Goal: Information Seeking & Learning: Learn about a topic

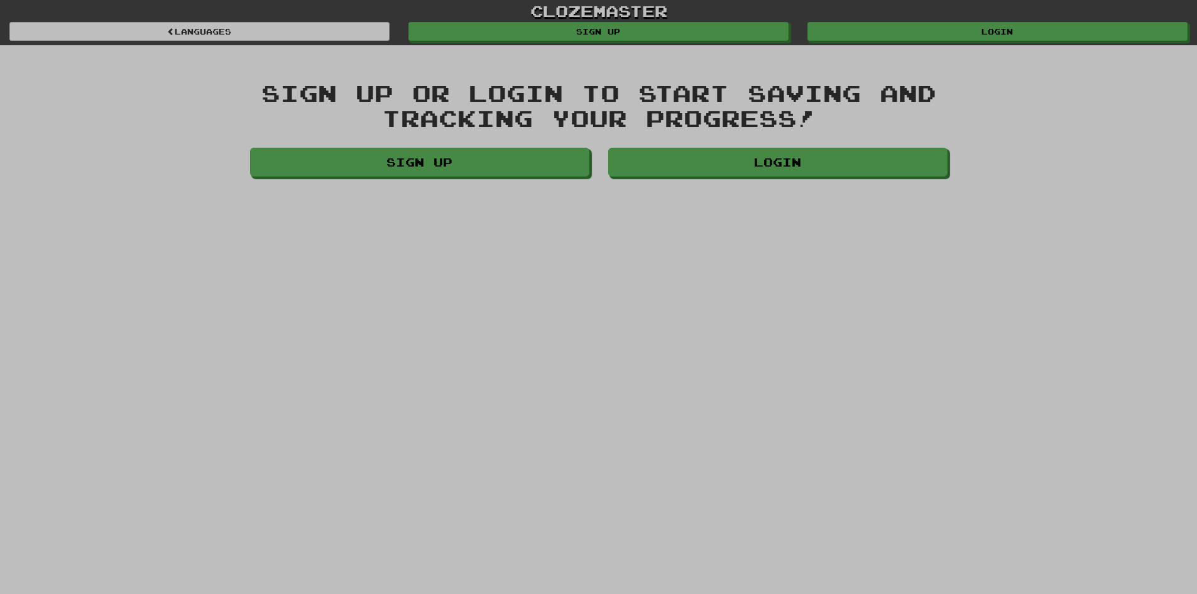
click at [813, 178] on div "Login" at bounding box center [778, 165] width 358 height 35
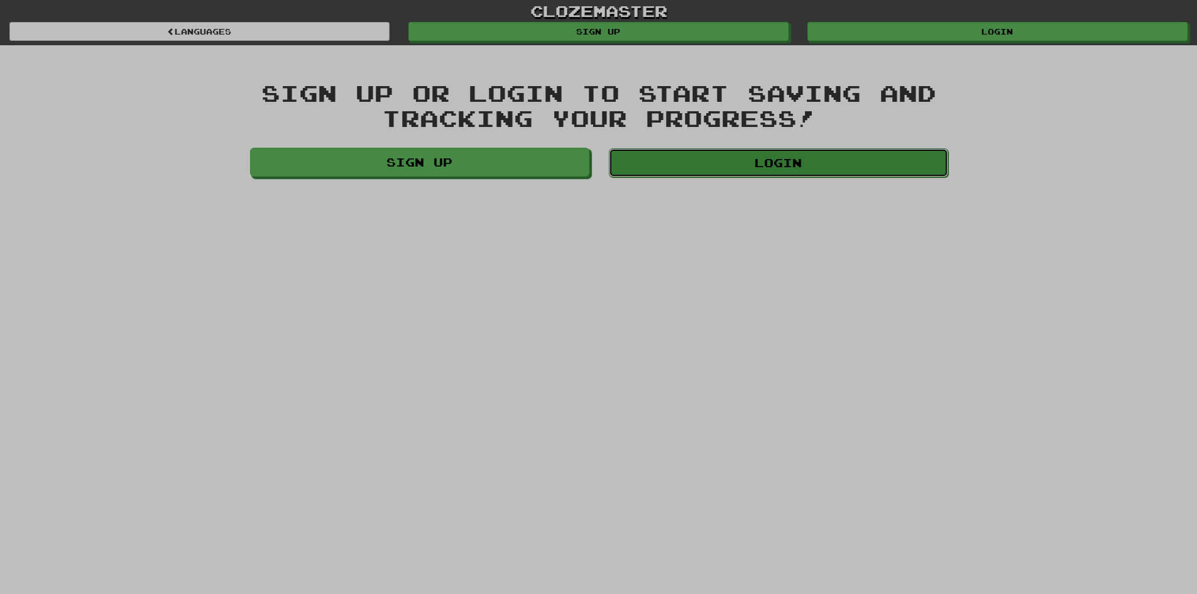
click at [820, 168] on link "Login" at bounding box center [778, 162] width 339 height 29
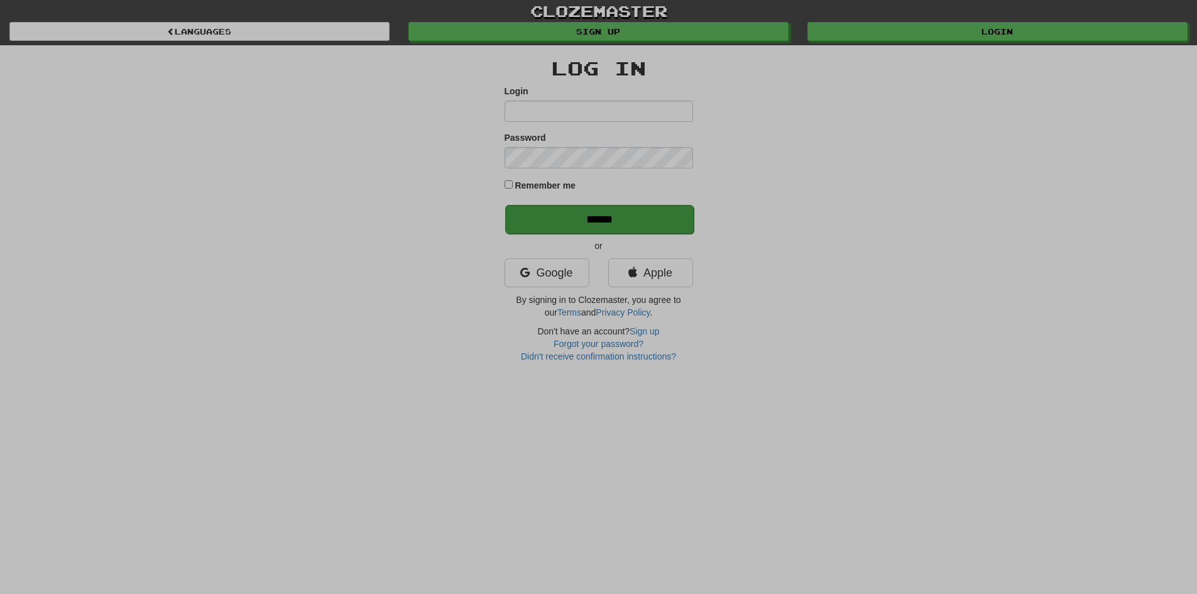
type input "**********"
click at [582, 224] on input "******" at bounding box center [599, 219] width 189 height 29
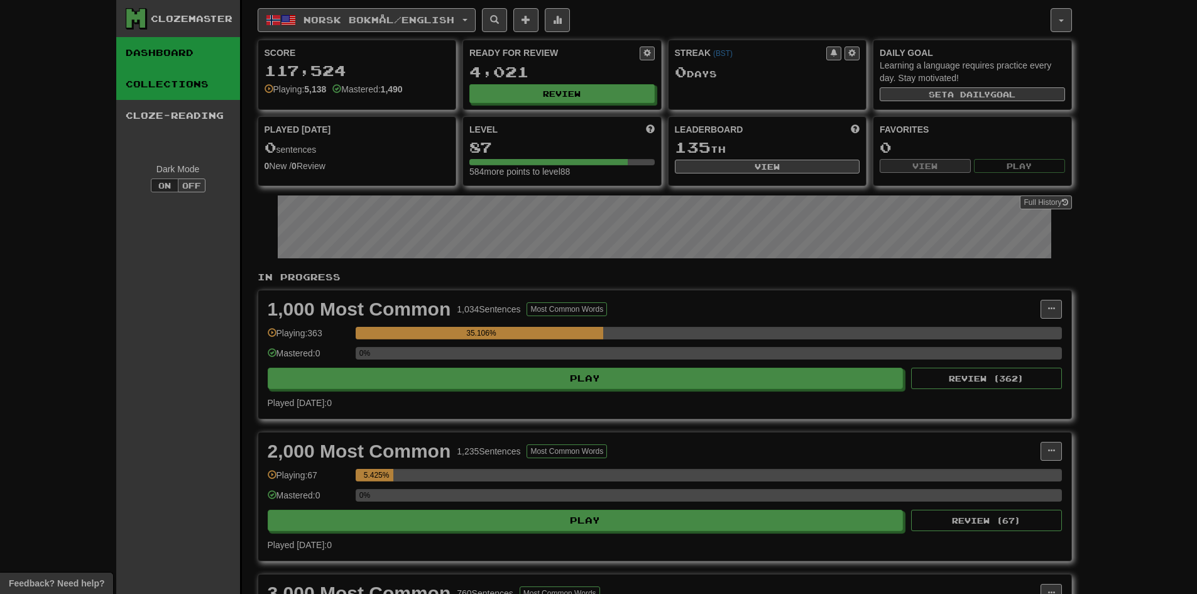
click at [192, 87] on link "Collections" at bounding box center [178, 84] width 124 height 31
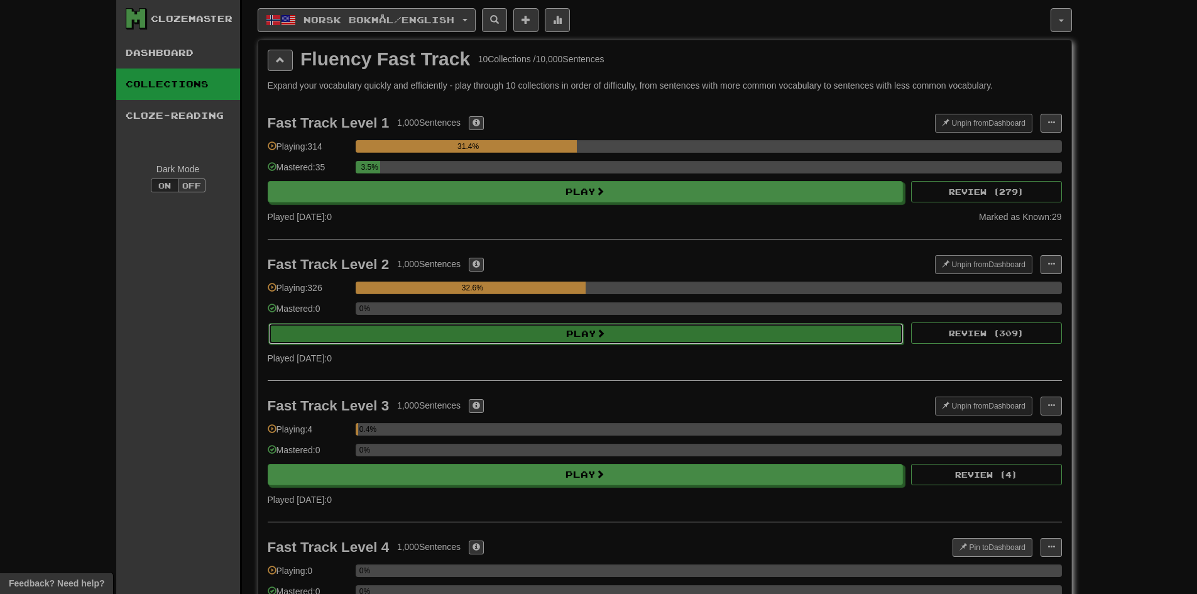
click at [502, 338] on button "Play" at bounding box center [586, 333] width 636 height 21
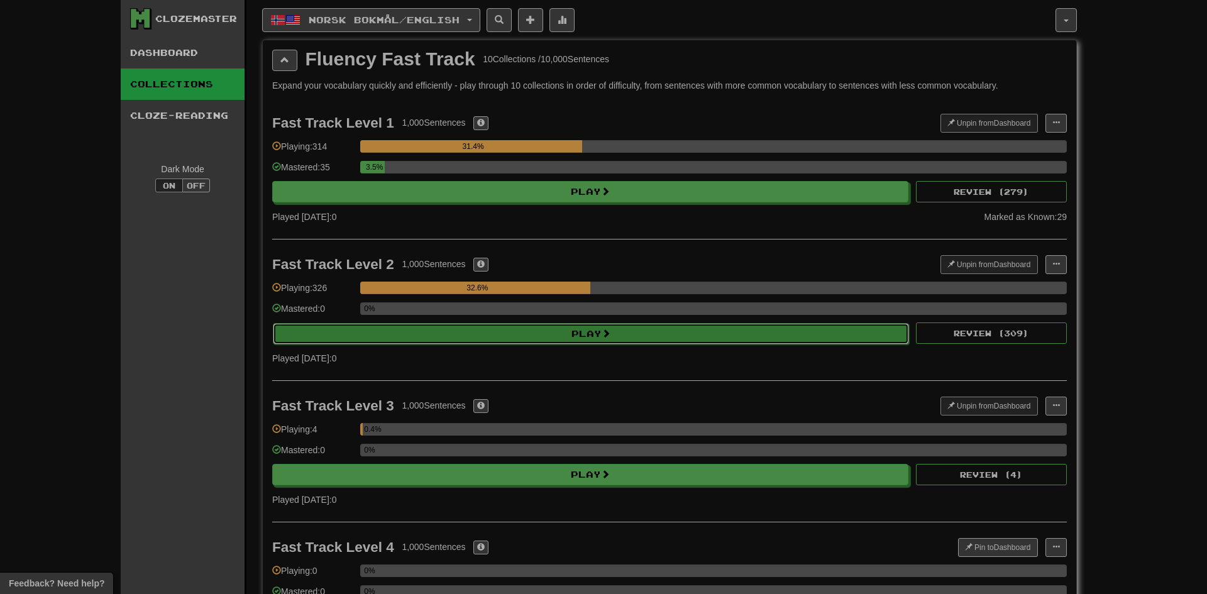
select select "********"
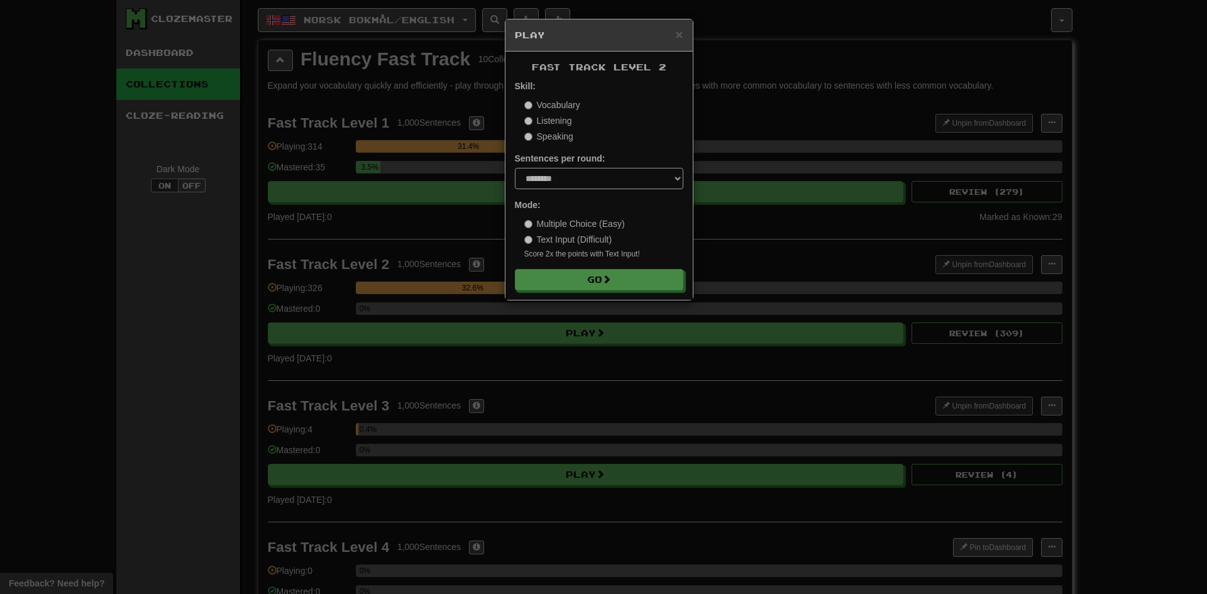
click at [613, 290] on div "Fast Track Level 2 Skill: Vocabulary Listening Speaking Sentences per round: * …" at bounding box center [598, 176] width 187 height 248
click at [612, 282] on span at bounding box center [607, 279] width 9 height 9
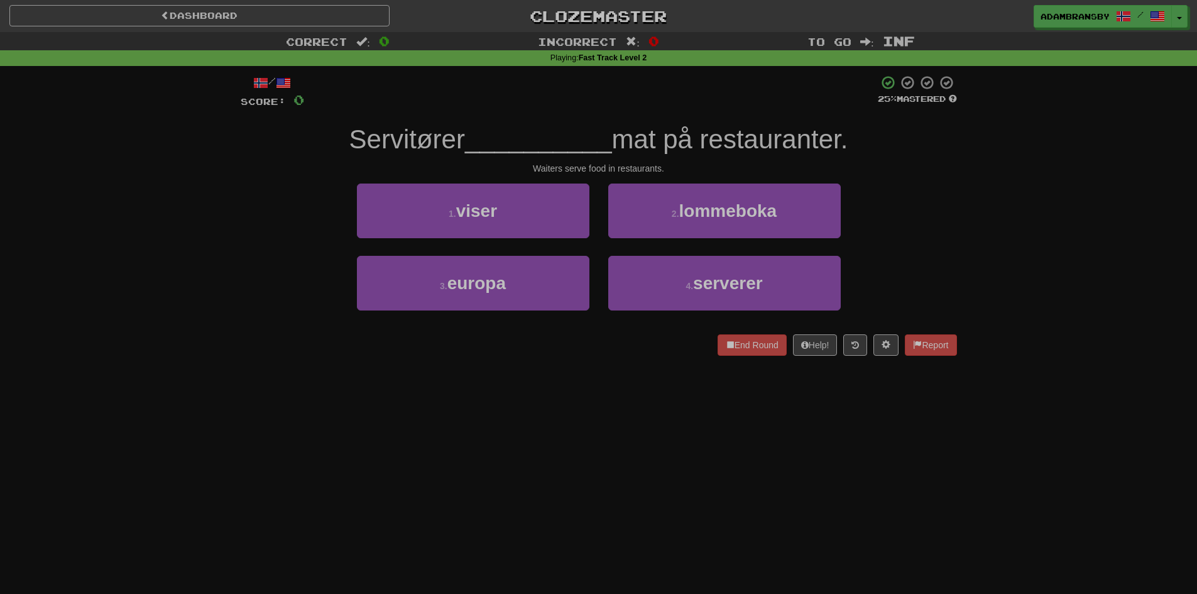
click at [605, 352] on div "End Round Help! Report" at bounding box center [599, 344] width 717 height 21
click at [335, 8] on link "Dashboard" at bounding box center [199, 15] width 380 height 21
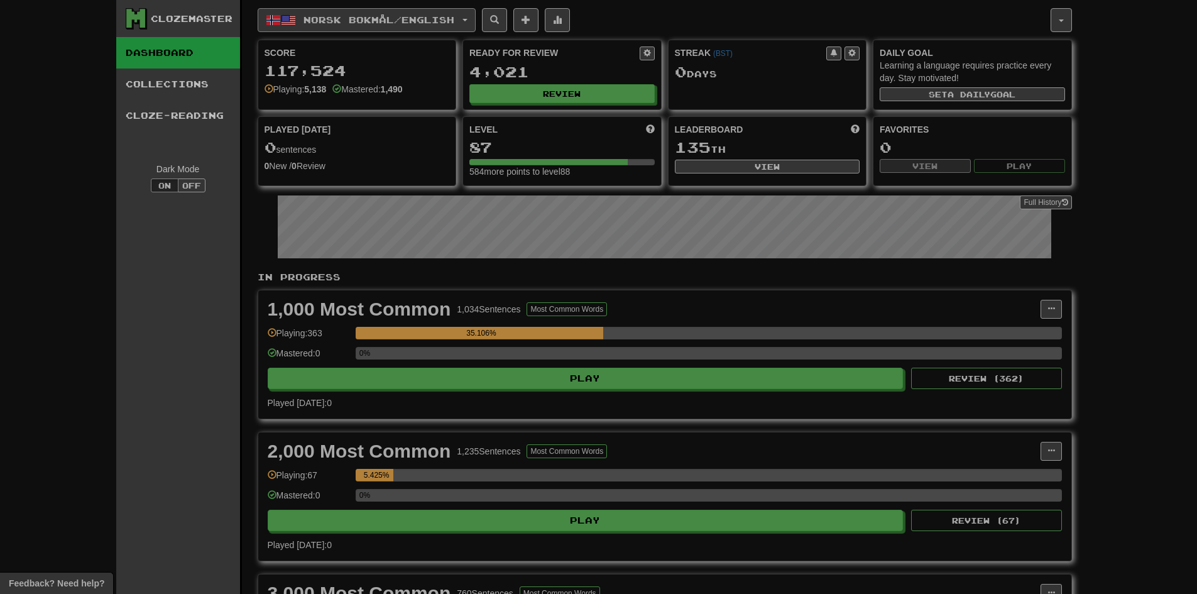
click at [332, 16] on span "Norsk bokmål / English" at bounding box center [379, 19] width 151 height 11
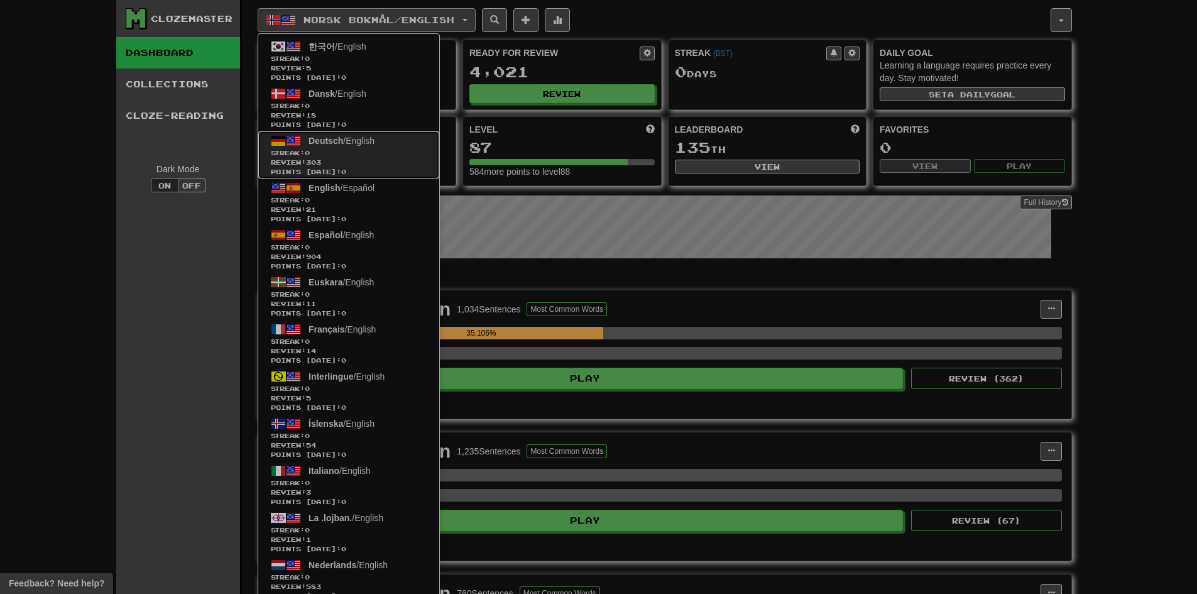
click at [350, 140] on span "Deutsch / English" at bounding box center [342, 141] width 66 height 10
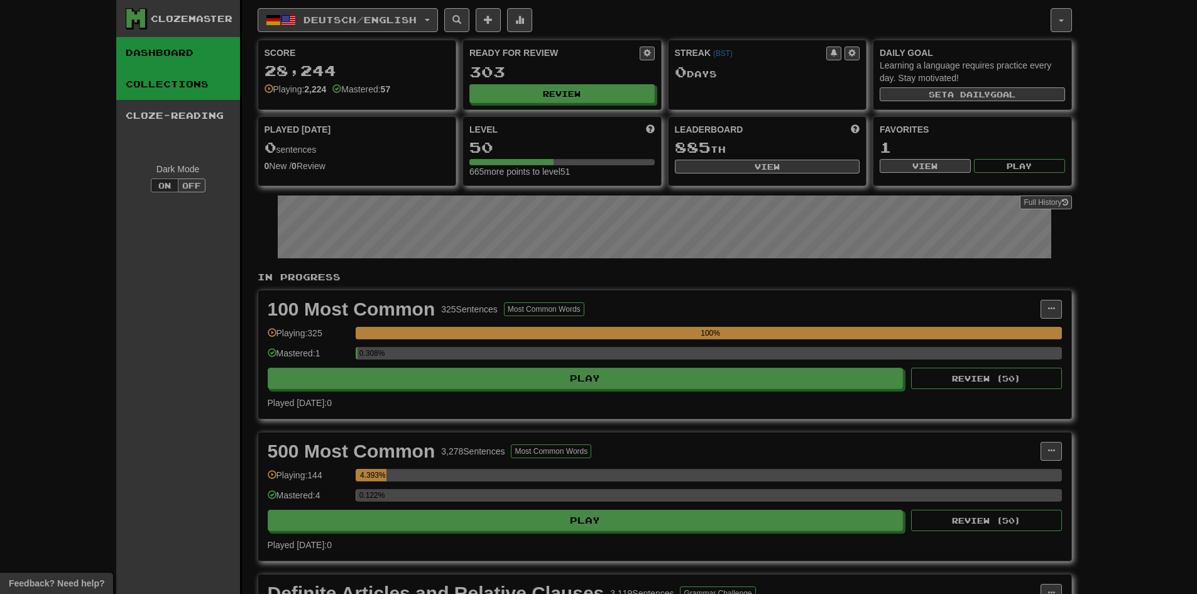
click at [204, 86] on link "Collections" at bounding box center [178, 84] width 124 height 31
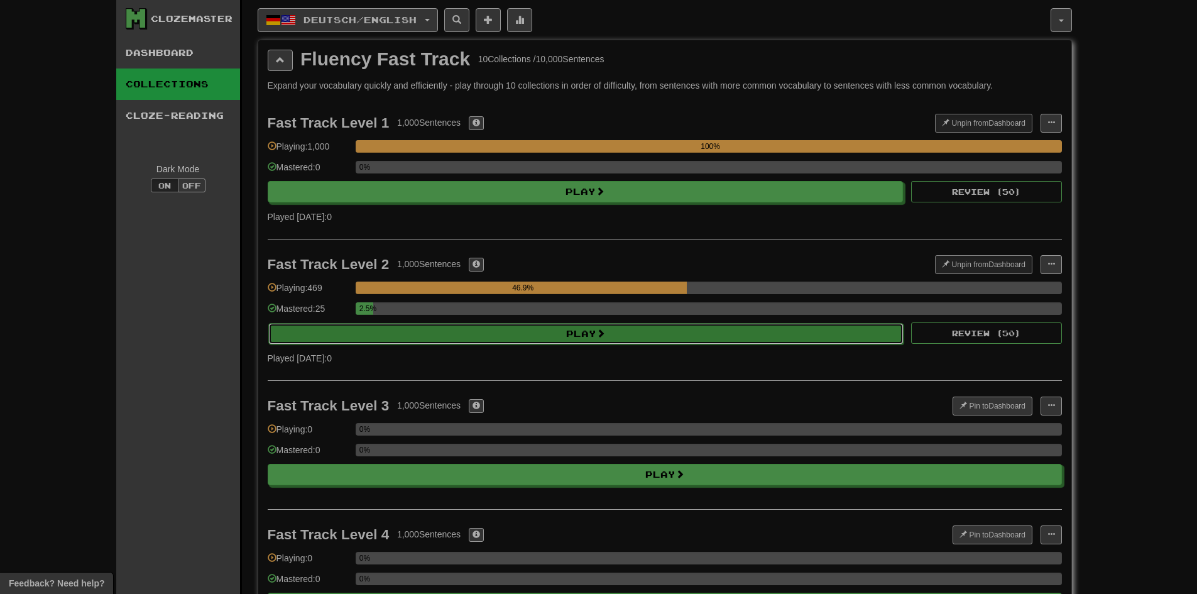
click at [566, 339] on button "Play" at bounding box center [586, 333] width 636 height 21
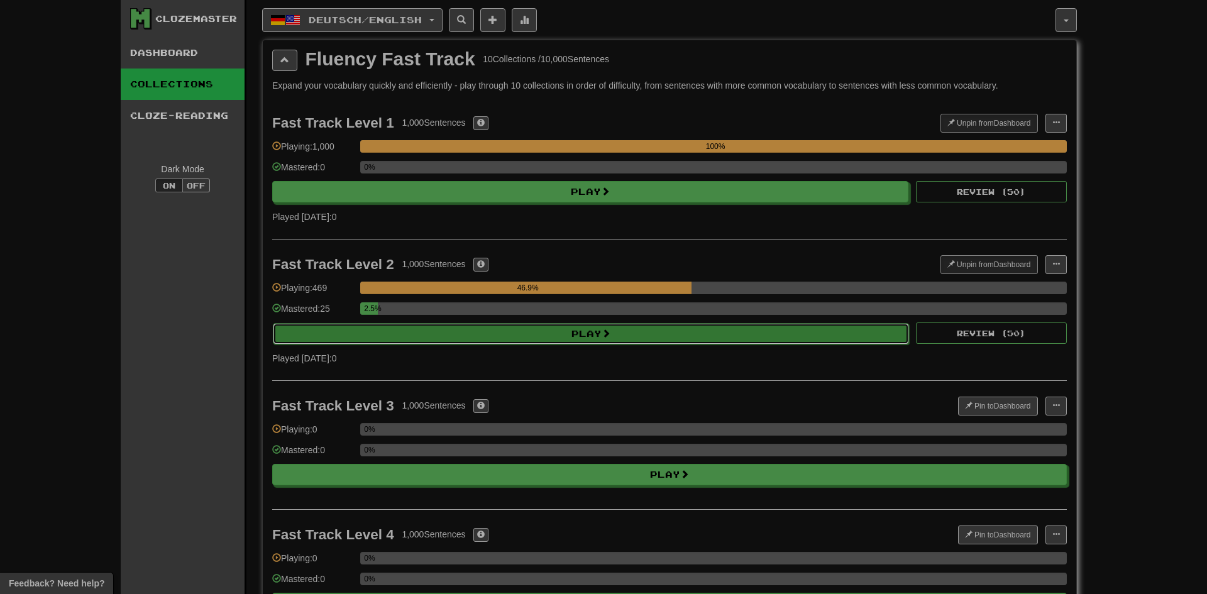
select select "********"
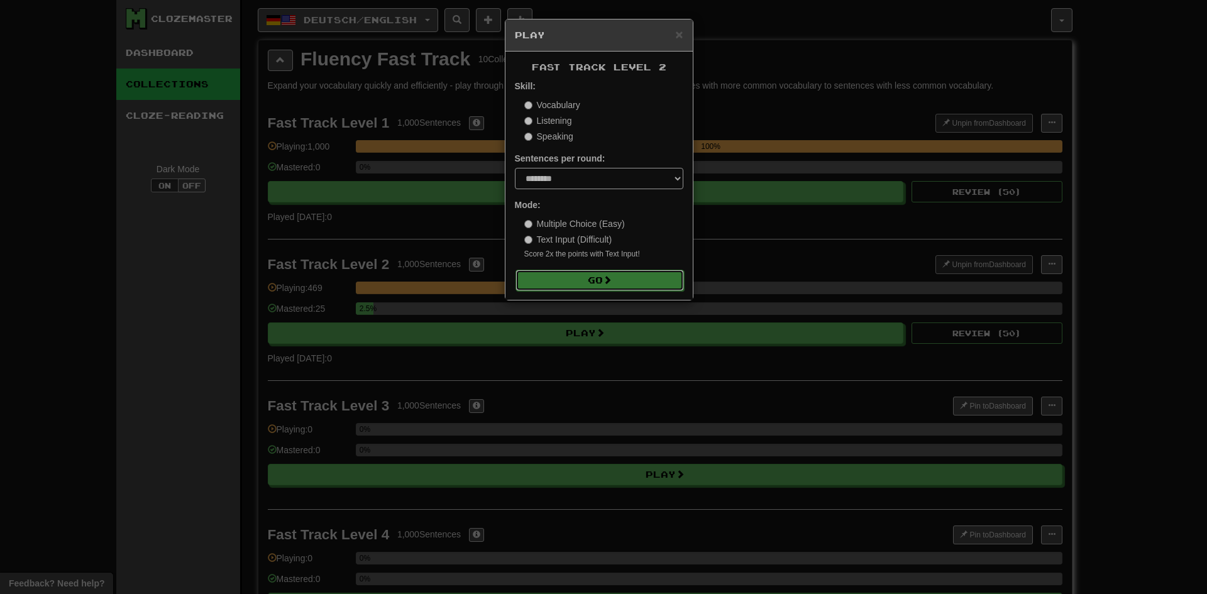
click at [561, 283] on button "Go" at bounding box center [599, 280] width 168 height 21
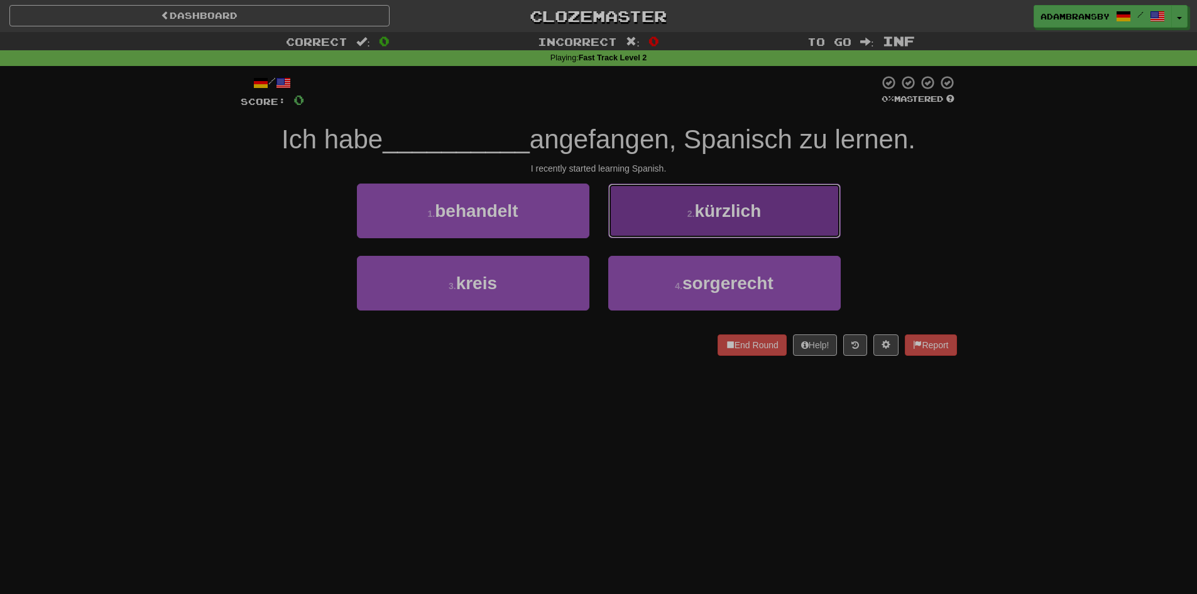
click at [744, 227] on button "2 . kürzlich" at bounding box center [724, 211] width 233 height 55
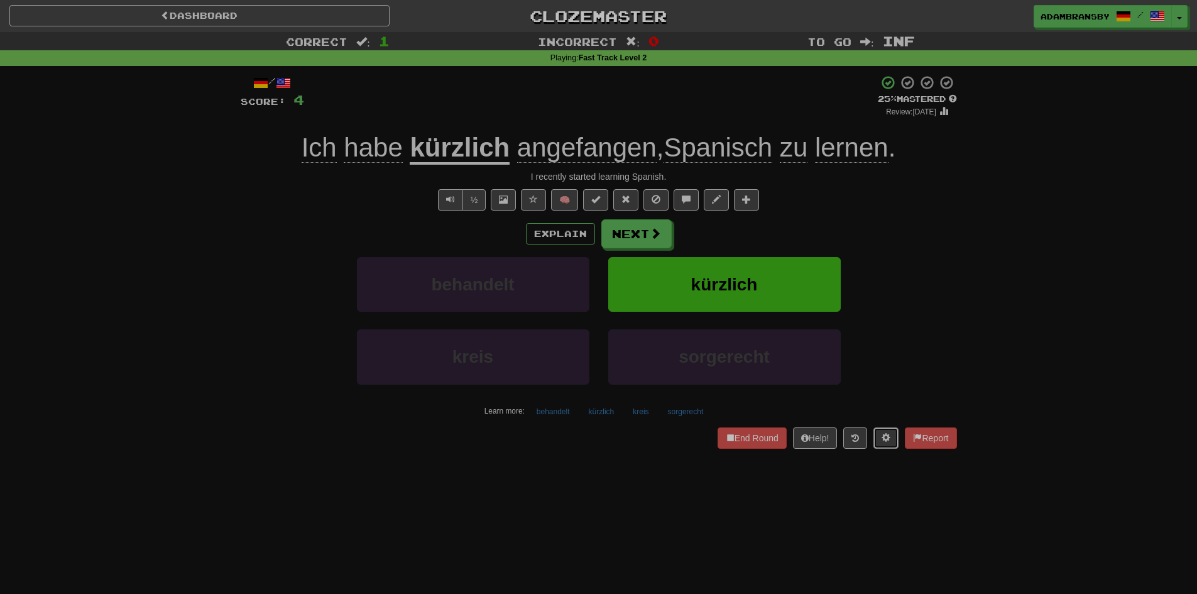
click at [882, 436] on span at bounding box center [886, 437] width 9 height 9
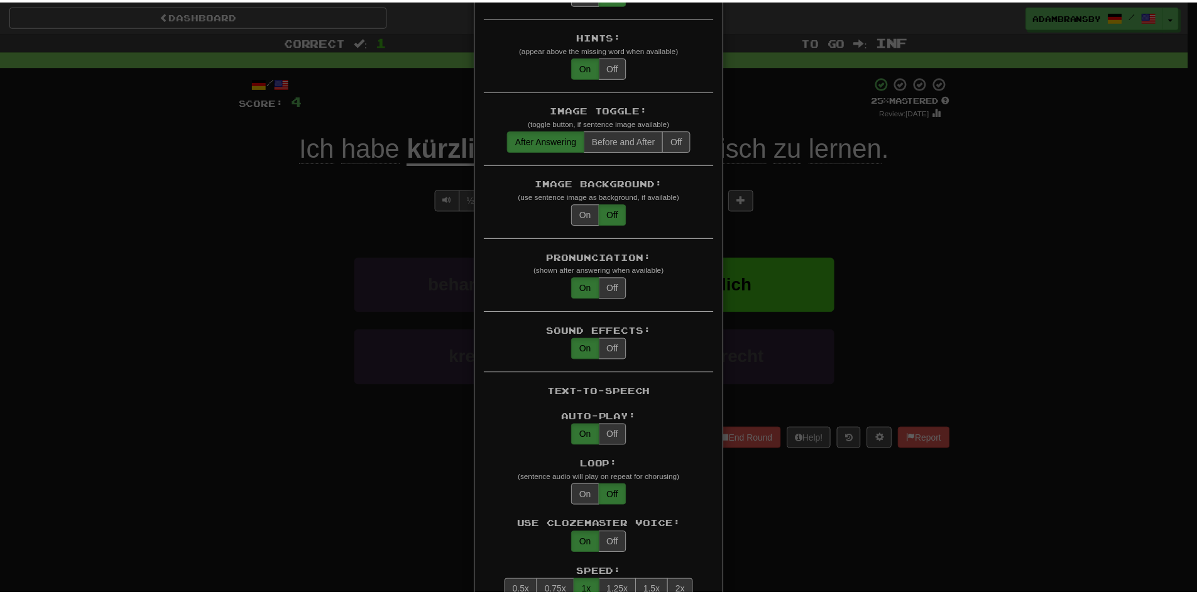
scroll to position [189, 0]
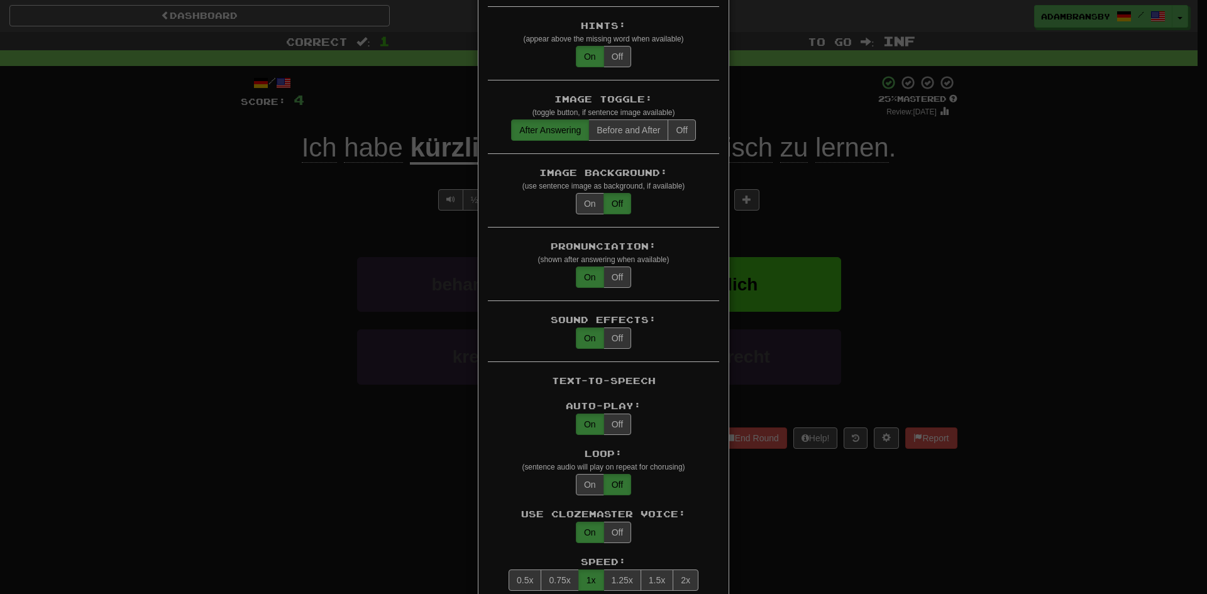
click at [837, 493] on div "× Game Settings Translations: Visible Show After Answering Hidden Sentence Text…" at bounding box center [603, 297] width 1207 height 594
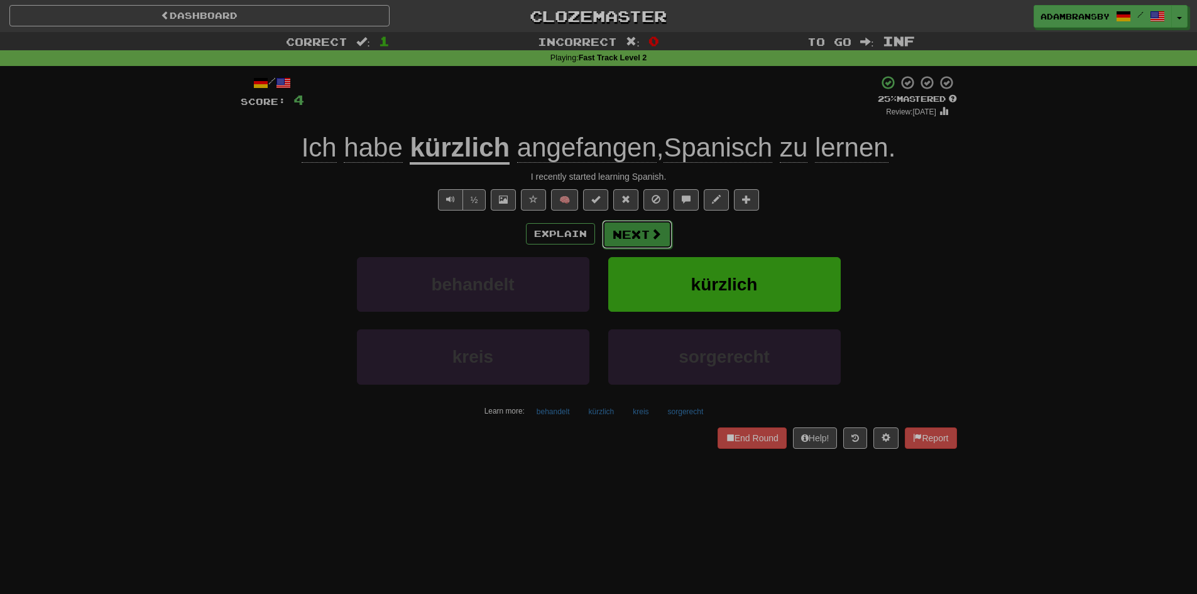
click at [627, 234] on button "Next" at bounding box center [637, 234] width 70 height 29
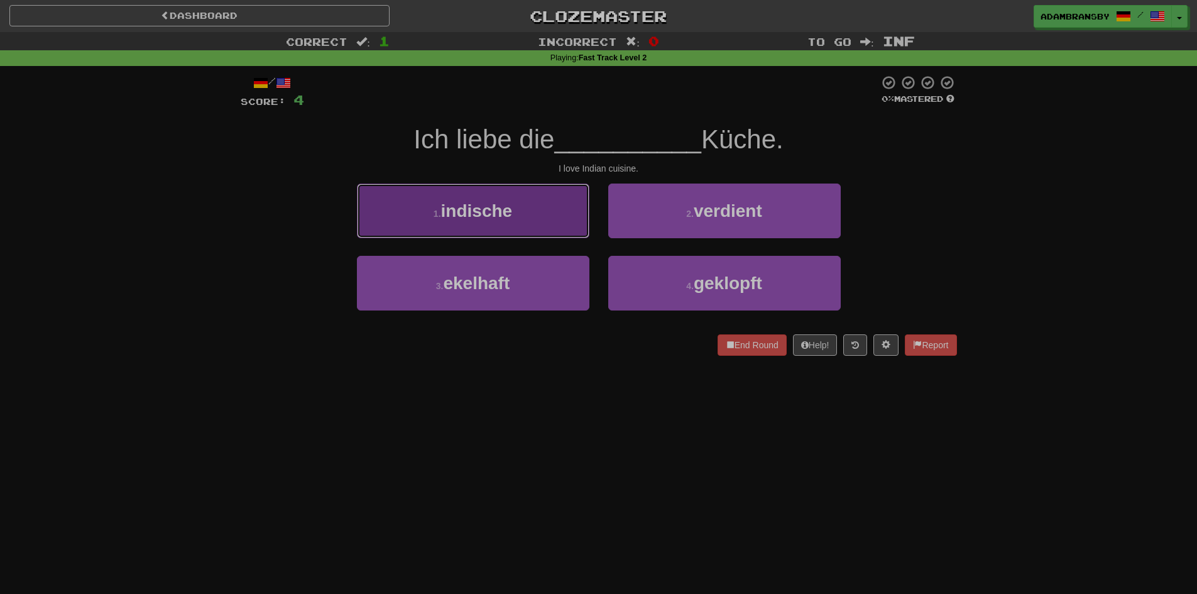
click at [520, 216] on button "1 . indische" at bounding box center [473, 211] width 233 height 55
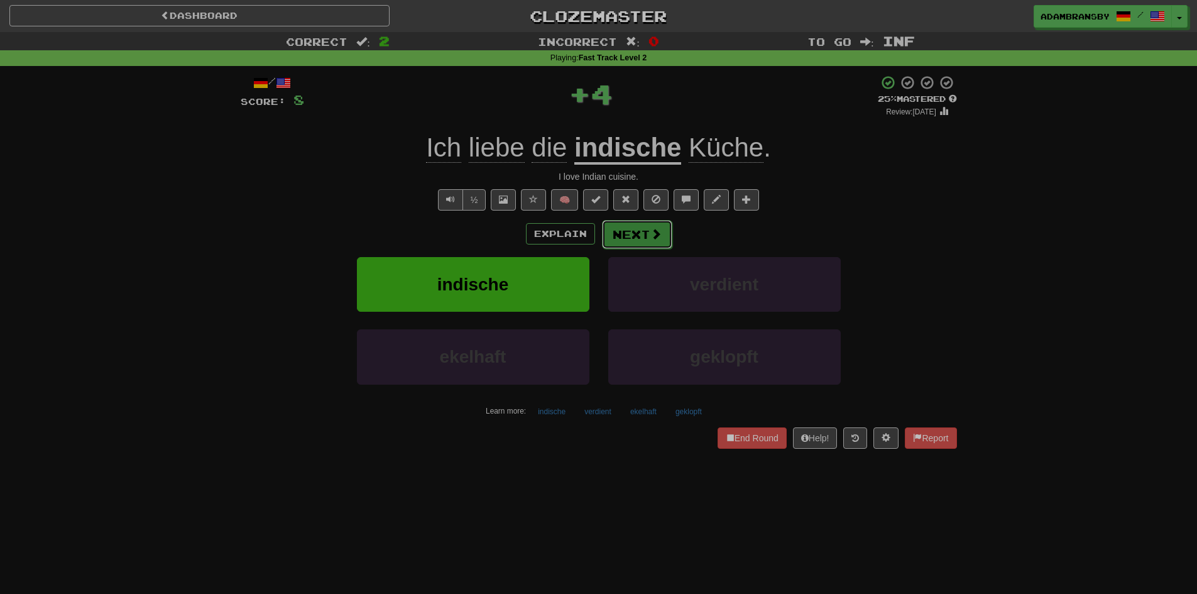
click at [642, 229] on button "Next" at bounding box center [637, 234] width 70 height 29
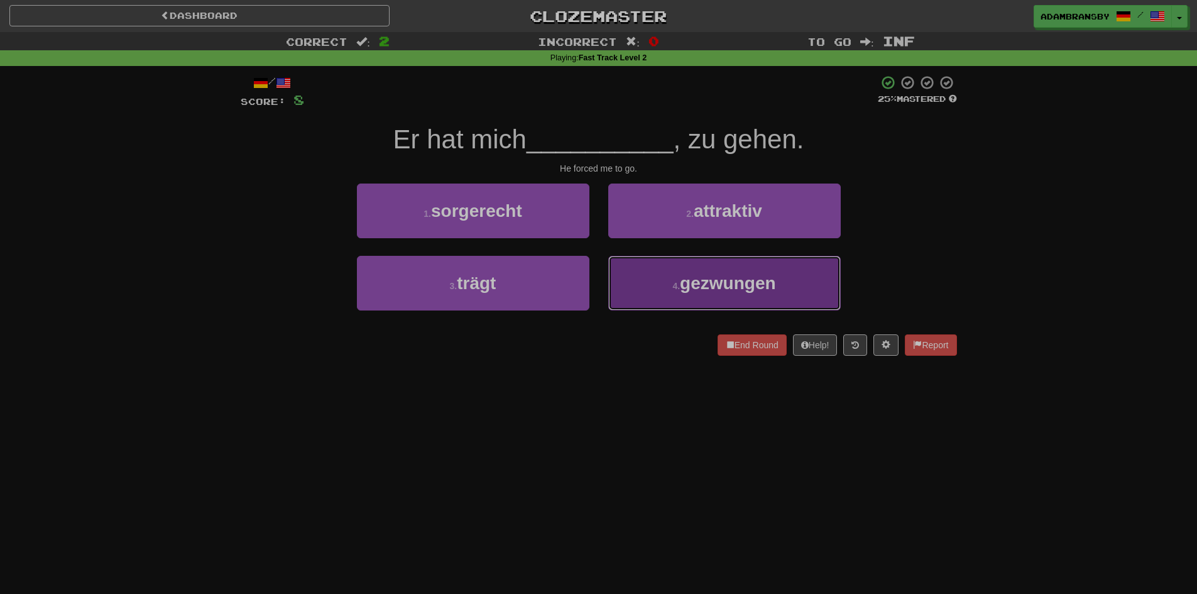
click at [699, 287] on span "gezwungen" at bounding box center [728, 282] width 96 height 19
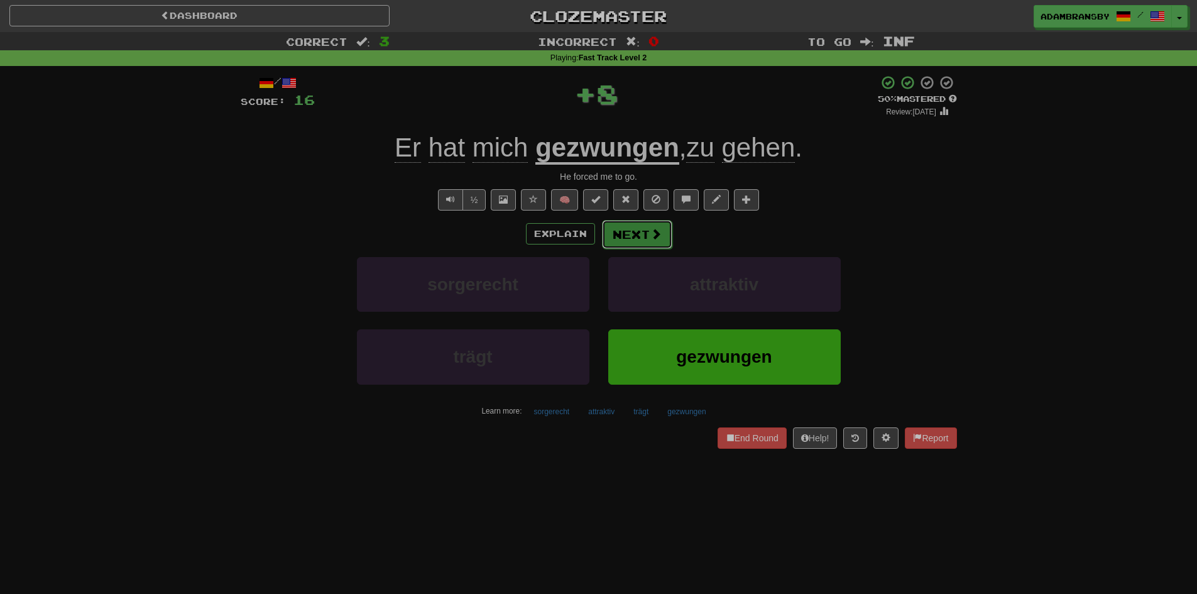
click at [661, 233] on button "Next" at bounding box center [637, 234] width 70 height 29
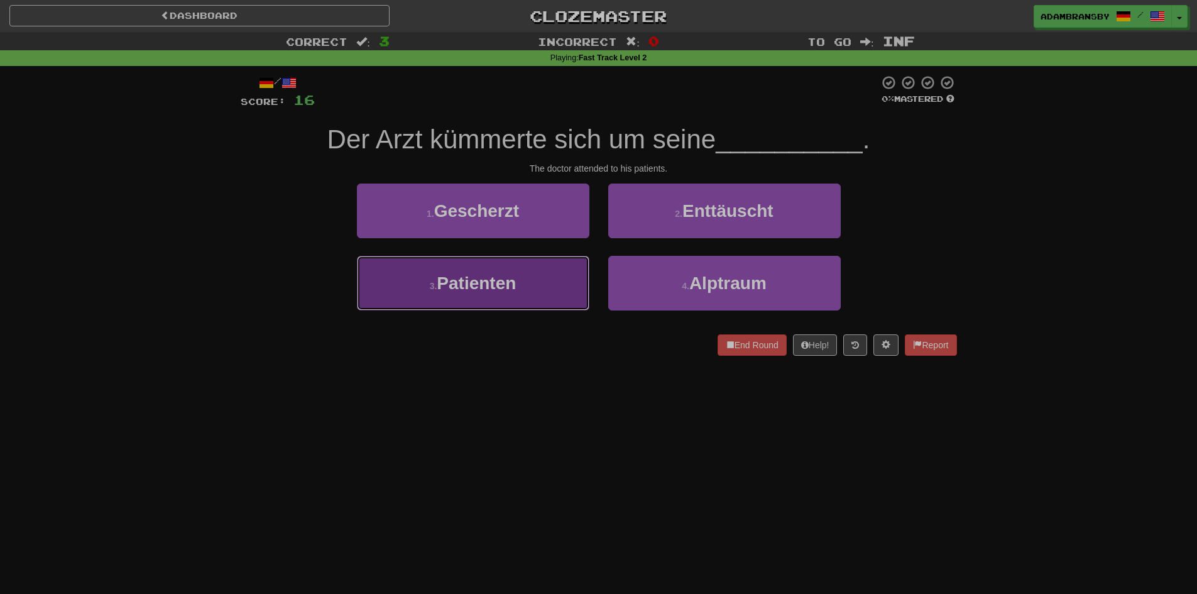
click at [552, 282] on button "3 . Patienten" at bounding box center [473, 283] width 233 height 55
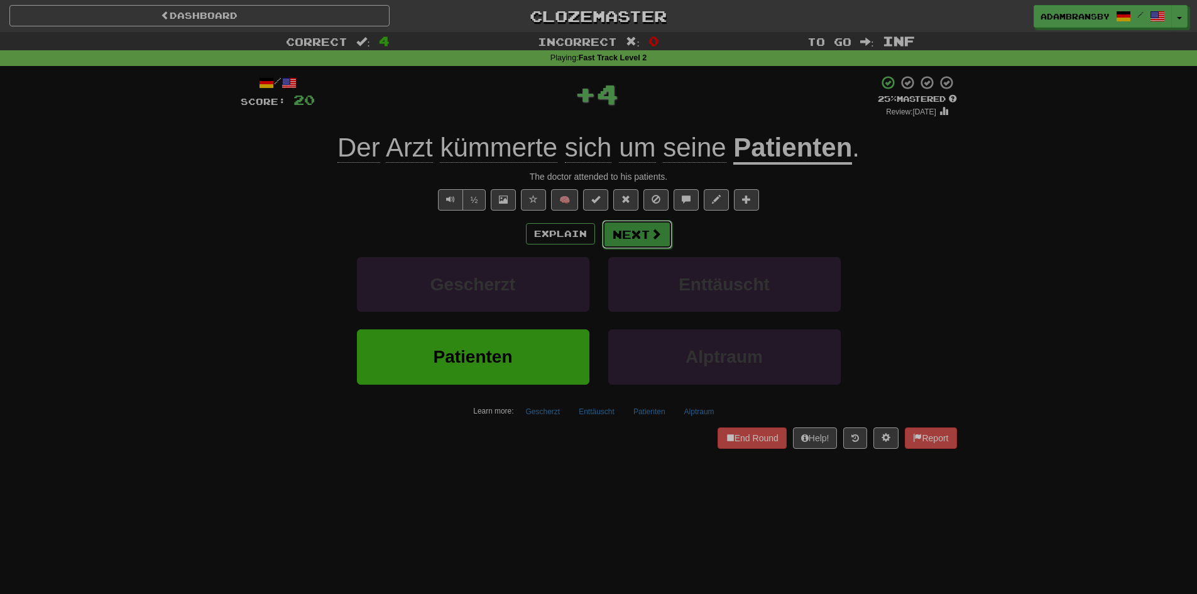
click at [631, 234] on button "Next" at bounding box center [637, 234] width 70 height 29
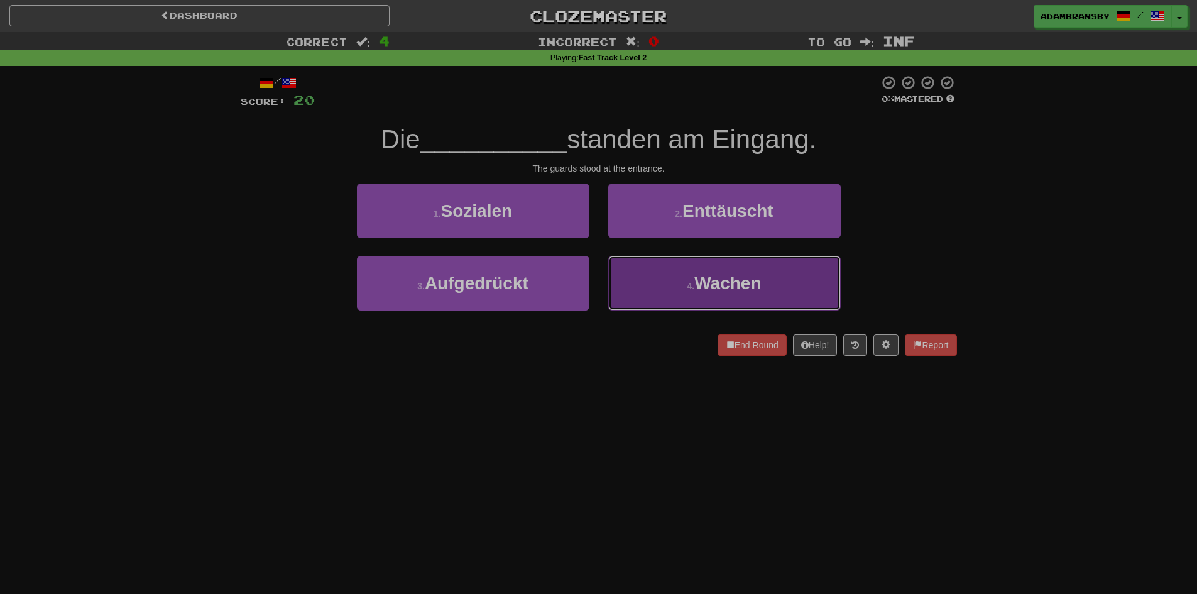
click at [691, 300] on button "4 . Wachen" at bounding box center [724, 283] width 233 height 55
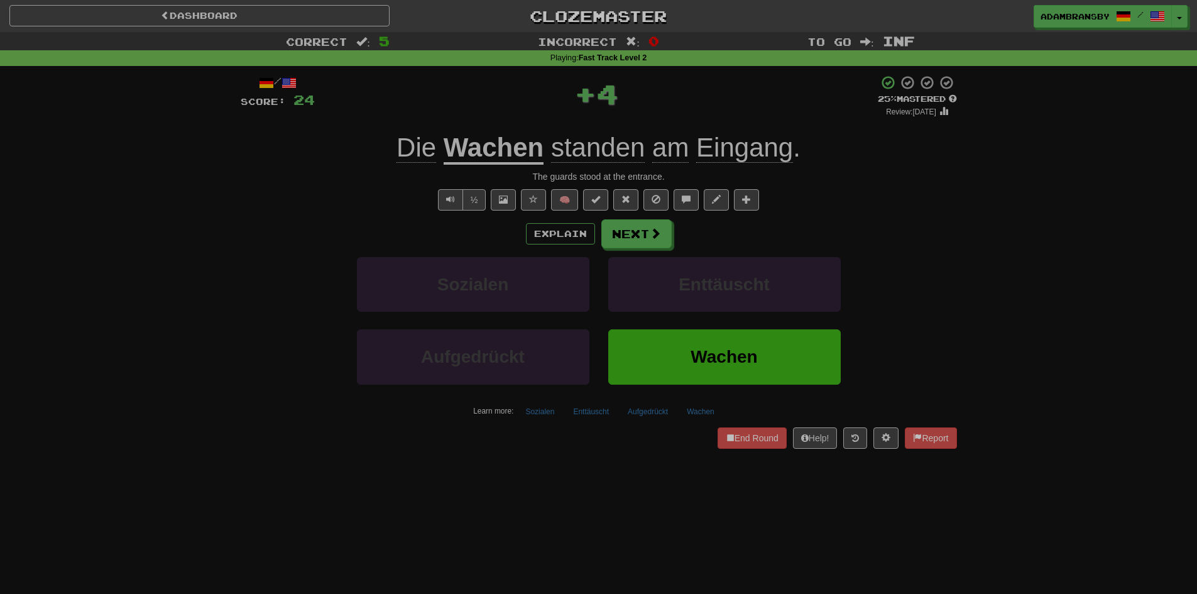
click at [483, 140] on u "Wachen" at bounding box center [494, 149] width 100 height 32
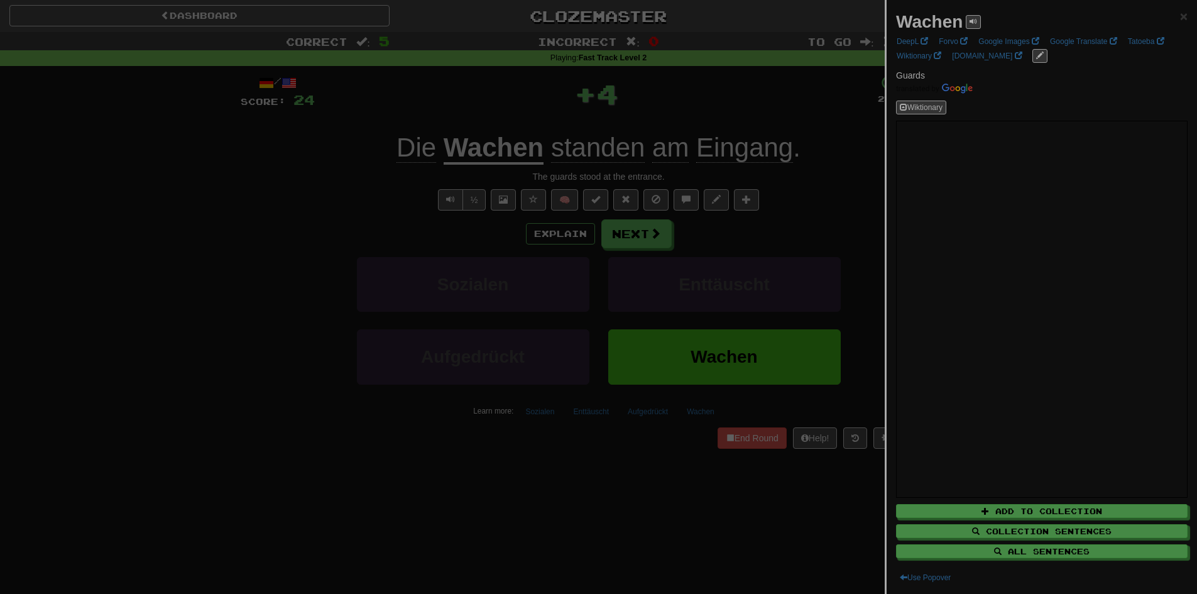
click at [503, 89] on div at bounding box center [598, 297] width 1197 height 594
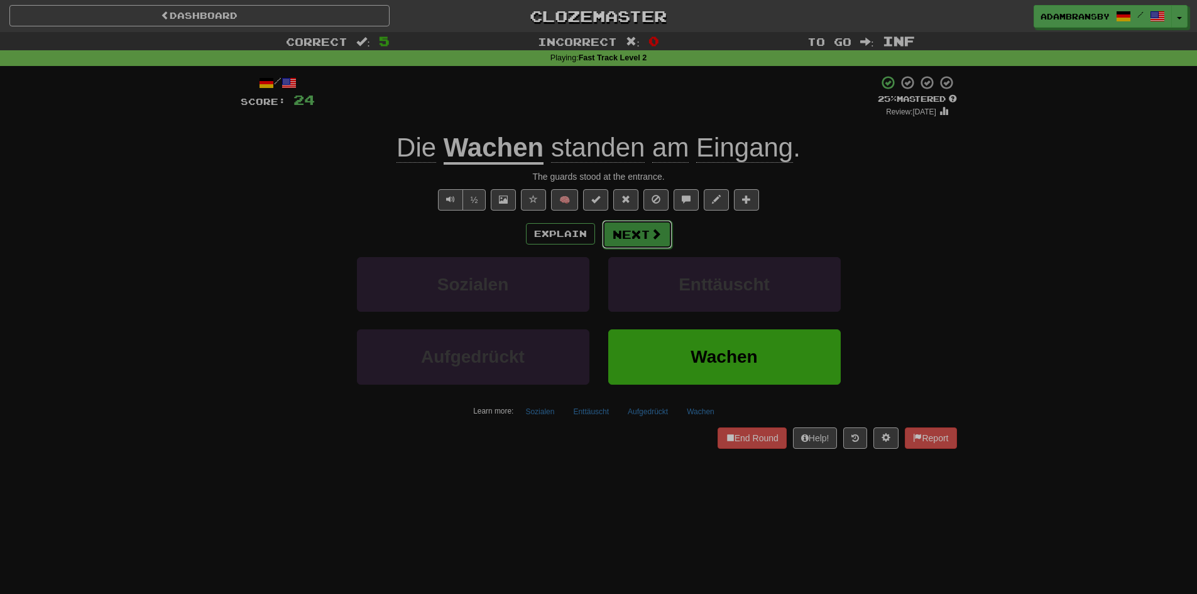
click at [664, 228] on button "Next" at bounding box center [637, 234] width 70 height 29
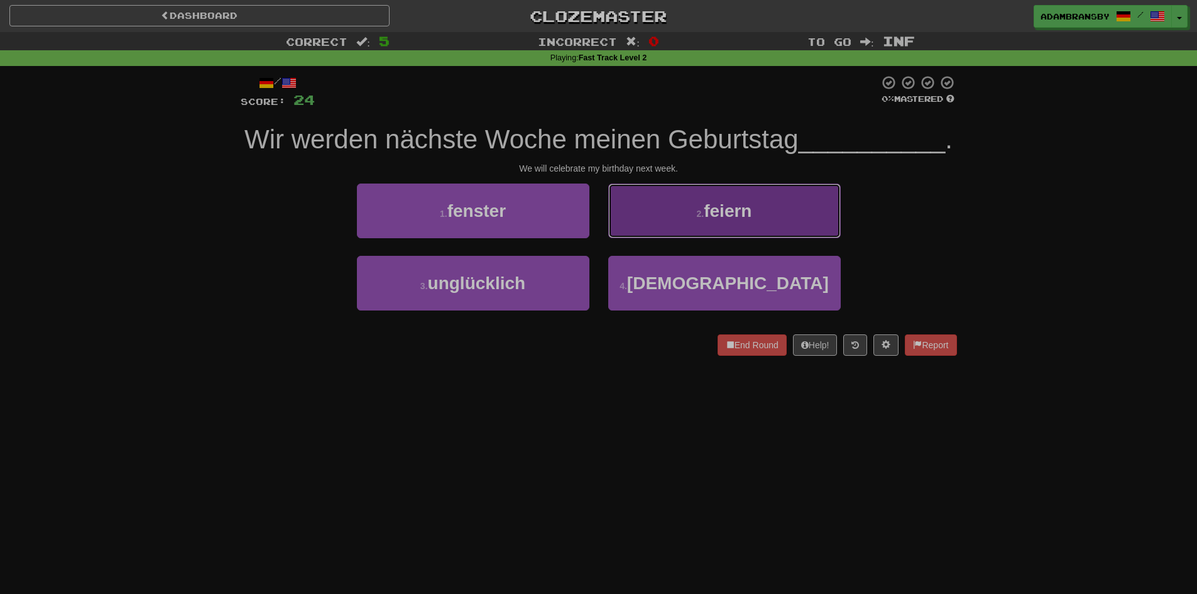
click at [681, 208] on button "2 . feiern" at bounding box center [724, 211] width 233 height 55
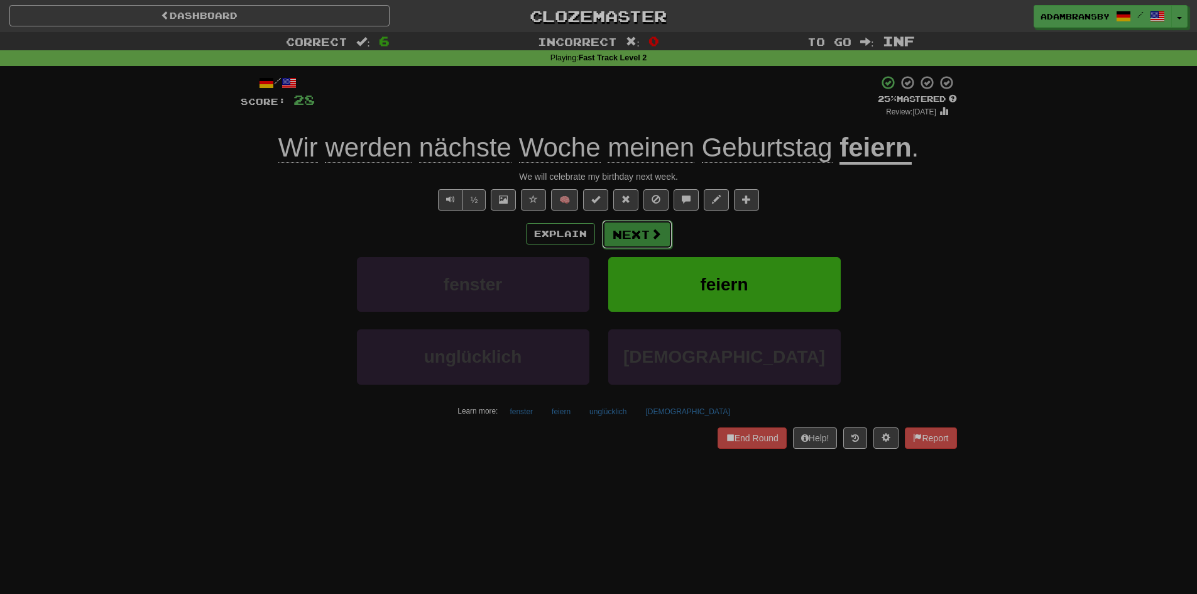
click at [662, 237] on button "Next" at bounding box center [637, 234] width 70 height 29
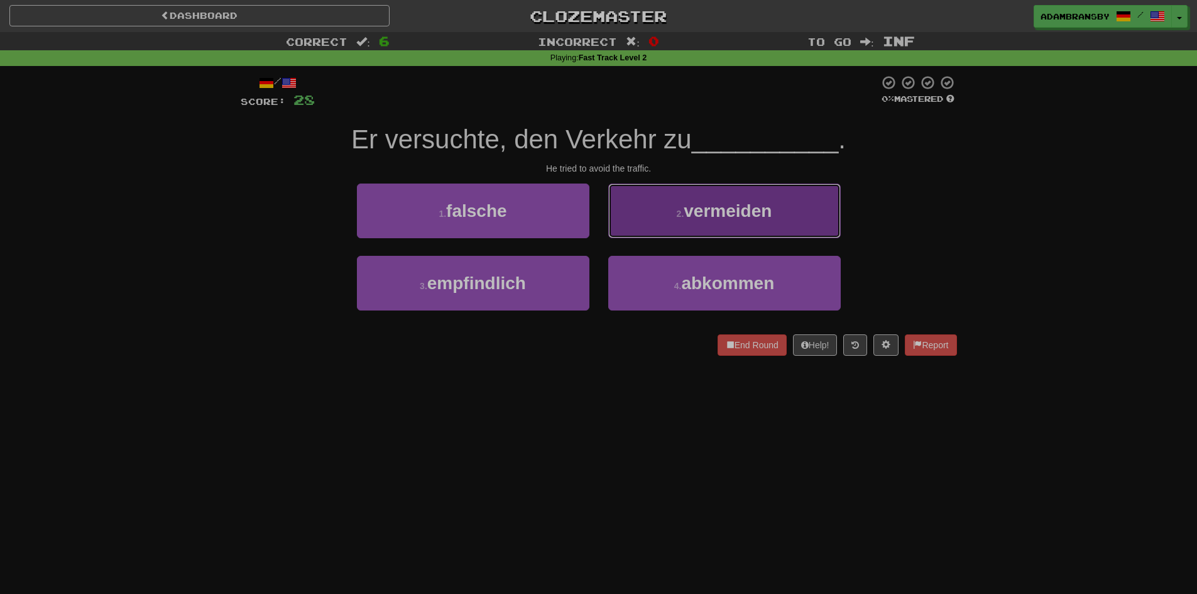
click at [824, 207] on button "2 . vermeiden" at bounding box center [724, 211] width 233 height 55
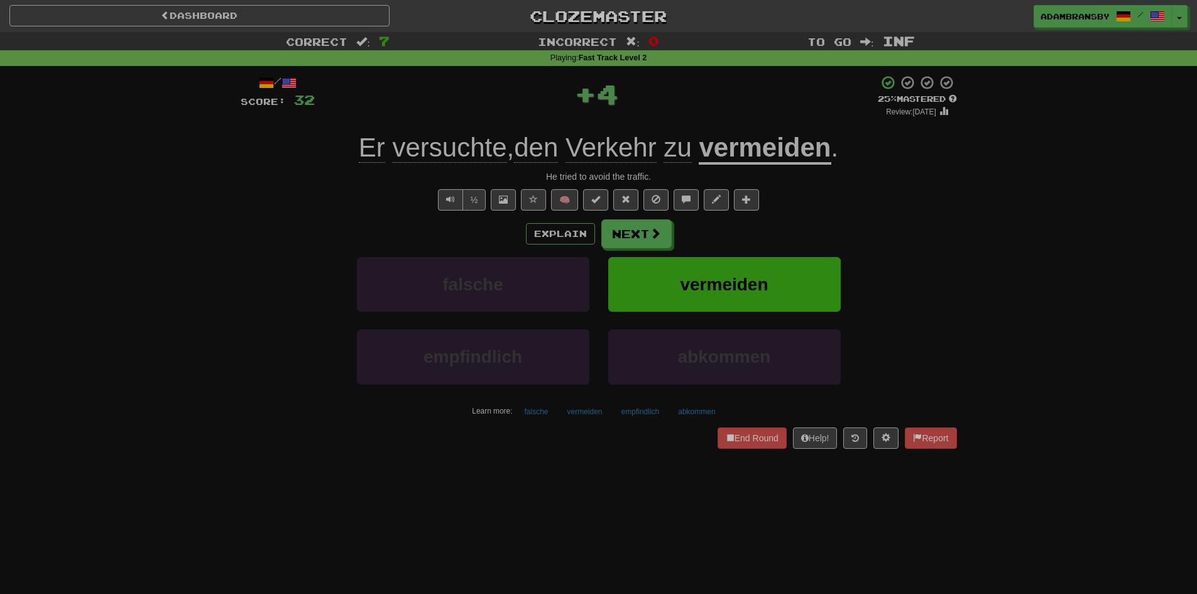
click at [801, 135] on u "vermeiden" at bounding box center [765, 149] width 132 height 32
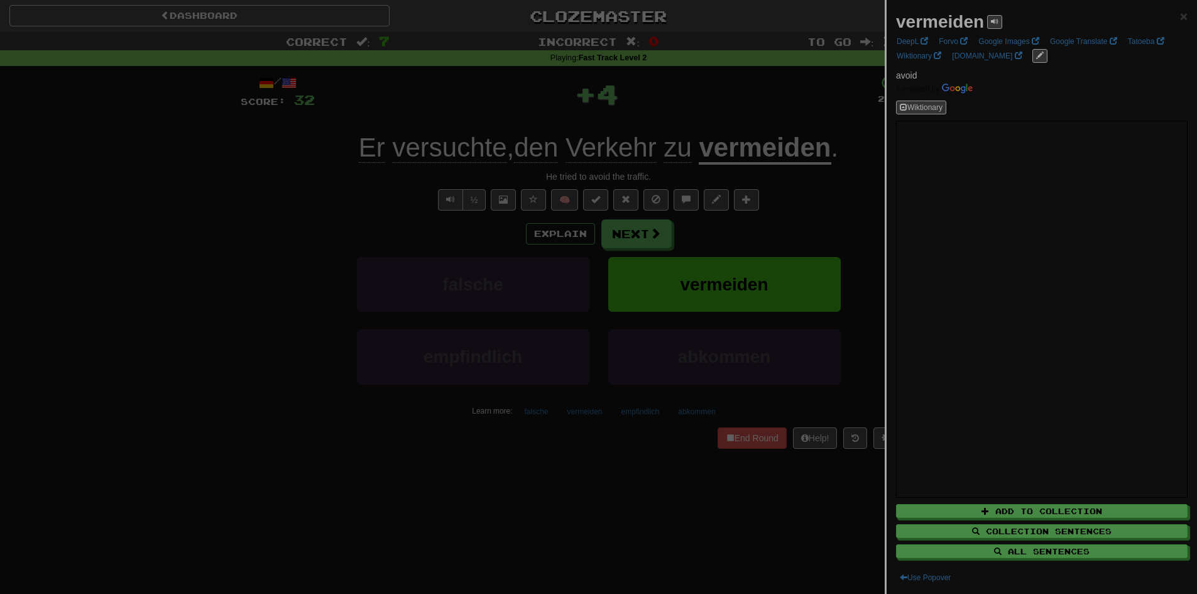
click at [762, 97] on div at bounding box center [598, 297] width 1197 height 594
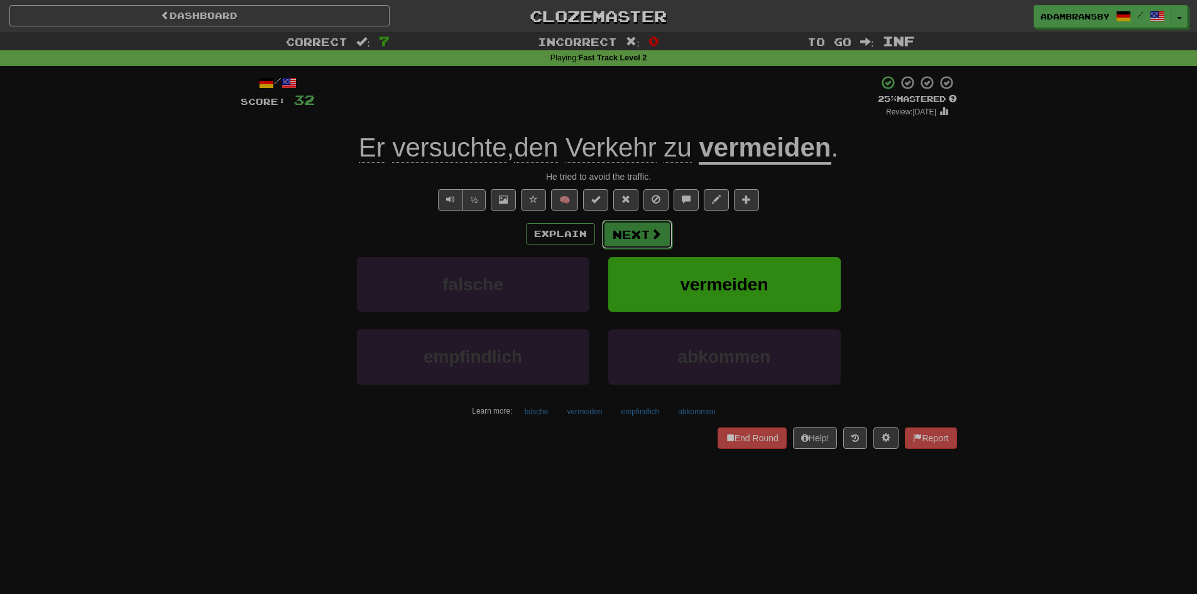
click at [655, 233] on span at bounding box center [656, 233] width 11 height 11
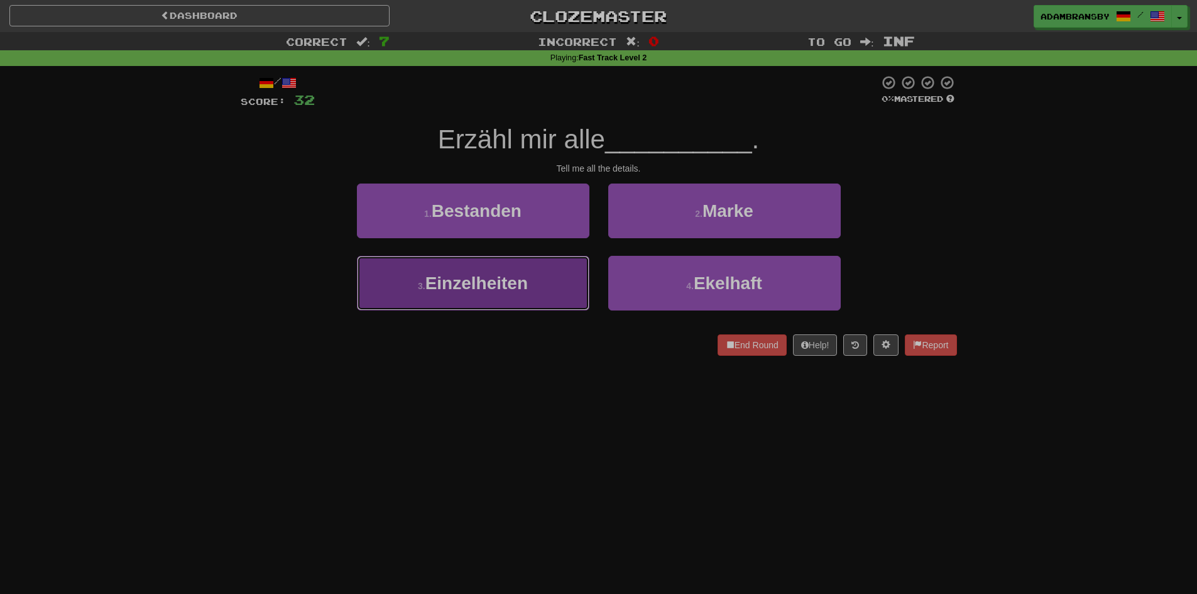
click at [562, 283] on button "3 . Einzelheiten" at bounding box center [473, 283] width 233 height 55
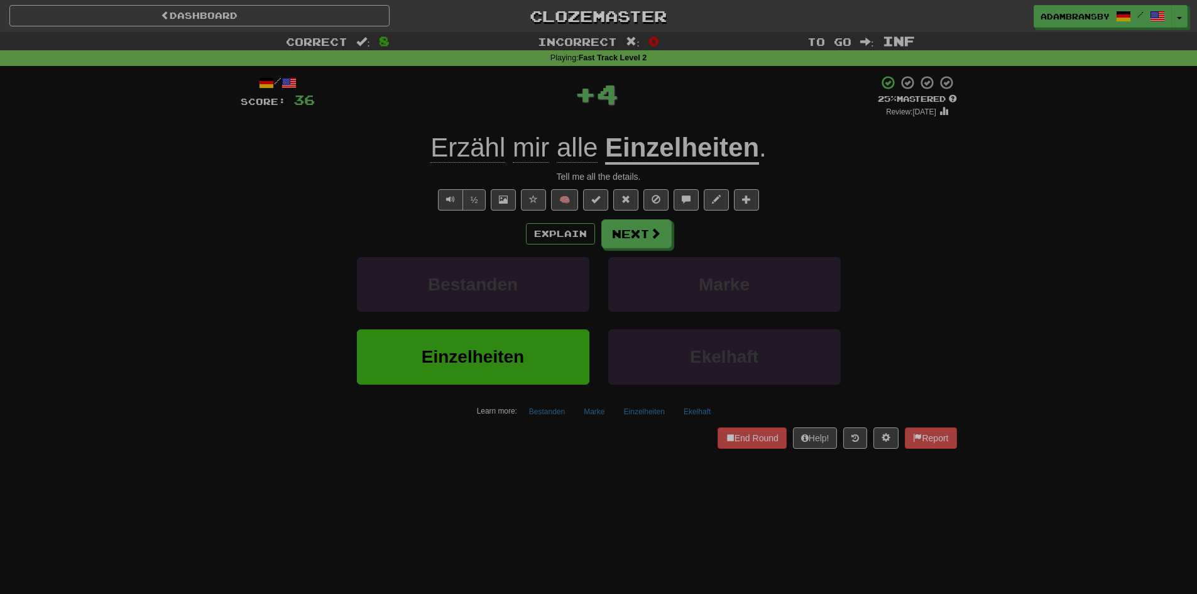
click at [683, 147] on u "Einzelheiten" at bounding box center [682, 149] width 154 height 32
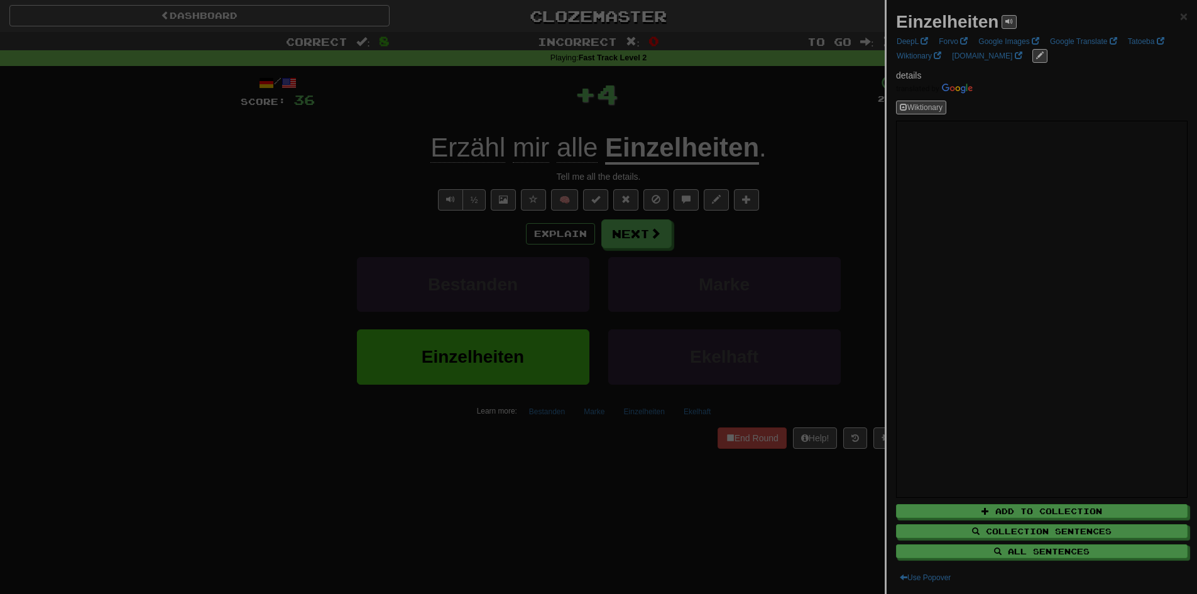
click at [688, 100] on div at bounding box center [598, 297] width 1197 height 594
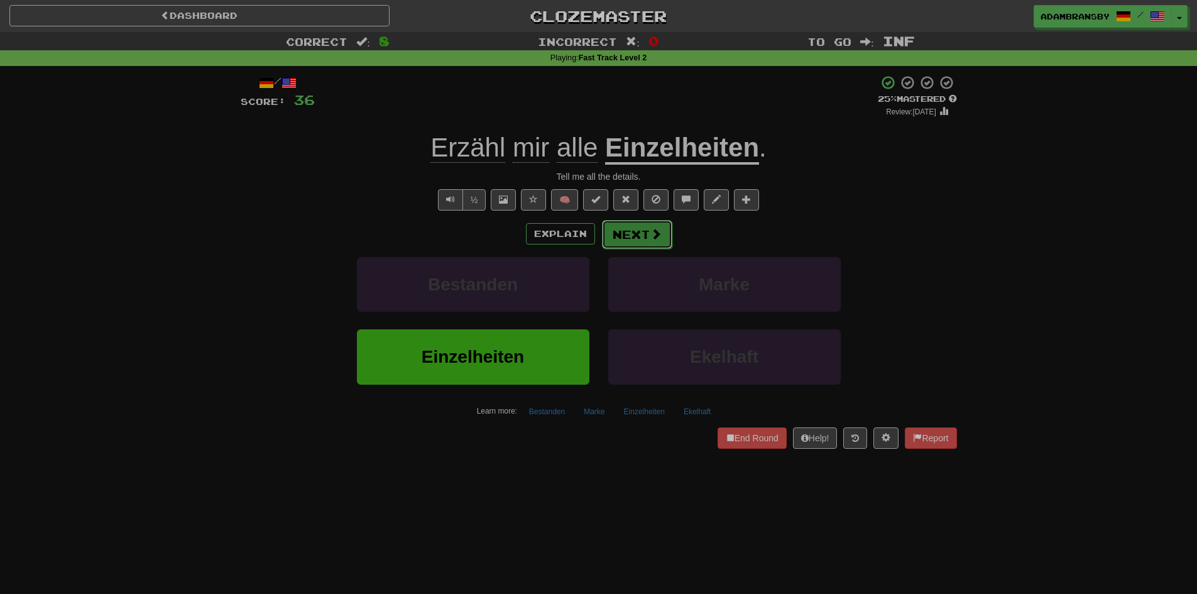
click at [653, 234] on span at bounding box center [656, 233] width 11 height 11
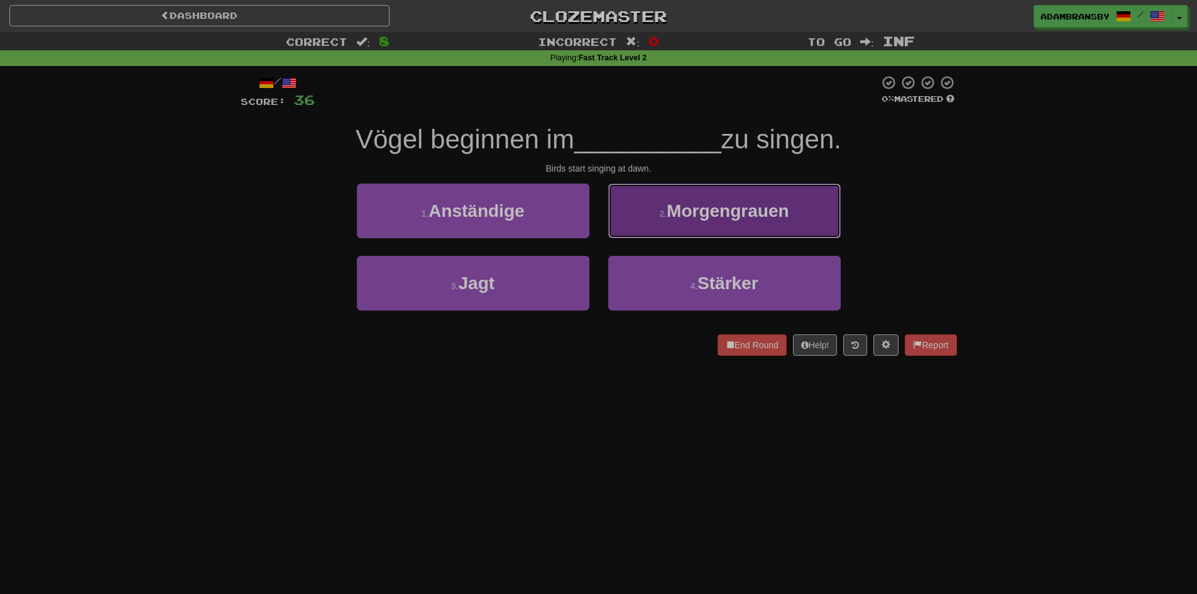
click at [640, 209] on button "2 . Morgengrauen" at bounding box center [724, 211] width 233 height 55
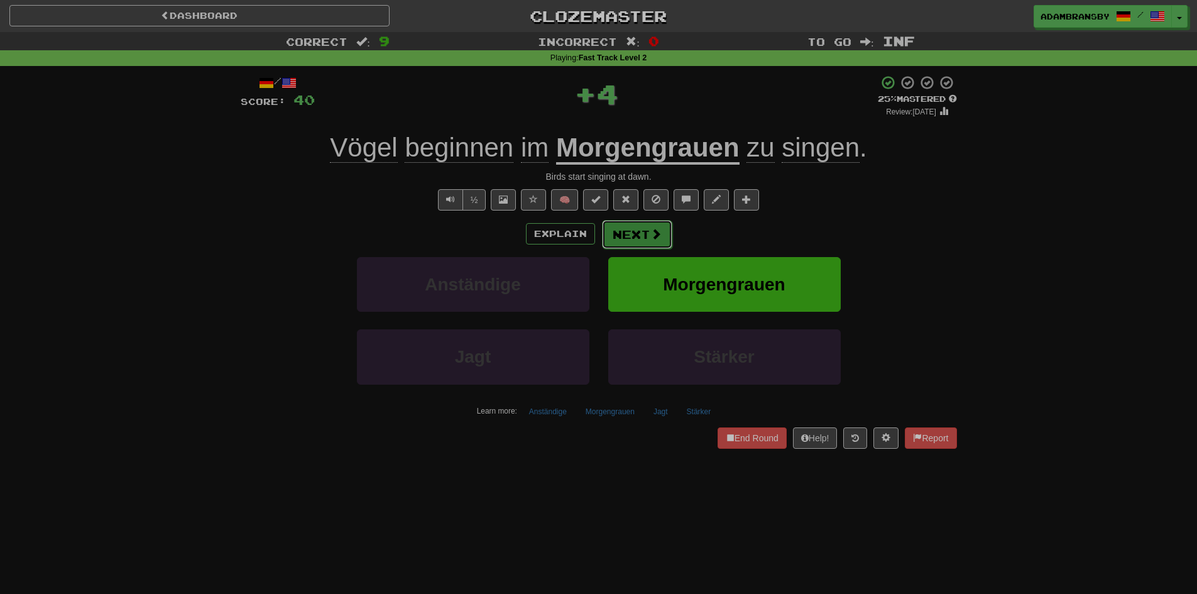
click at [667, 234] on button "Next" at bounding box center [637, 234] width 70 height 29
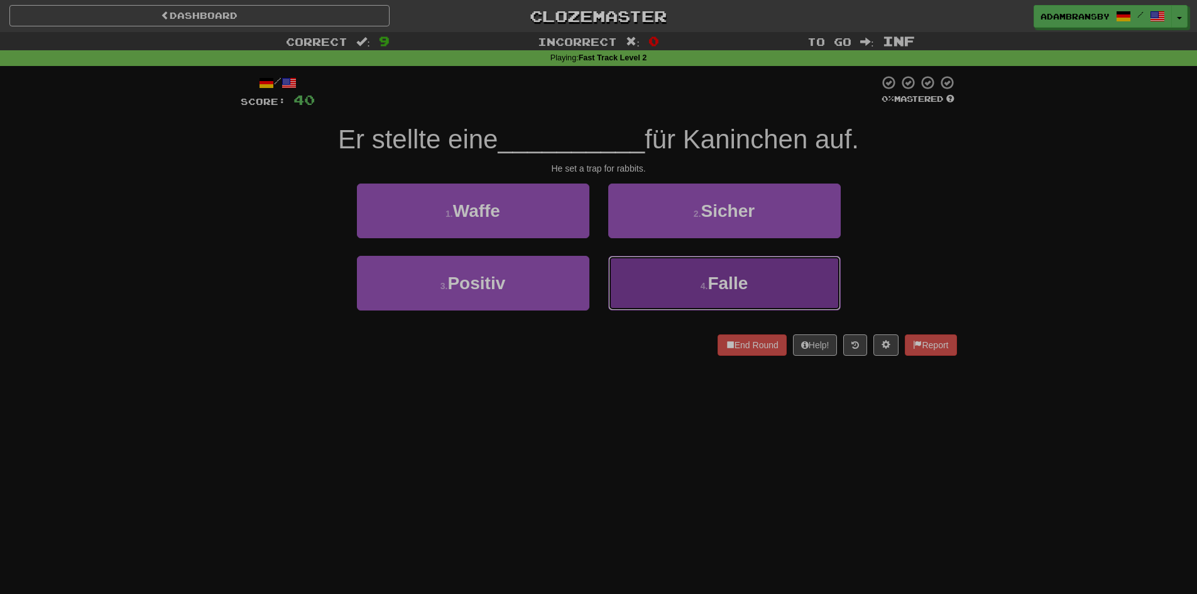
click at [782, 288] on button "4 . Falle" at bounding box center [724, 283] width 233 height 55
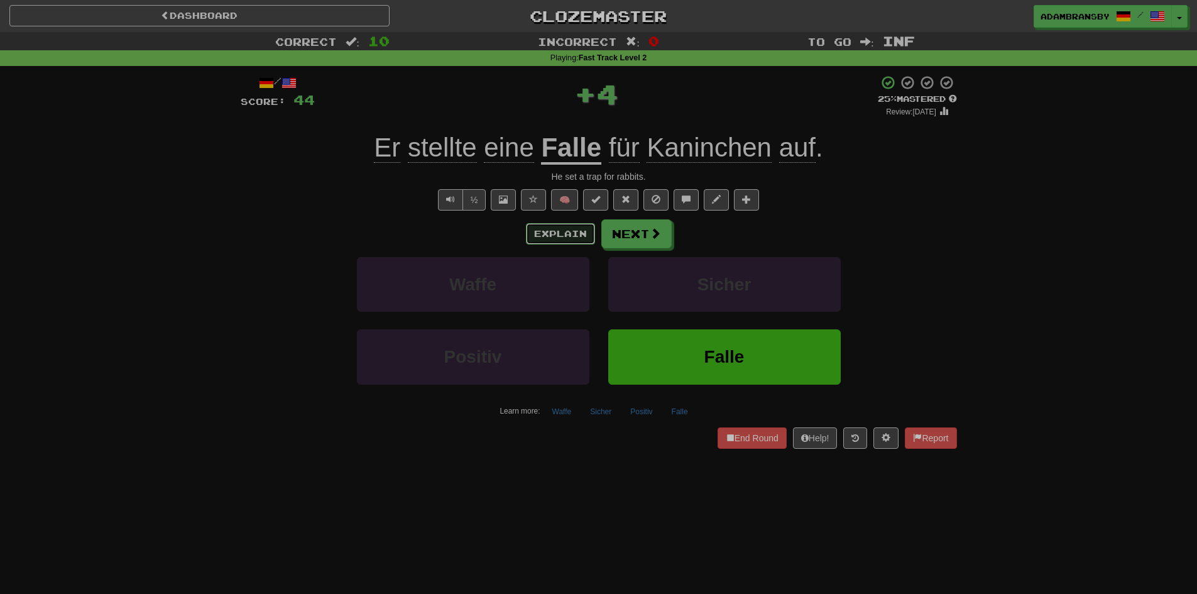
click at [550, 233] on button "Explain" at bounding box center [560, 233] width 69 height 21
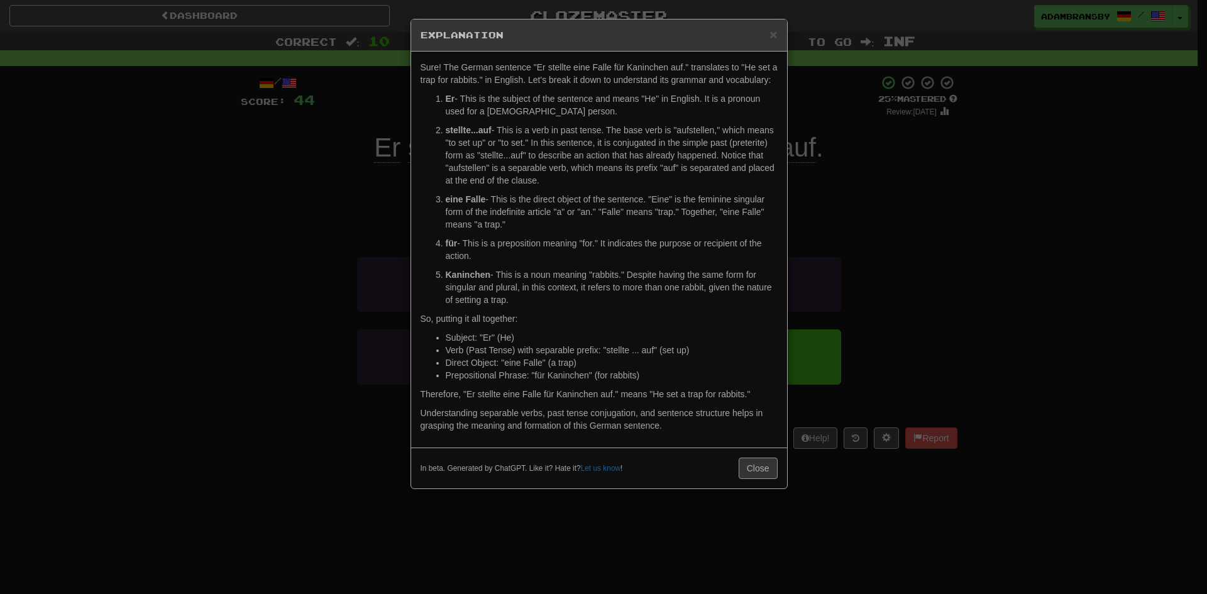
click at [825, 216] on div "× Explanation Sure! The German sentence "Er stellte eine Falle für Kaninchen au…" at bounding box center [603, 297] width 1207 height 594
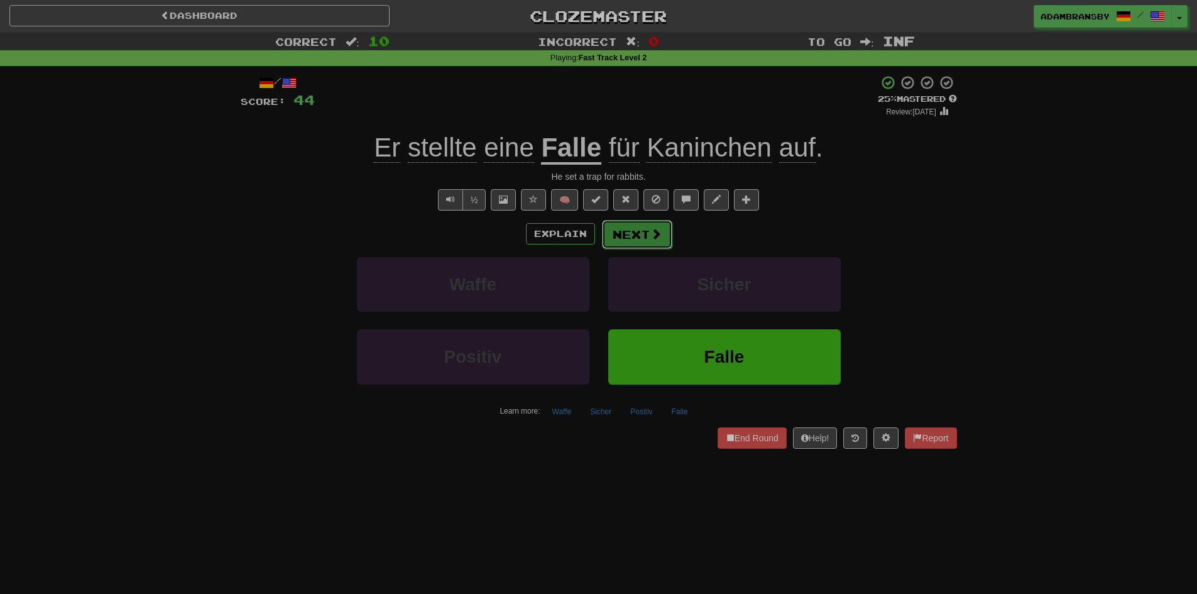
click at [638, 239] on button "Next" at bounding box center [637, 234] width 70 height 29
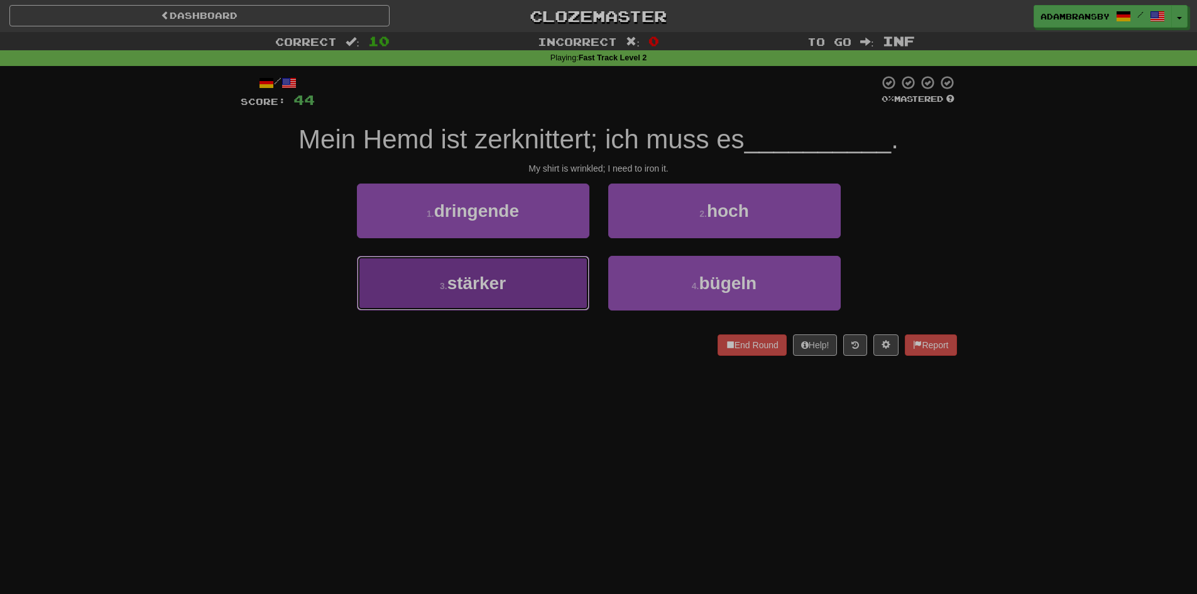
click at [577, 270] on button "3 . stärker" at bounding box center [473, 283] width 233 height 55
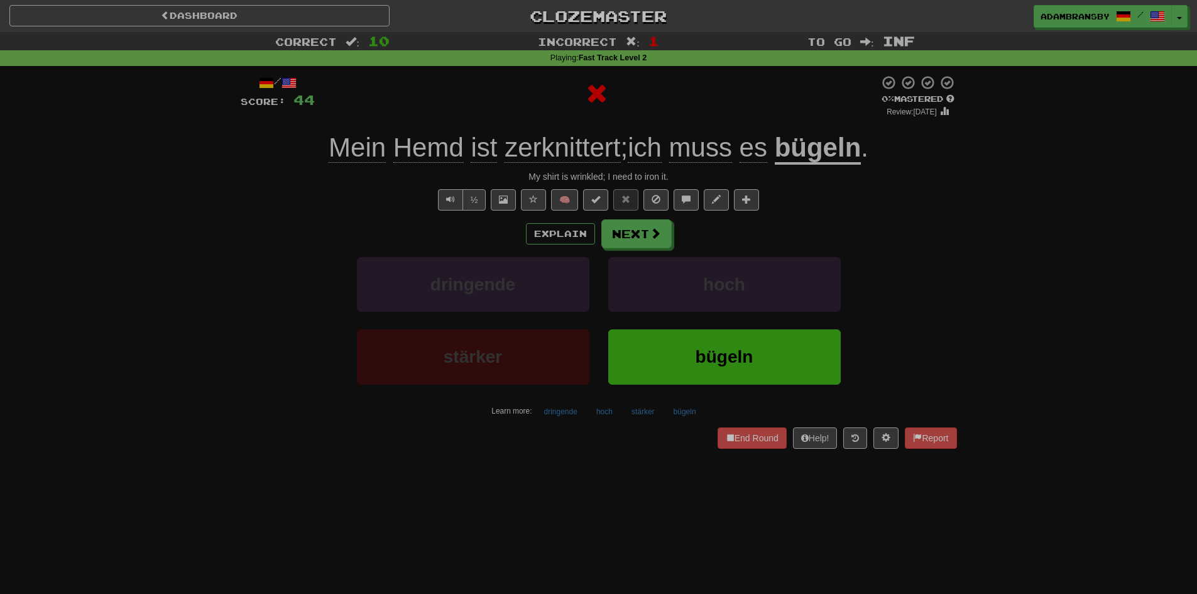
click at [828, 145] on u "bügeln" at bounding box center [818, 149] width 87 height 32
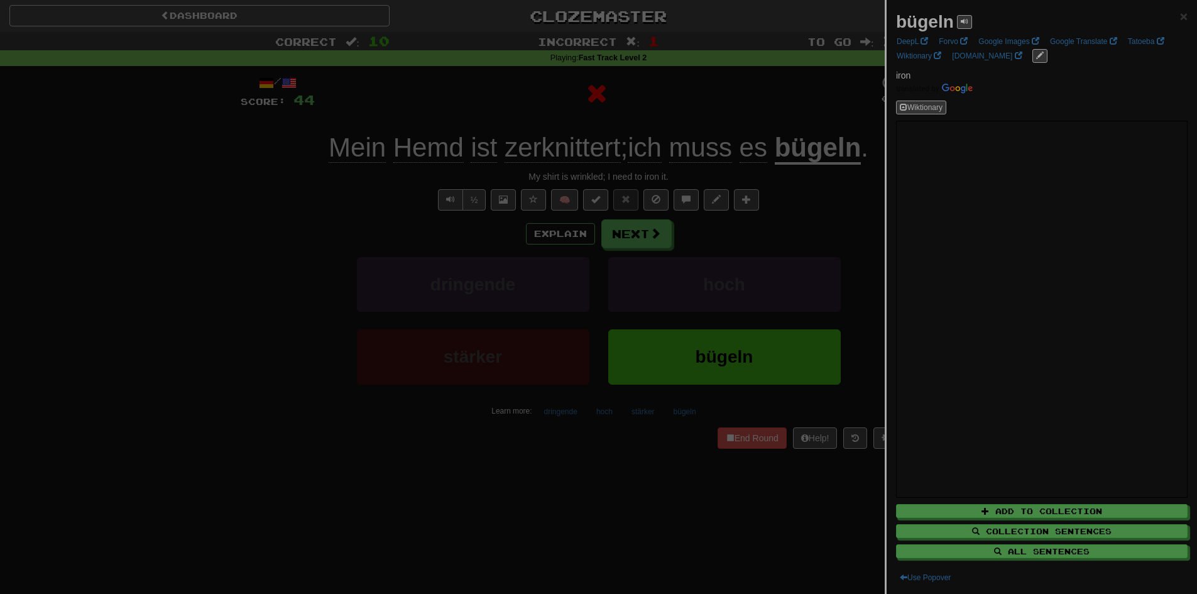
click at [764, 116] on div at bounding box center [598, 297] width 1197 height 594
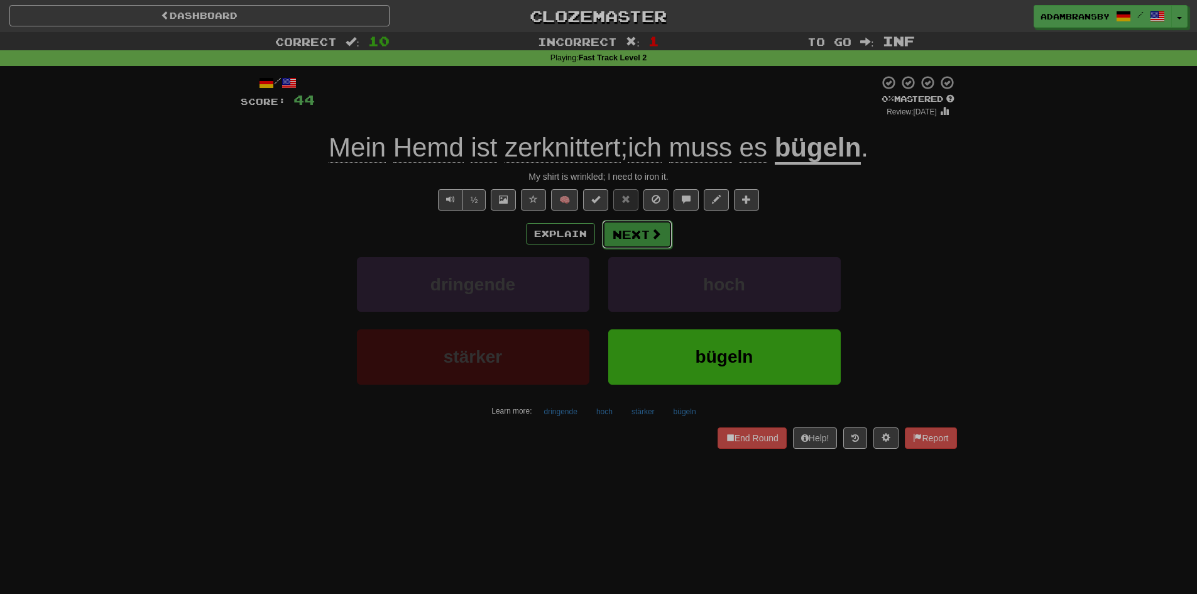
click at [647, 226] on button "Next" at bounding box center [637, 234] width 70 height 29
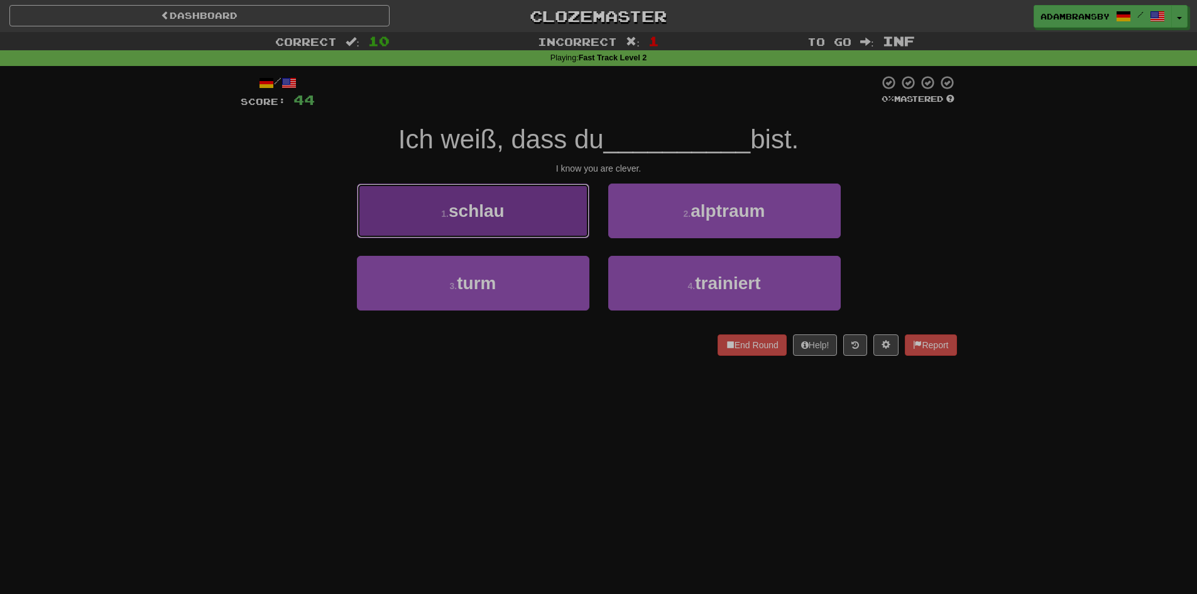
click at [539, 218] on button "1 . [GEOGRAPHIC_DATA]" at bounding box center [473, 211] width 233 height 55
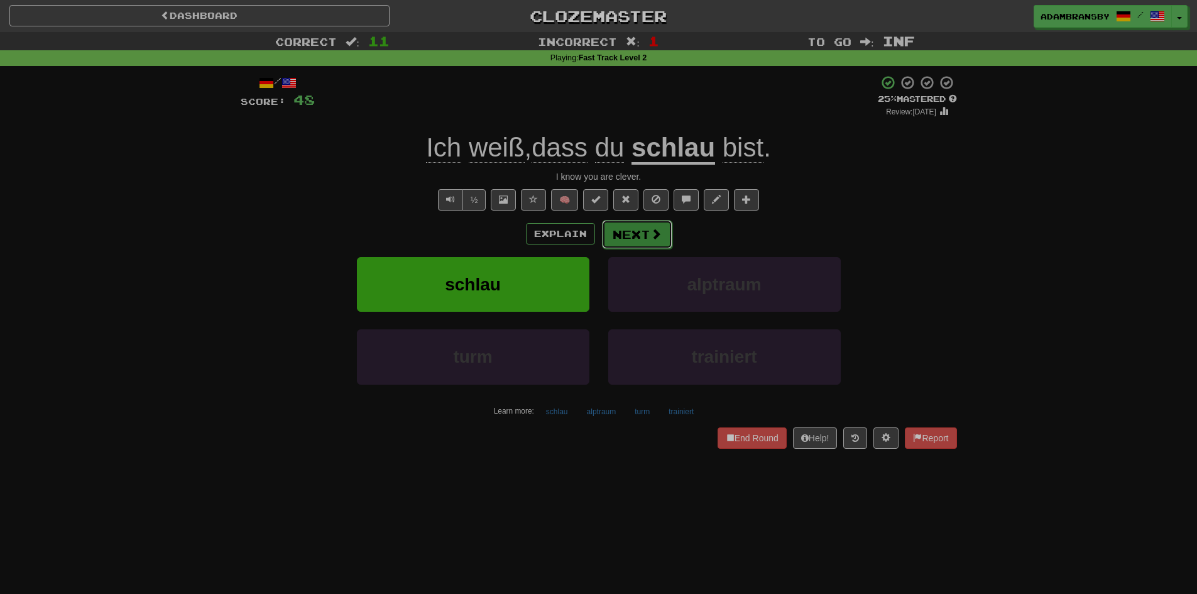
click at [659, 234] on span at bounding box center [656, 233] width 11 height 11
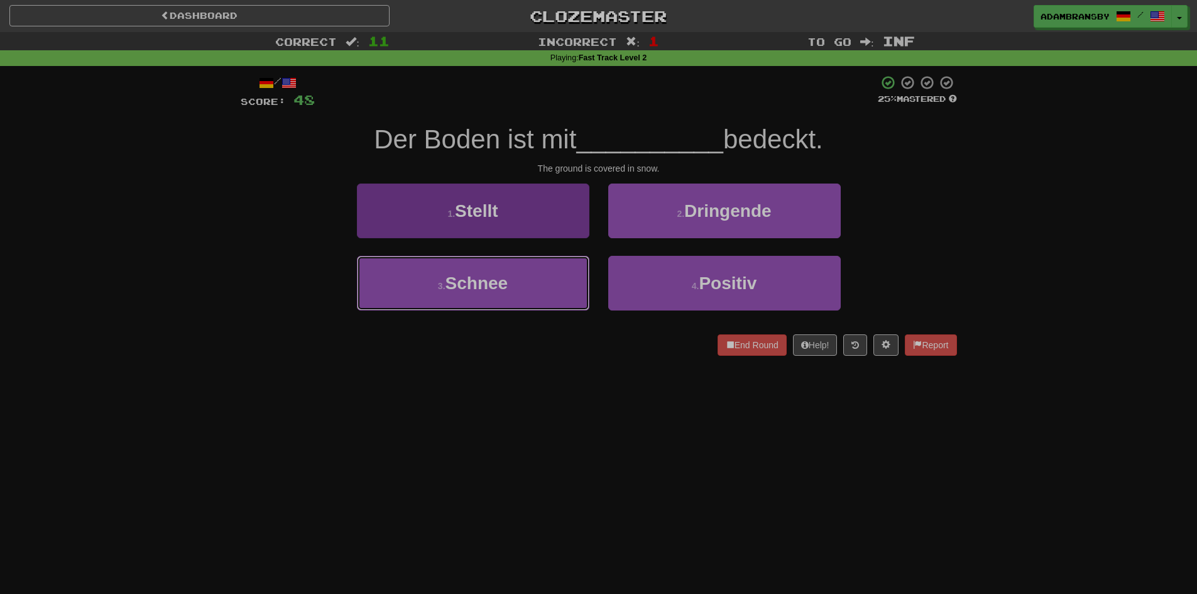
drag, startPoint x: 547, startPoint y: 277, endPoint x: 565, endPoint y: 278, distance: 18.3
click at [547, 278] on button "3 . [PERSON_NAME]" at bounding box center [473, 283] width 233 height 55
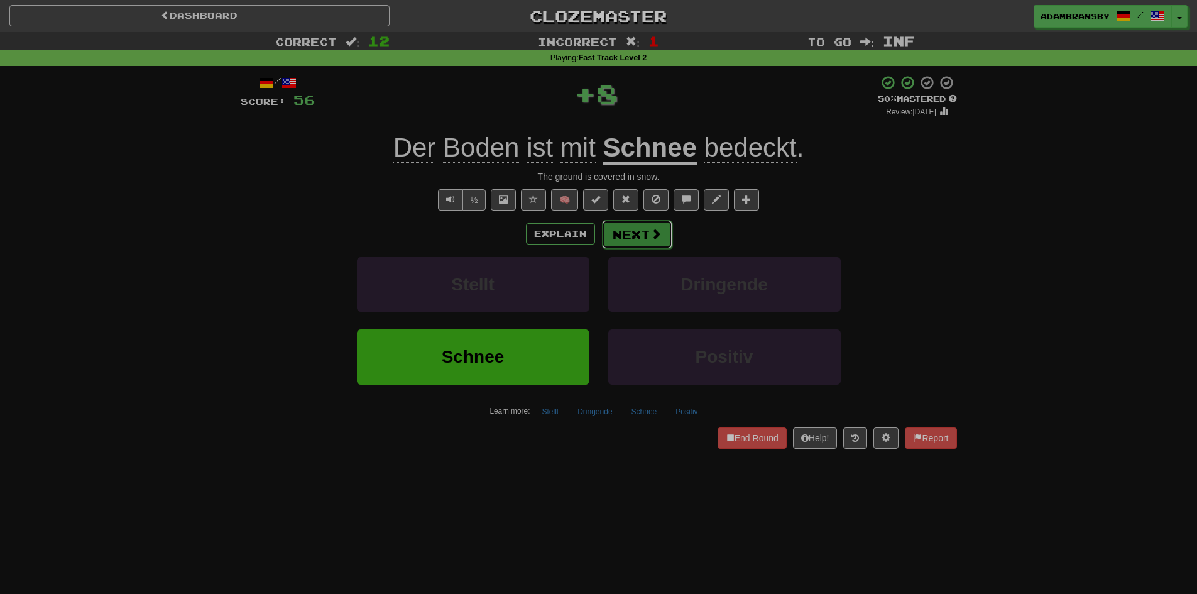
click at [651, 239] on span at bounding box center [656, 233] width 11 height 11
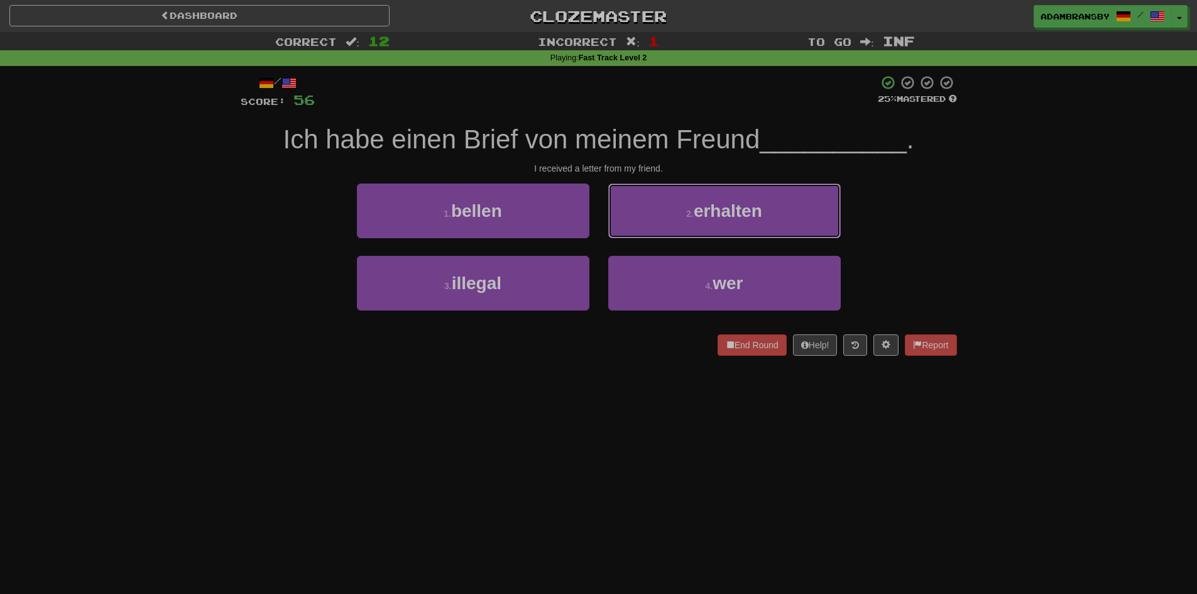
click at [809, 205] on button "2 . erhalten" at bounding box center [724, 211] width 233 height 55
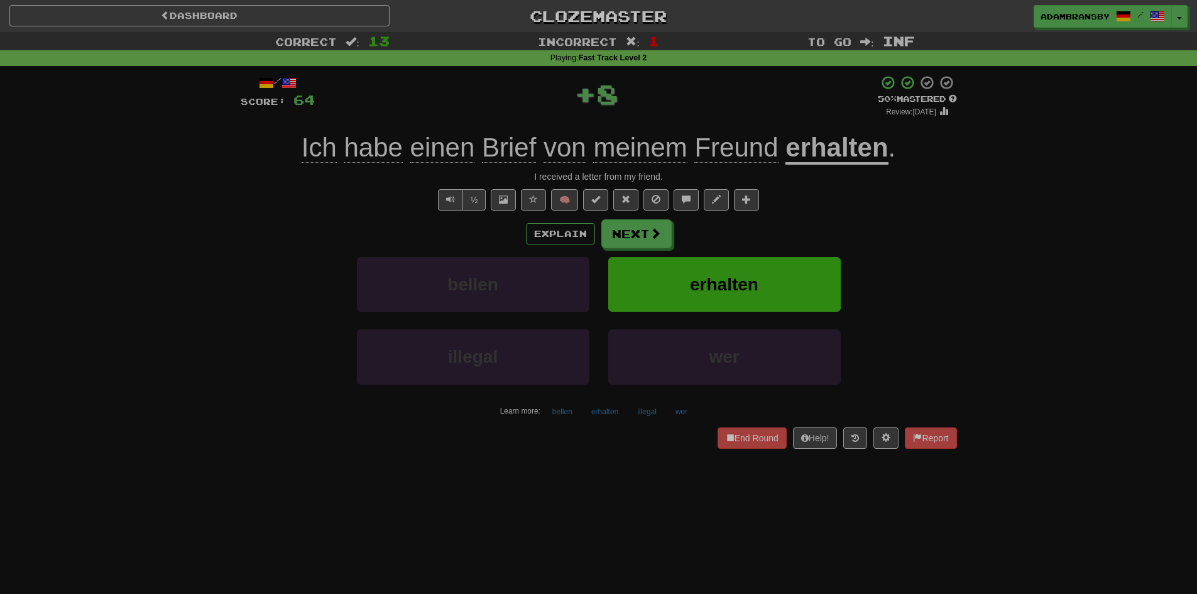
click at [862, 153] on u "erhalten" at bounding box center [837, 149] width 102 height 32
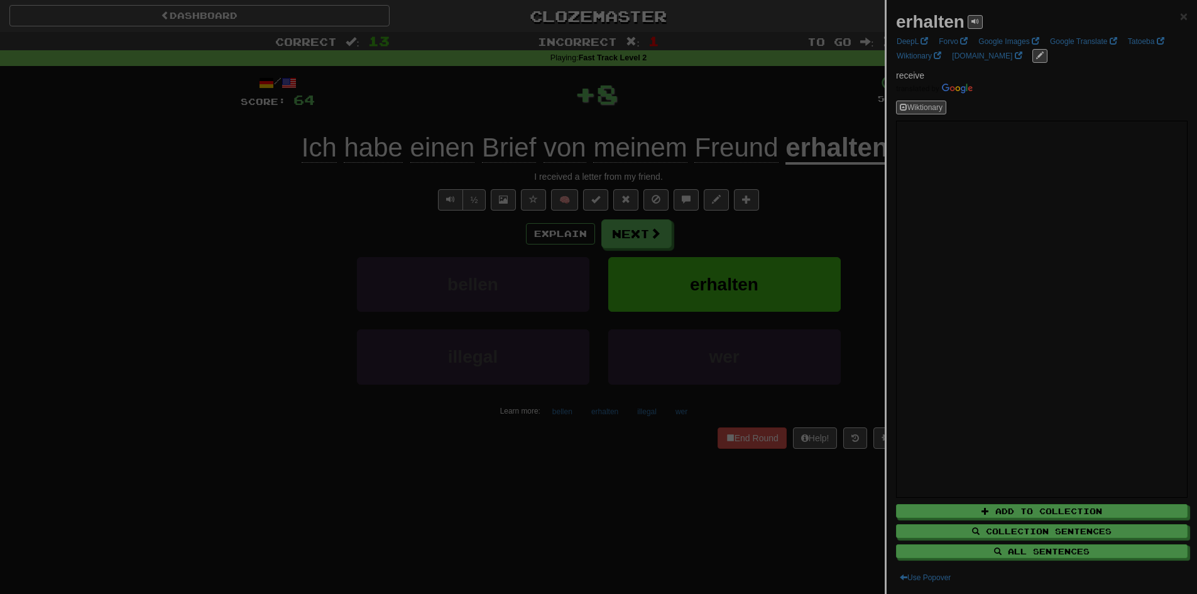
click at [789, 123] on div at bounding box center [598, 297] width 1197 height 594
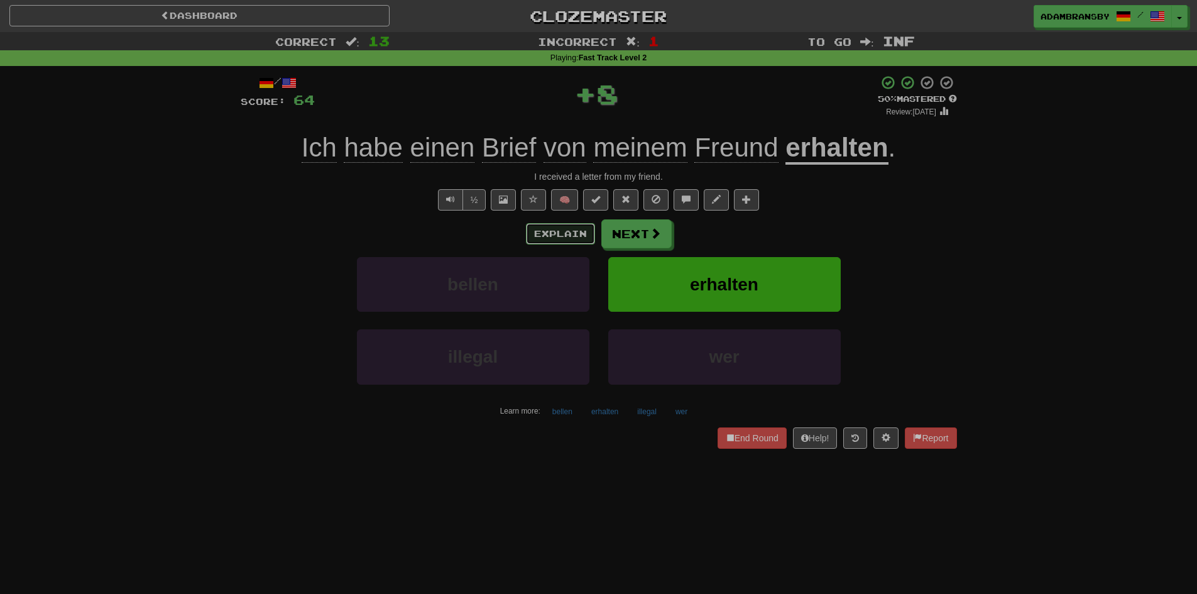
click at [571, 231] on button "Explain" at bounding box center [560, 233] width 69 height 21
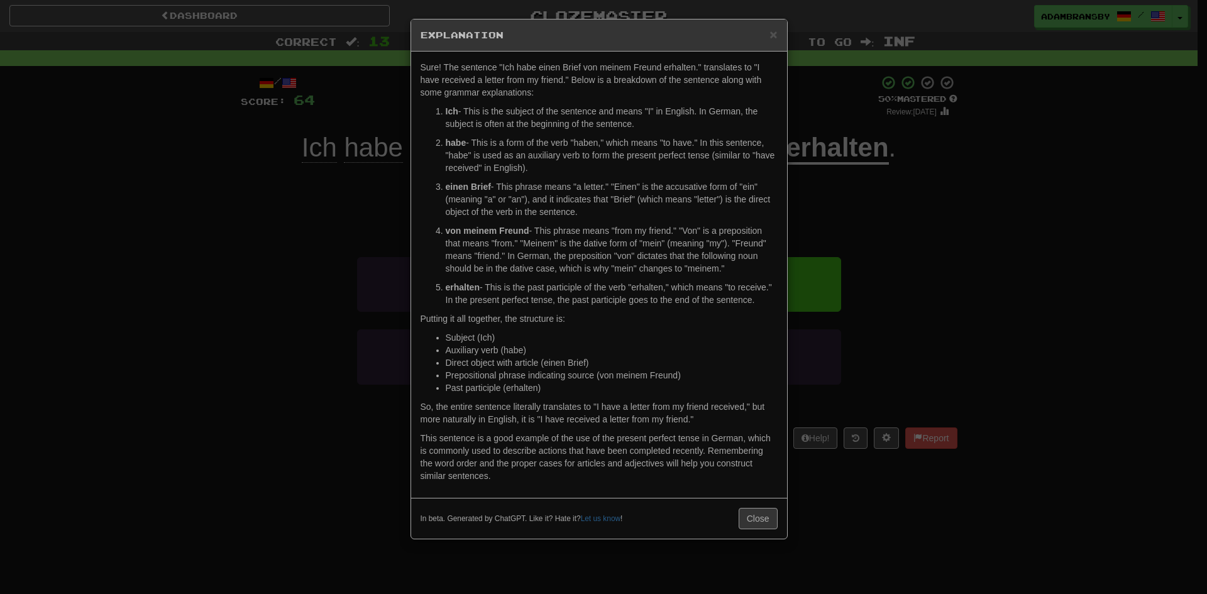
click at [969, 301] on div "× Explanation Sure! The sentence "Ich habe einen Brief von meinem Freund erhalt…" at bounding box center [603, 297] width 1207 height 594
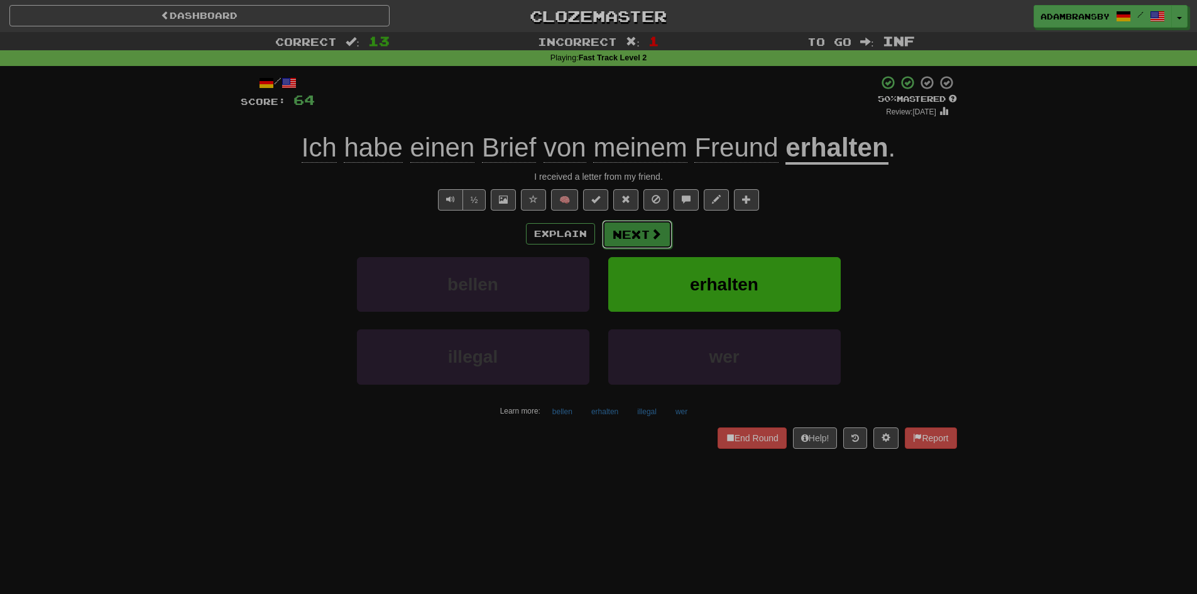
click at [651, 239] on span at bounding box center [656, 233] width 11 height 11
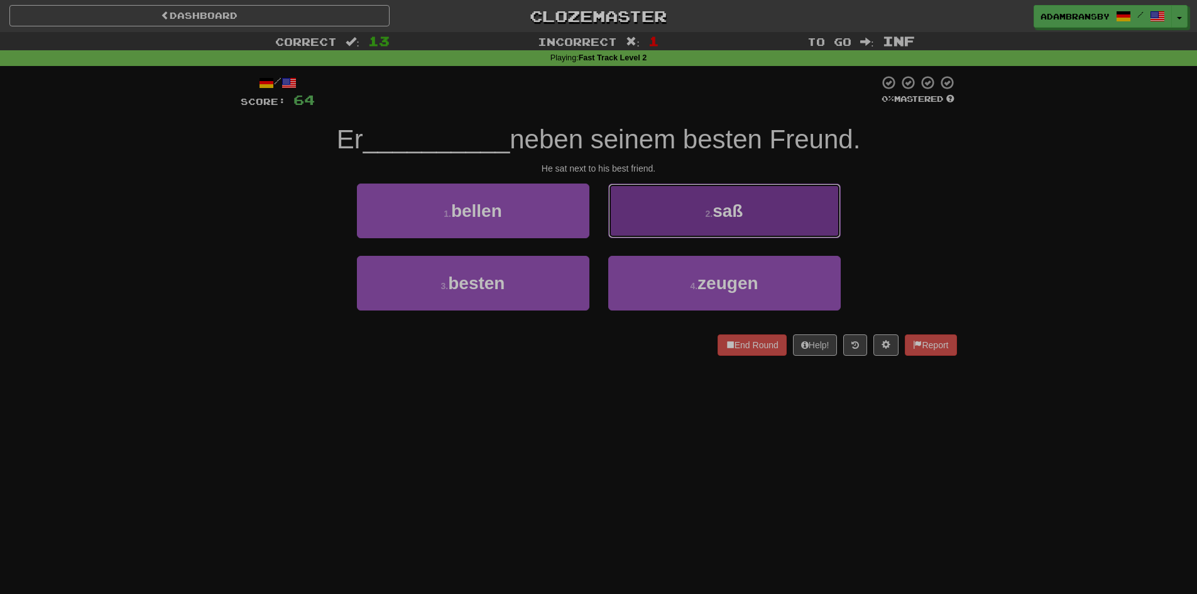
click at [820, 191] on button "2 . saß" at bounding box center [724, 211] width 233 height 55
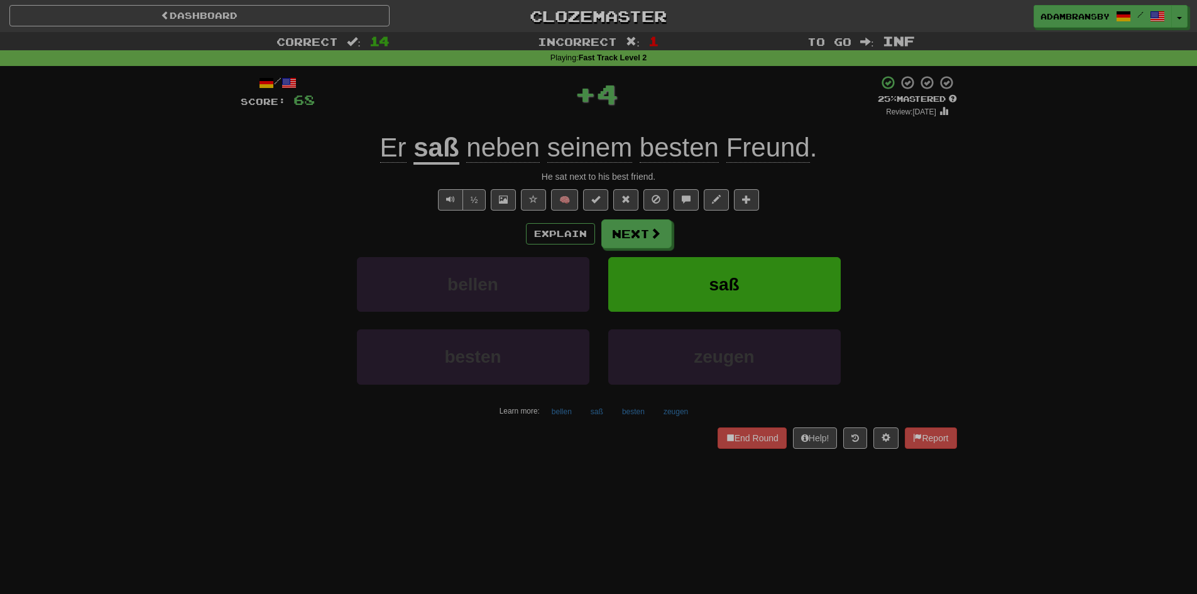
click at [442, 138] on u "saß" at bounding box center [436, 149] width 45 height 32
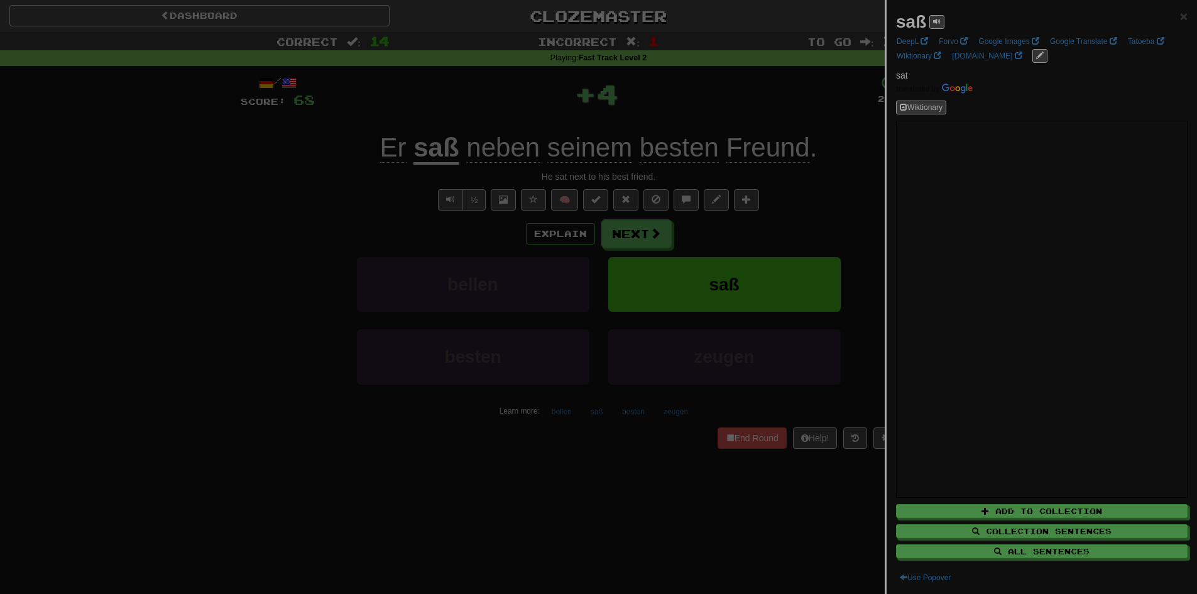
click at [468, 103] on div at bounding box center [598, 297] width 1197 height 594
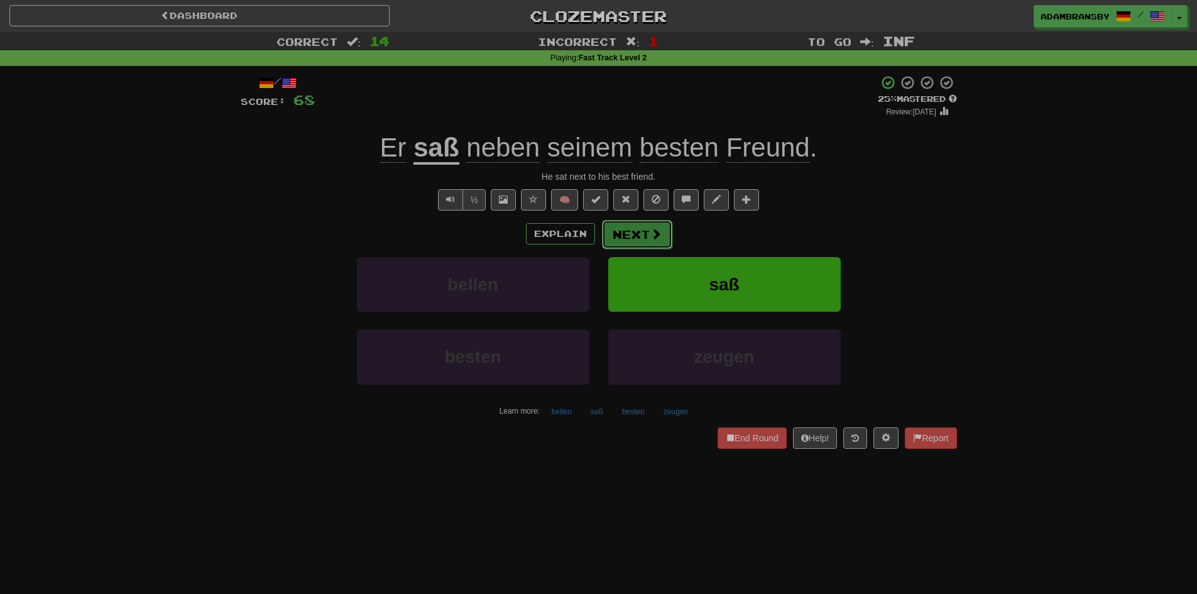
click at [640, 237] on button "Next" at bounding box center [637, 234] width 70 height 29
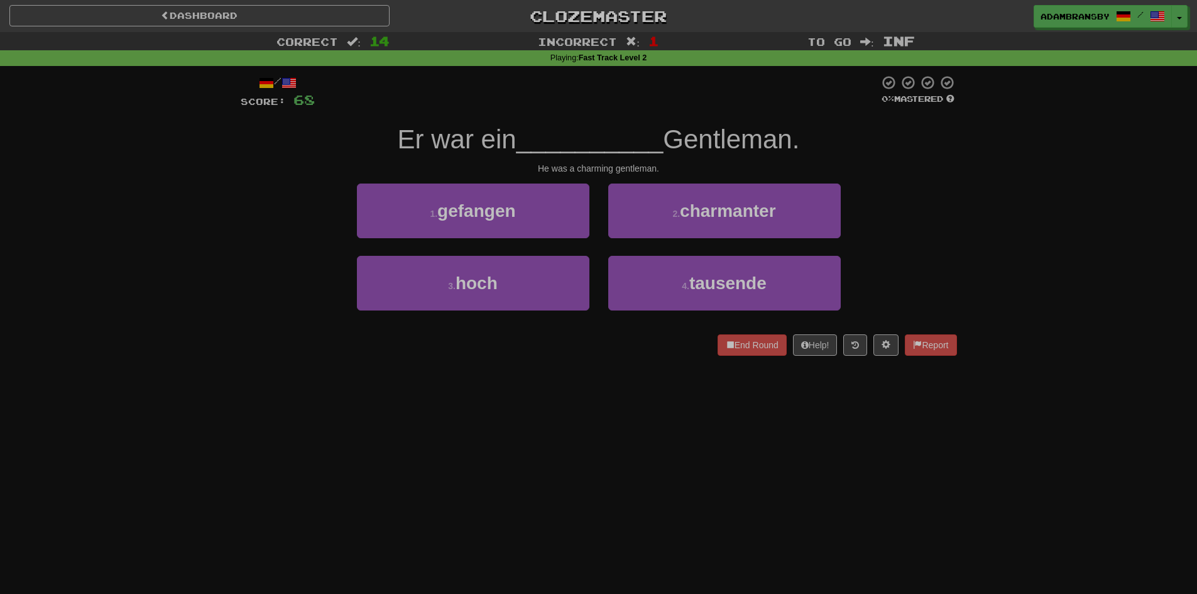
click at [596, 245] on div "1 . gefangen" at bounding box center [473, 220] width 251 height 72
click at [600, 246] on div "1 . gefangen 2 . charmanter" at bounding box center [599, 220] width 754 height 72
click at [599, 246] on div "2 . charmanter" at bounding box center [724, 220] width 251 height 72
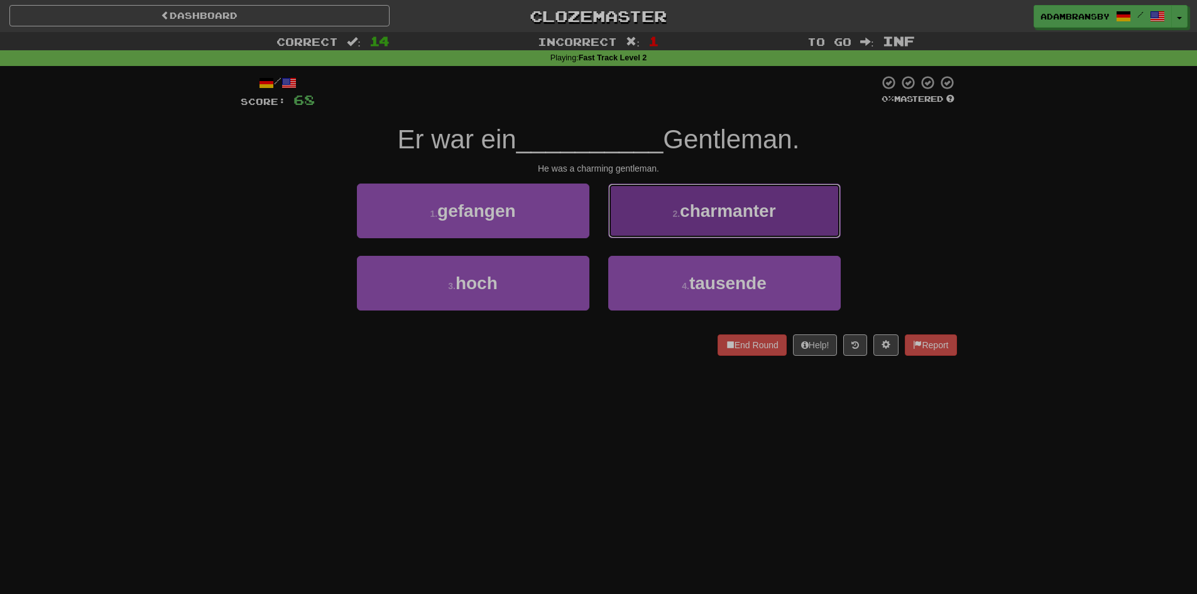
click at [824, 215] on button "2 . charmanter" at bounding box center [724, 211] width 233 height 55
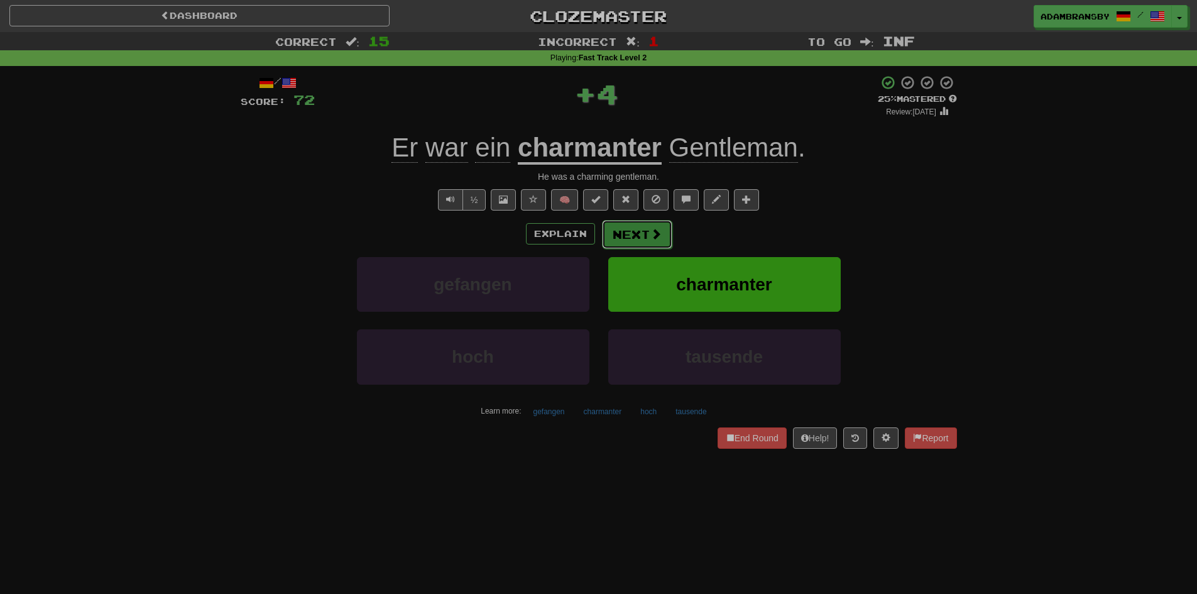
click at [654, 232] on span at bounding box center [656, 233] width 11 height 11
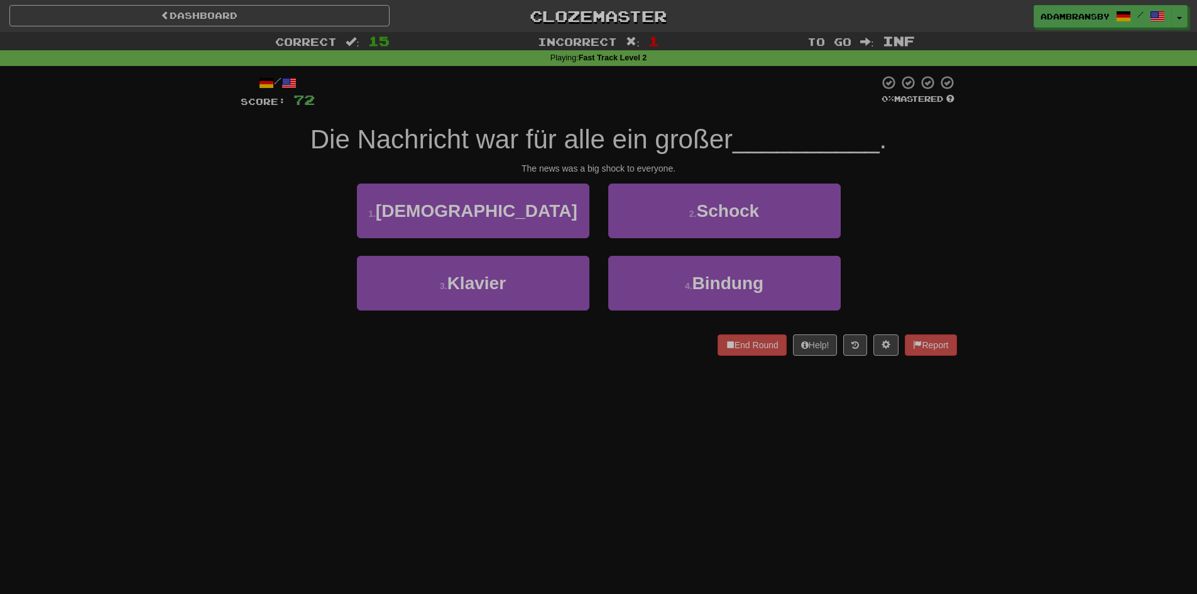
click at [930, 241] on div "1 . [DEMOGRAPHIC_DATA] 2 . [PERSON_NAME]" at bounding box center [599, 220] width 754 height 72
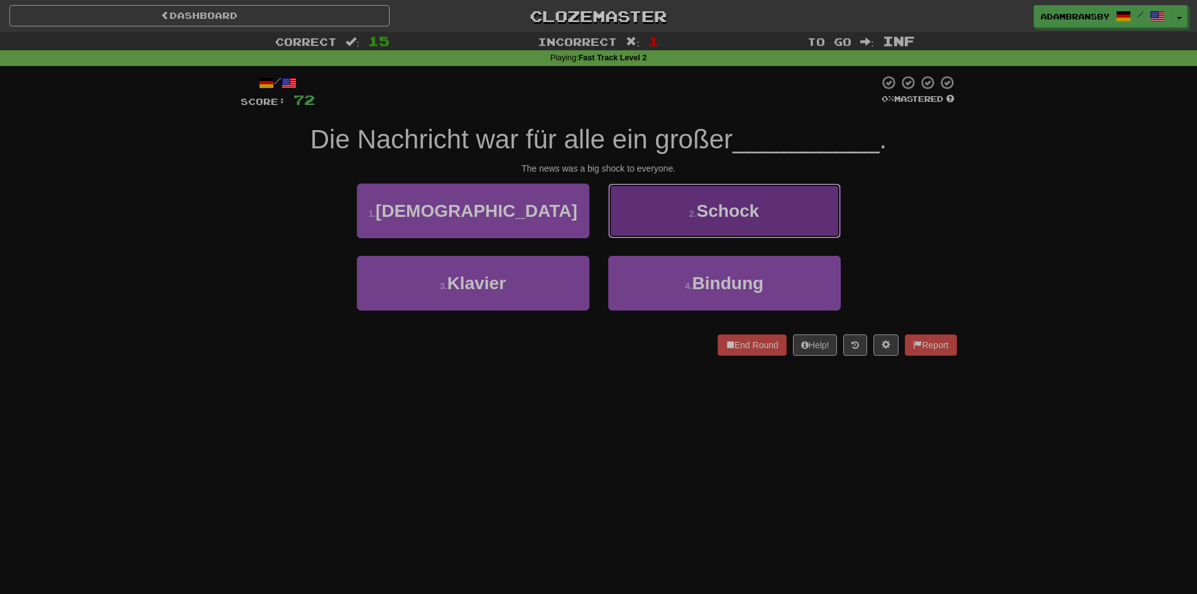
click at [810, 231] on button "2 . [PERSON_NAME]" at bounding box center [724, 211] width 233 height 55
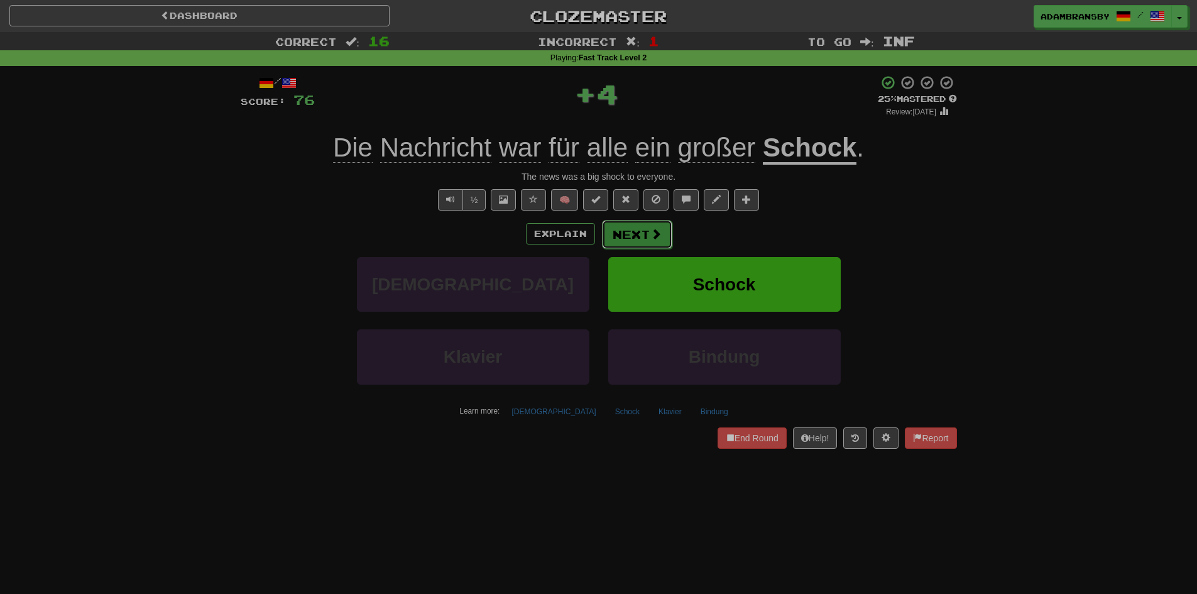
click at [659, 239] on span at bounding box center [656, 233] width 11 height 11
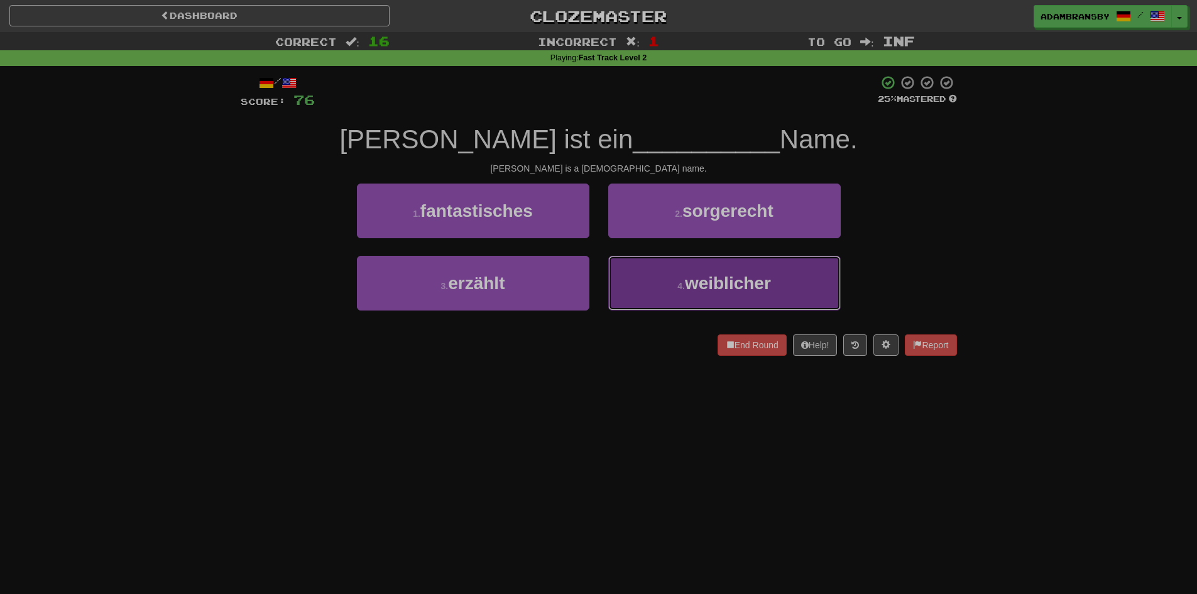
click at [830, 290] on button "4 . weiblicher" at bounding box center [724, 283] width 233 height 55
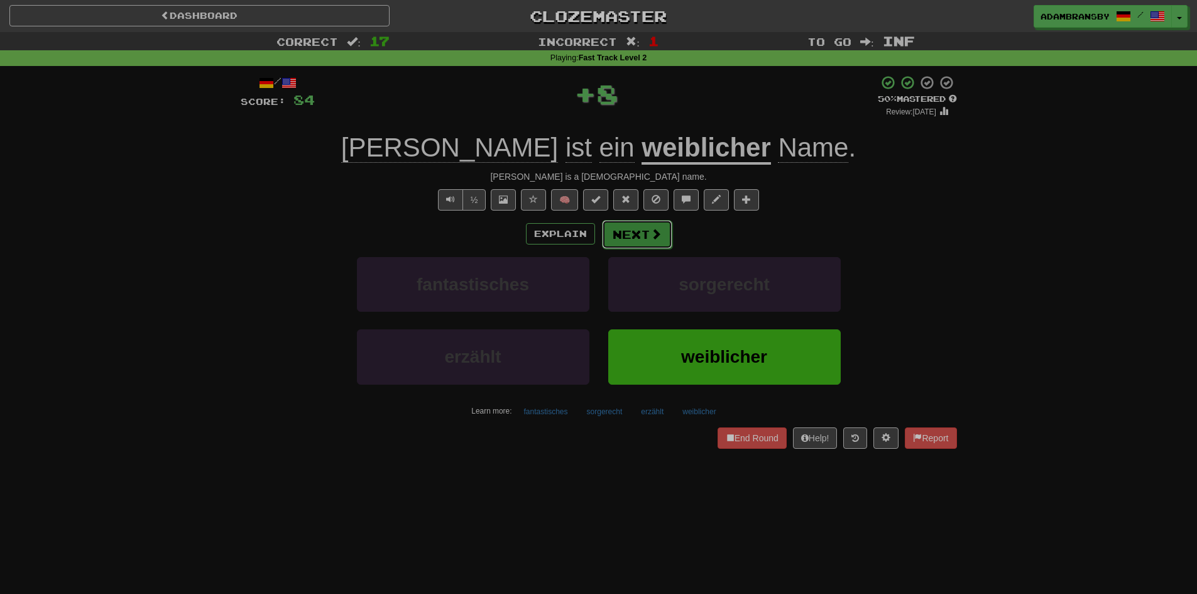
click at [666, 231] on button "Next" at bounding box center [637, 234] width 70 height 29
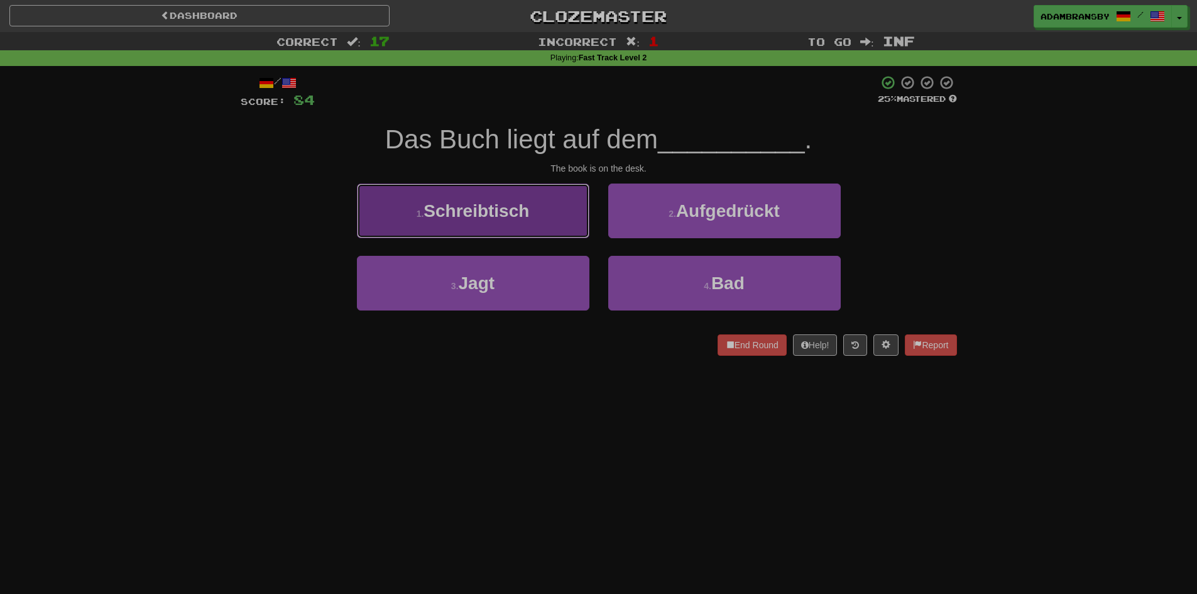
click at [563, 227] on button "1 . Schreibtisch" at bounding box center [473, 211] width 233 height 55
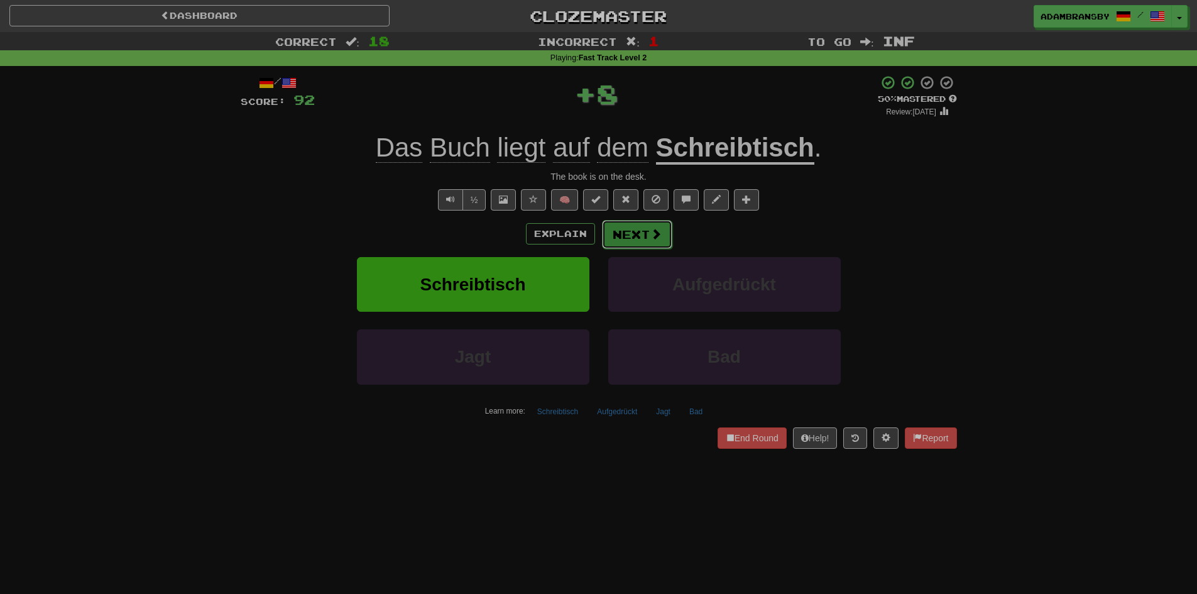
click at [663, 238] on button "Next" at bounding box center [637, 234] width 70 height 29
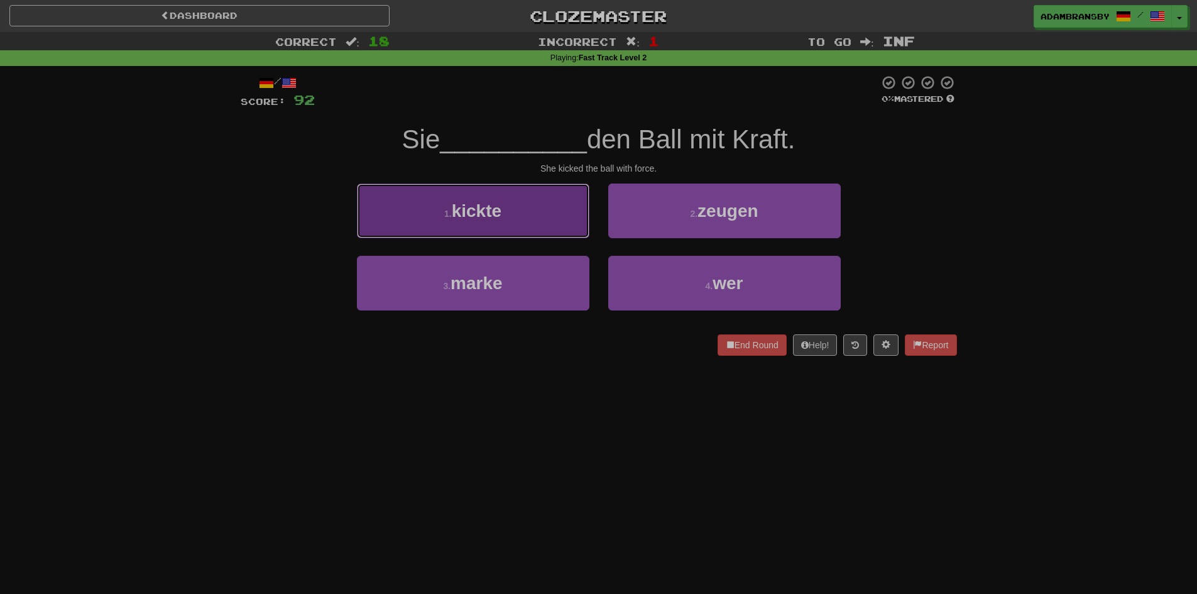
click at [551, 215] on button "1 . kickte" at bounding box center [473, 211] width 233 height 55
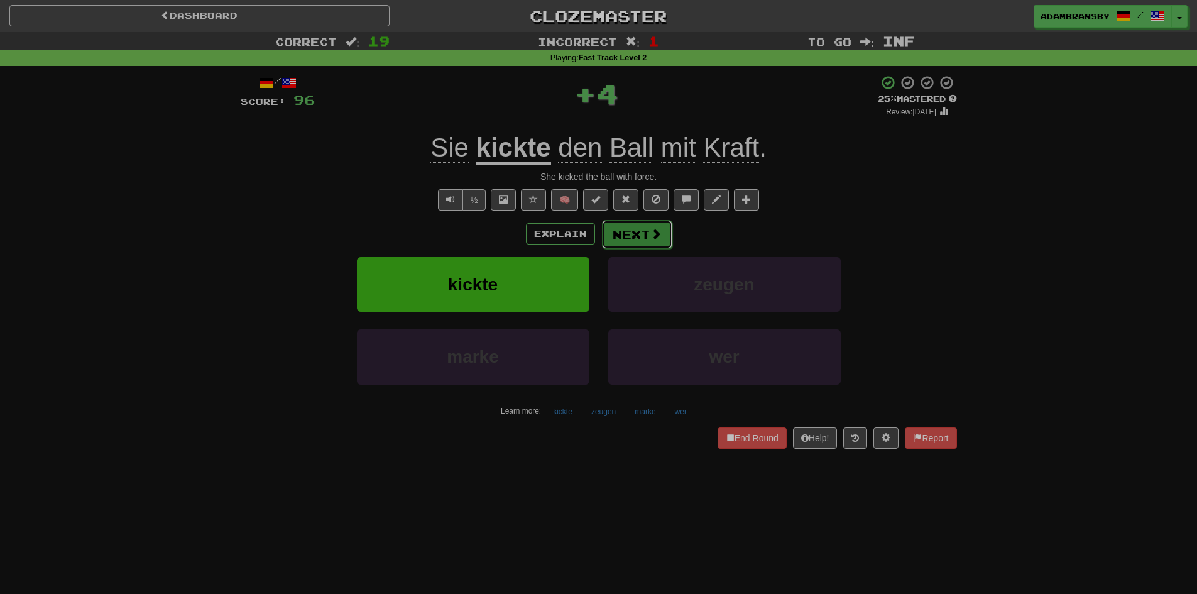
click at [626, 242] on button "Next" at bounding box center [637, 234] width 70 height 29
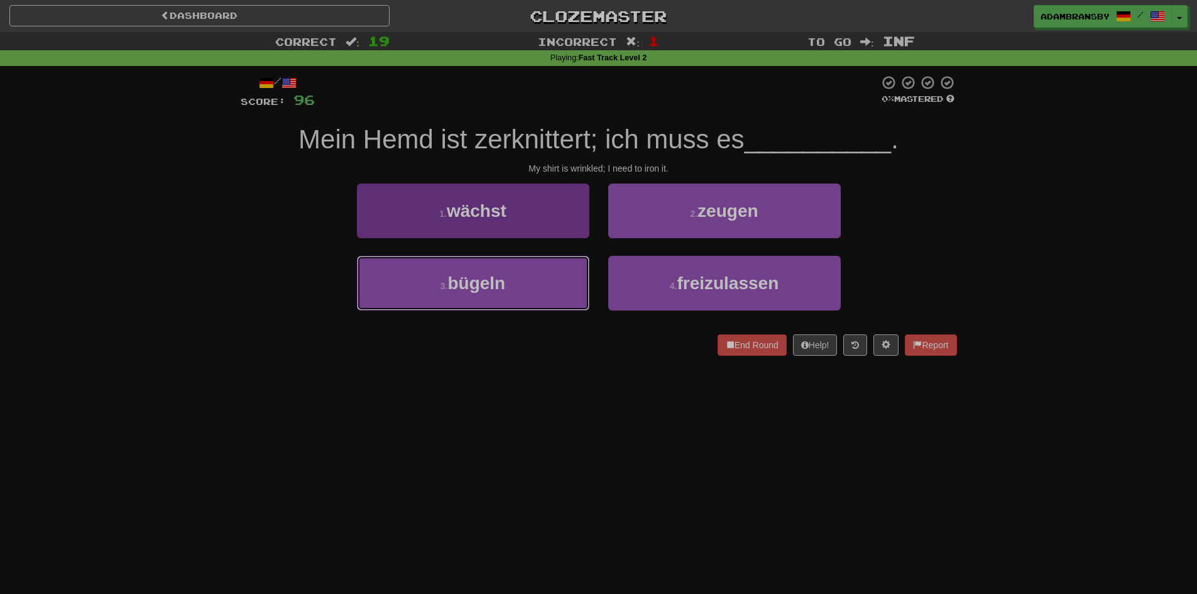
click at [549, 277] on button "3 . bügeln" at bounding box center [473, 283] width 233 height 55
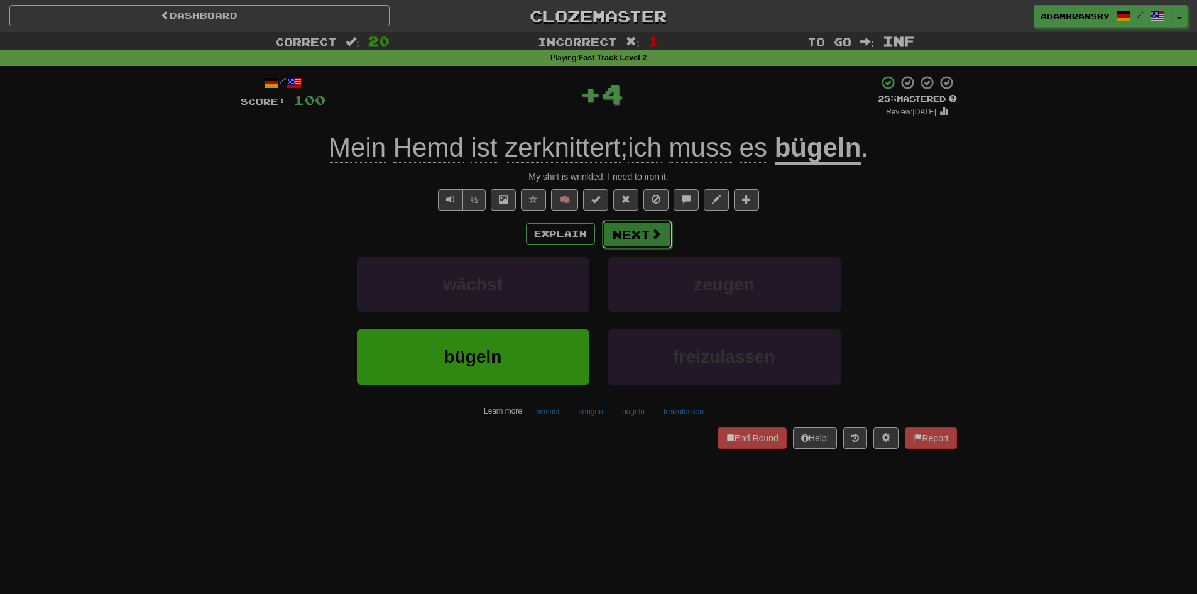
click at [657, 231] on span at bounding box center [656, 233] width 11 height 11
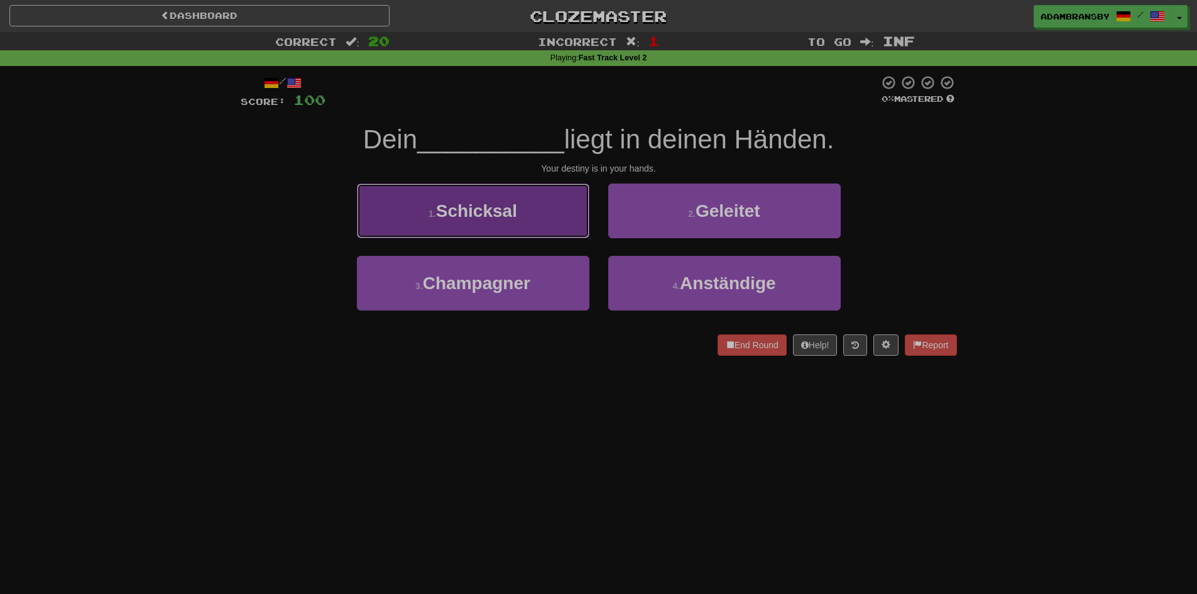
click at [578, 209] on button "1 . Schicksal" at bounding box center [473, 211] width 233 height 55
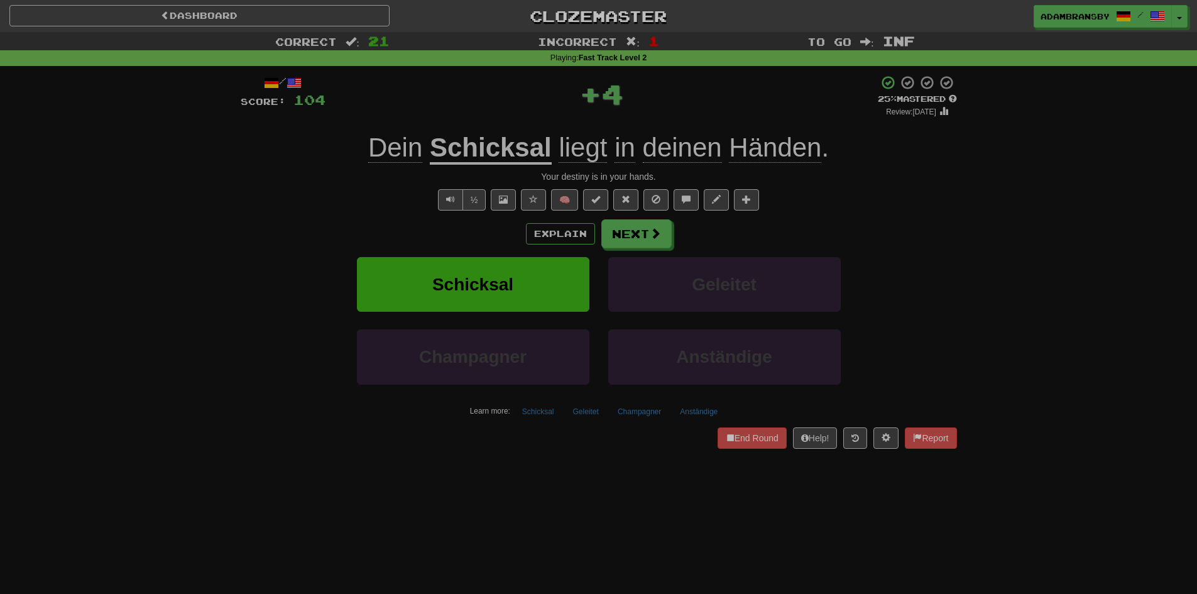
click at [503, 153] on u "Schicksal" at bounding box center [491, 149] width 122 height 32
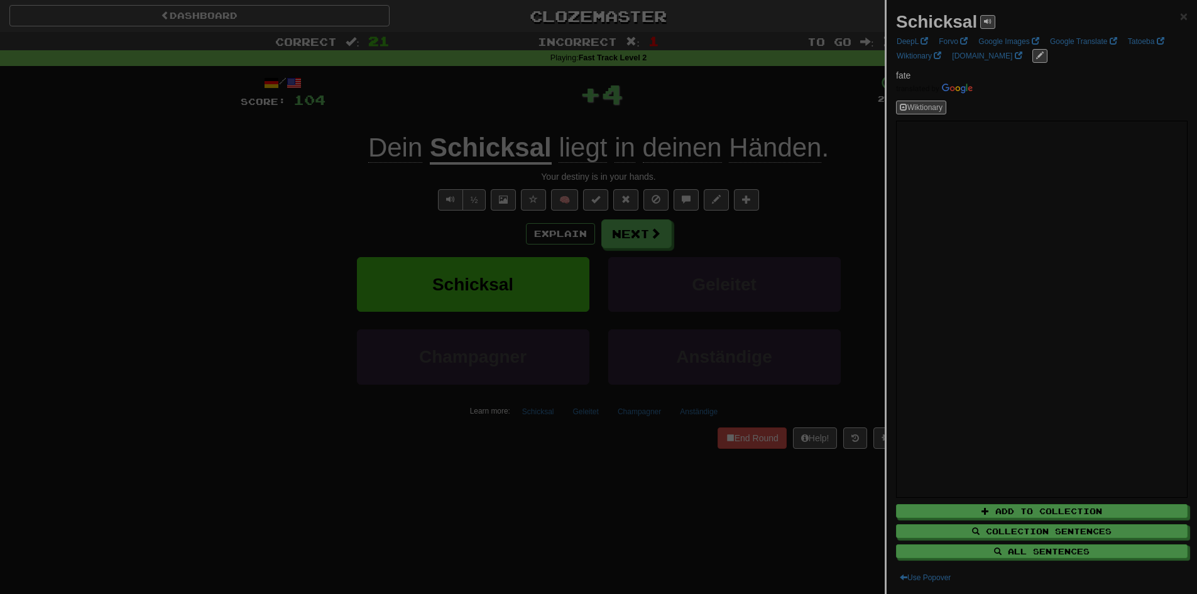
click at [517, 117] on div at bounding box center [598, 297] width 1197 height 594
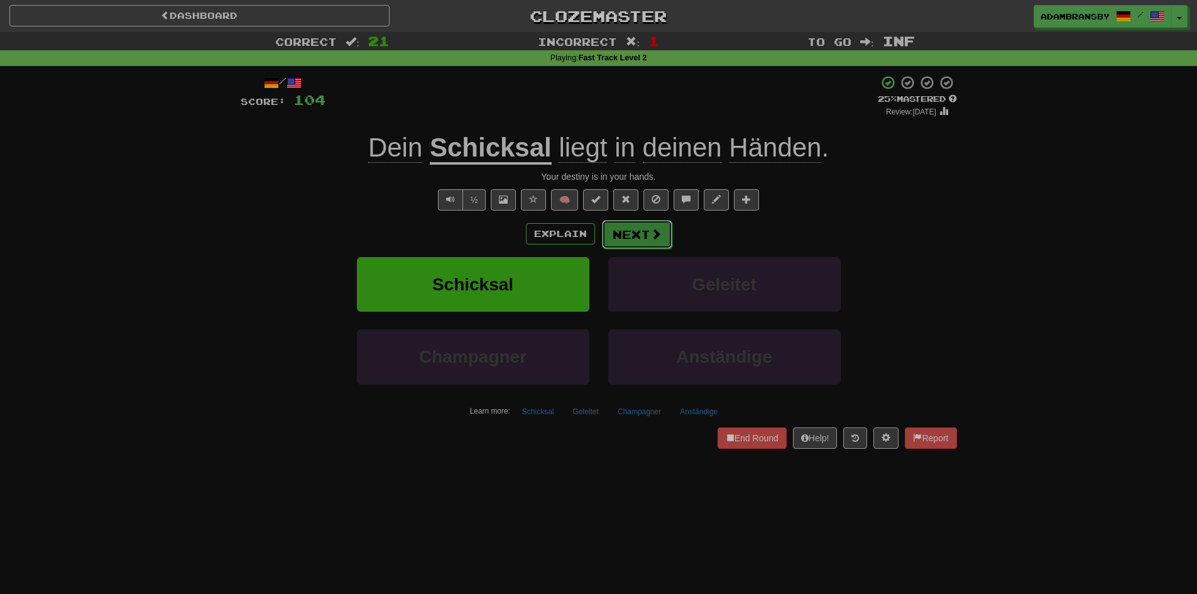
click at [623, 231] on button "Next" at bounding box center [637, 234] width 70 height 29
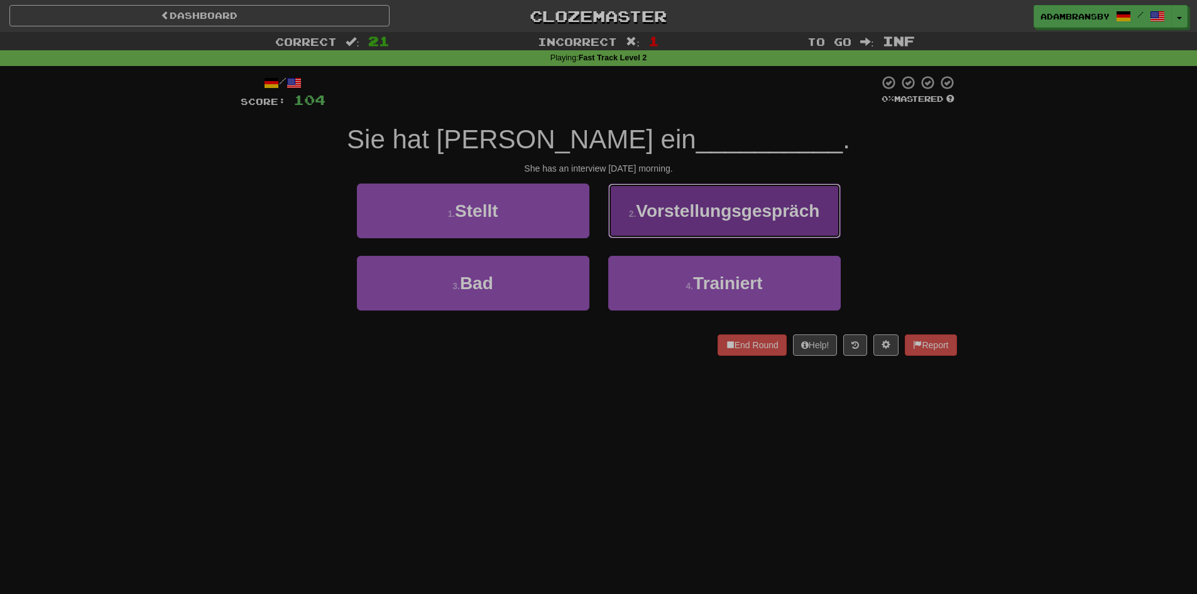
drag, startPoint x: 786, startPoint y: 206, endPoint x: 764, endPoint y: 213, distance: 23.7
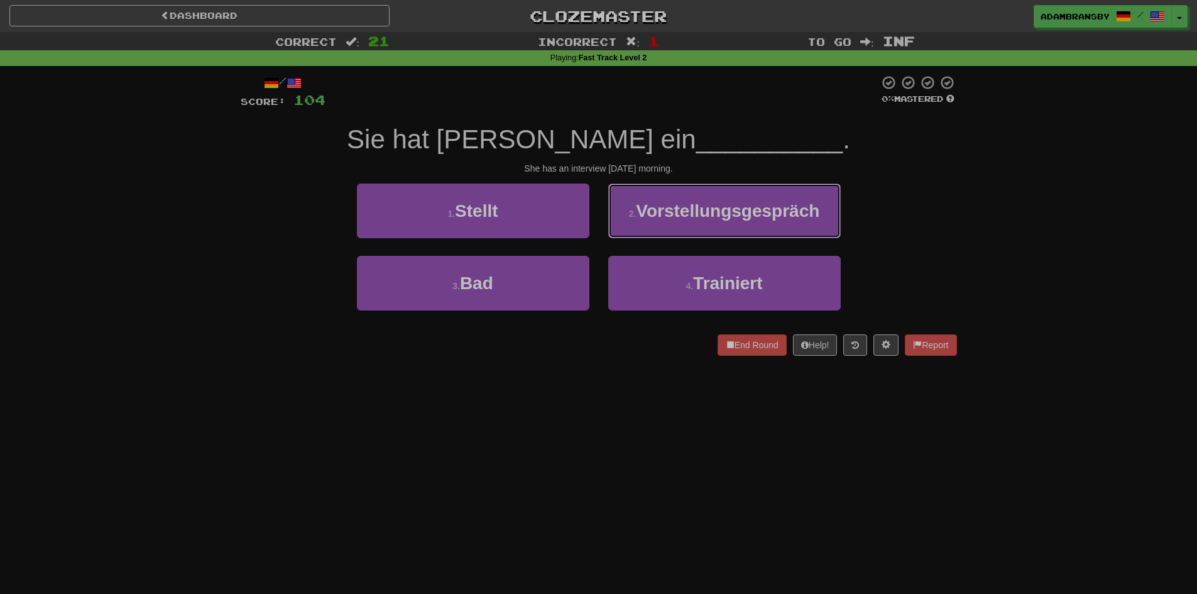
click at [784, 207] on span "Vorstellungsgespräch" at bounding box center [728, 210] width 184 height 19
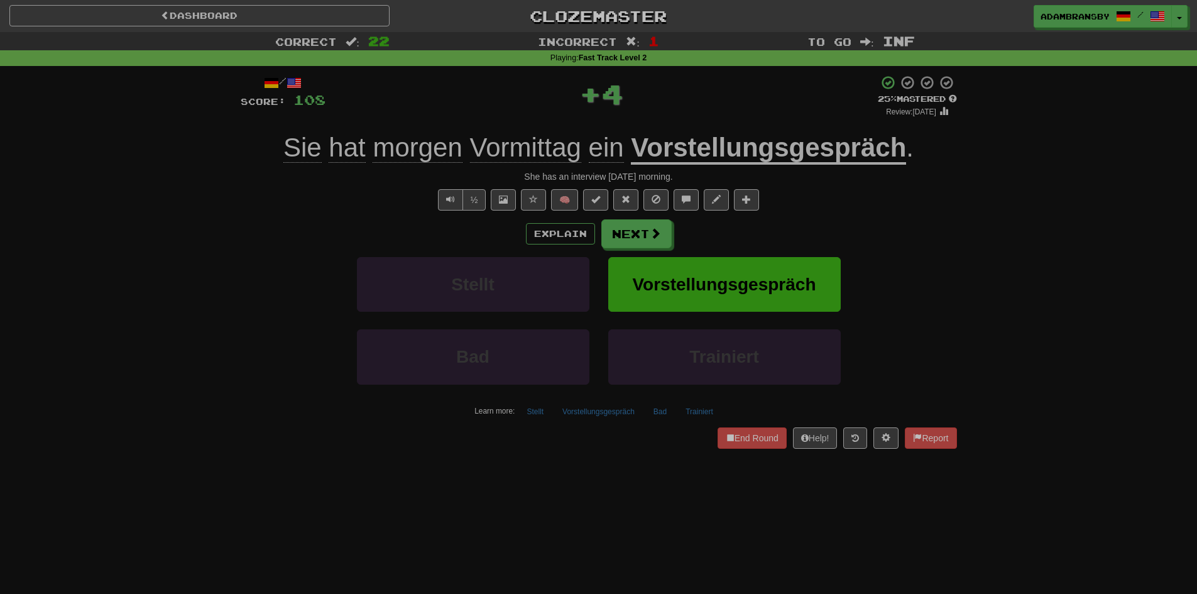
click at [743, 160] on u "Vorstellungsgespräch" at bounding box center [768, 149] width 275 height 32
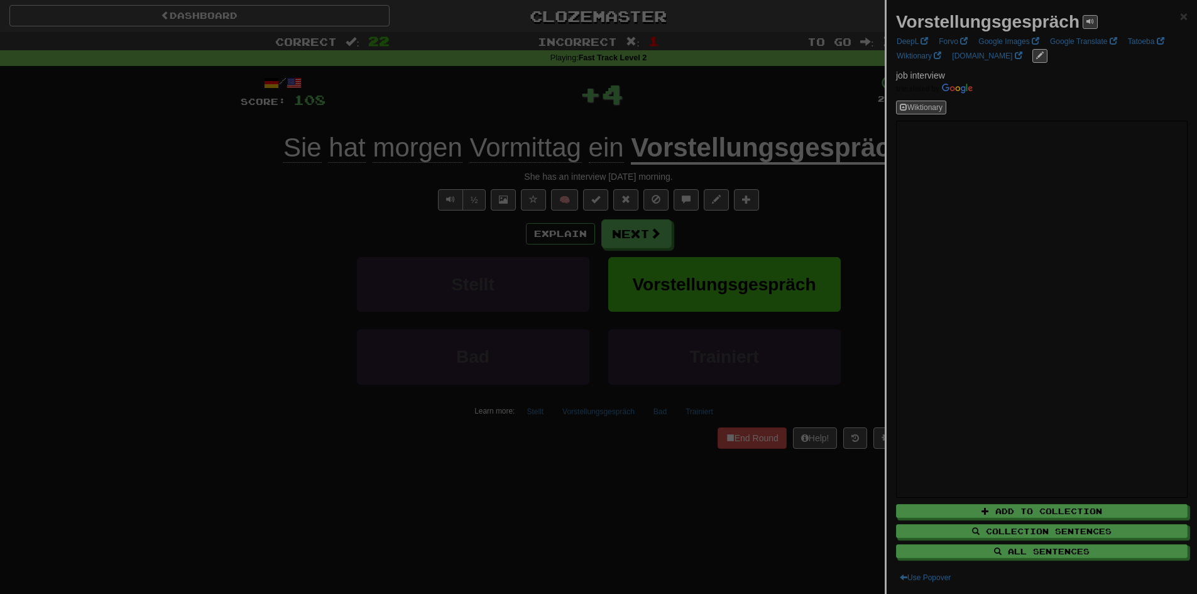
click at [709, 104] on div at bounding box center [598, 297] width 1197 height 594
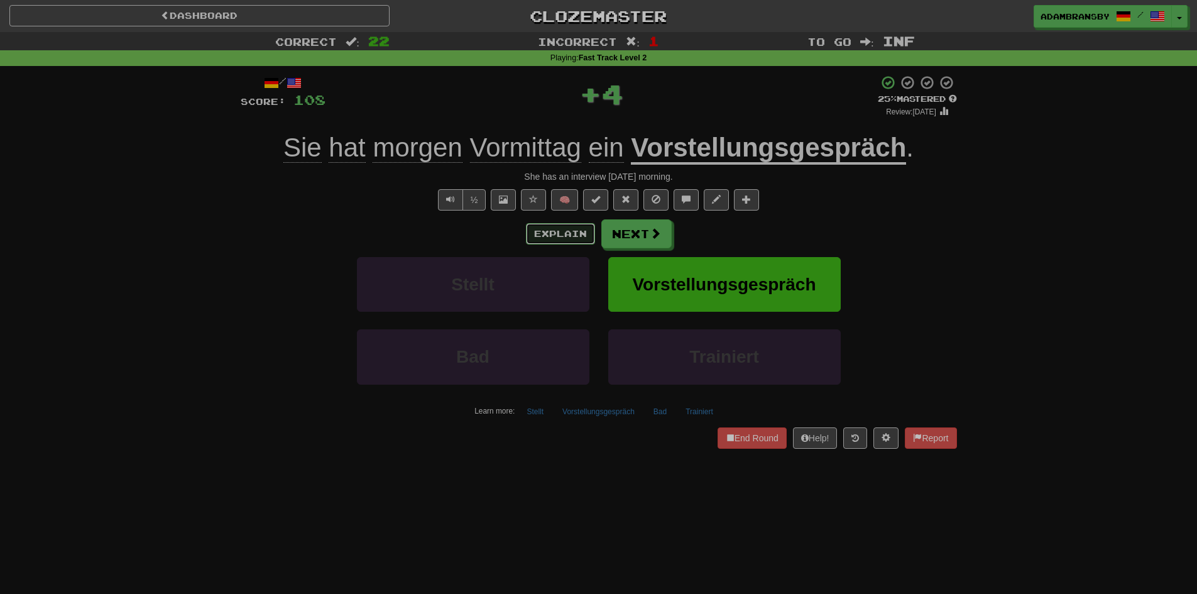
click at [574, 229] on button "Explain" at bounding box center [560, 233] width 69 height 21
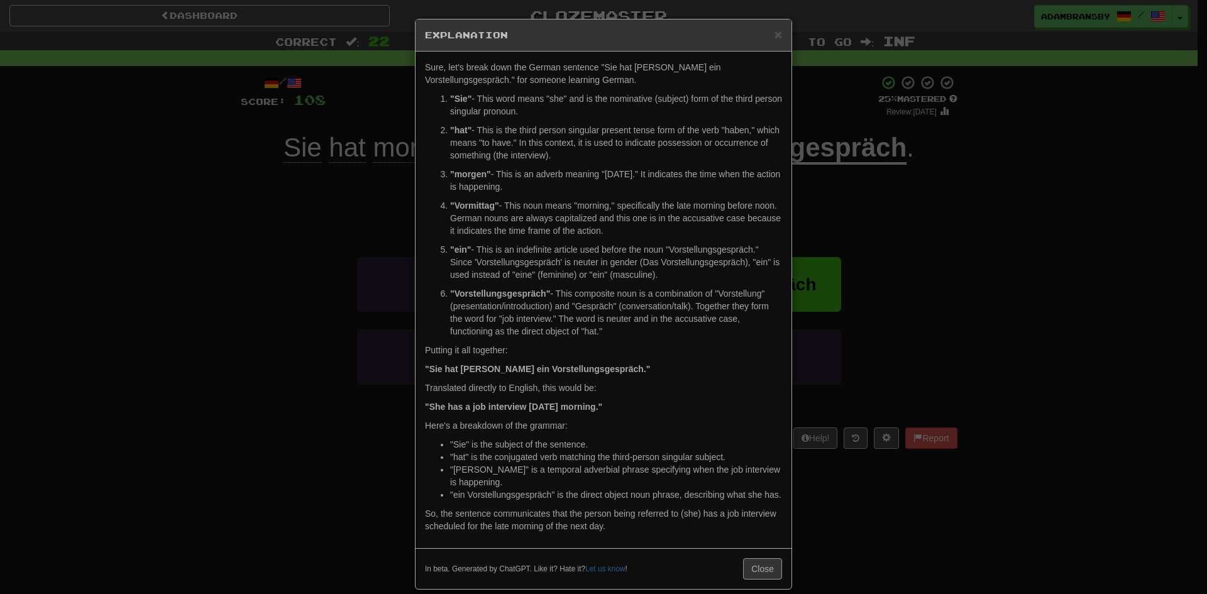
click at [984, 215] on div "× Explanation Sure, let's break down the German sentence "Sie hat [PERSON_NAME]…" at bounding box center [603, 297] width 1207 height 594
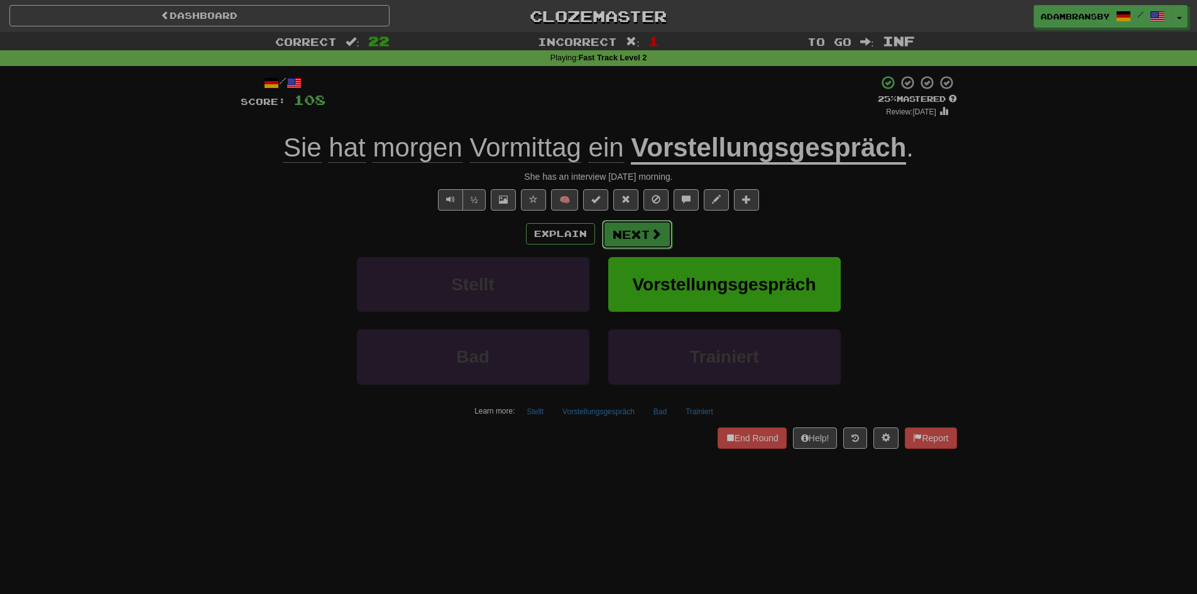
click at [667, 231] on button "Next" at bounding box center [637, 234] width 70 height 29
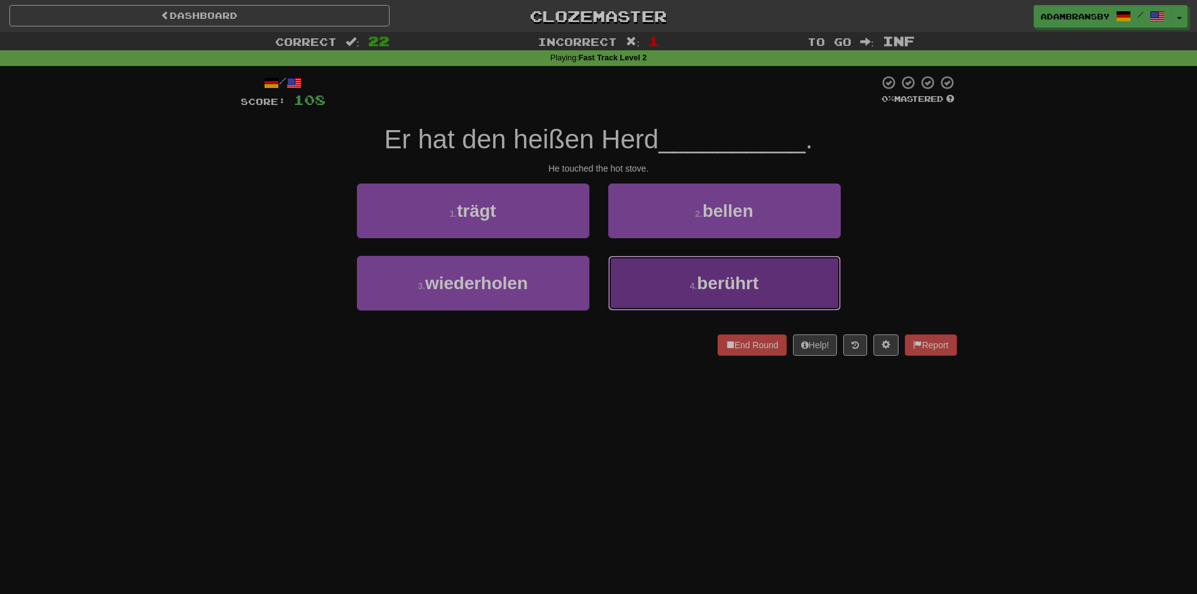
click at [660, 274] on button "4 . berührt" at bounding box center [724, 283] width 233 height 55
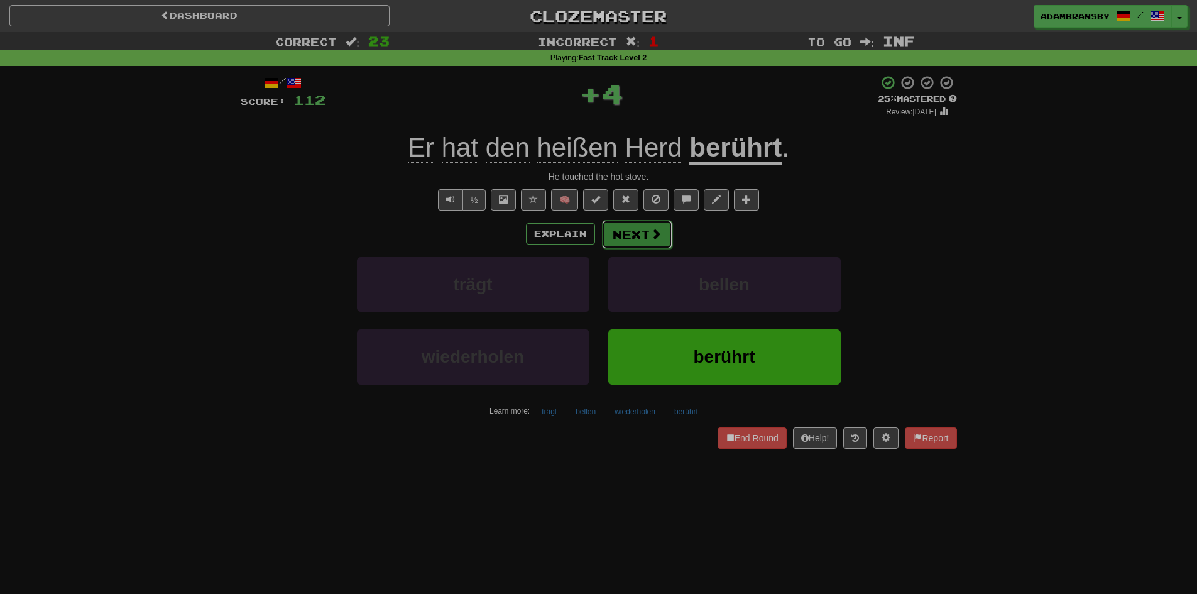
click at [656, 236] on span at bounding box center [656, 233] width 11 height 11
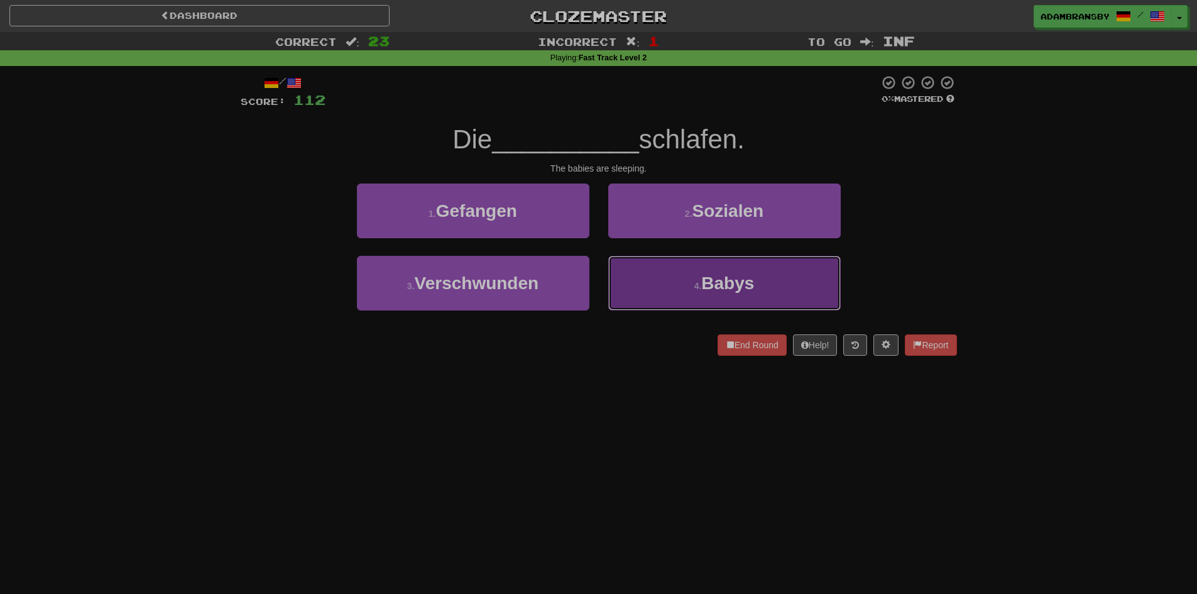
click at [673, 303] on button "4 . Babys" at bounding box center [724, 283] width 233 height 55
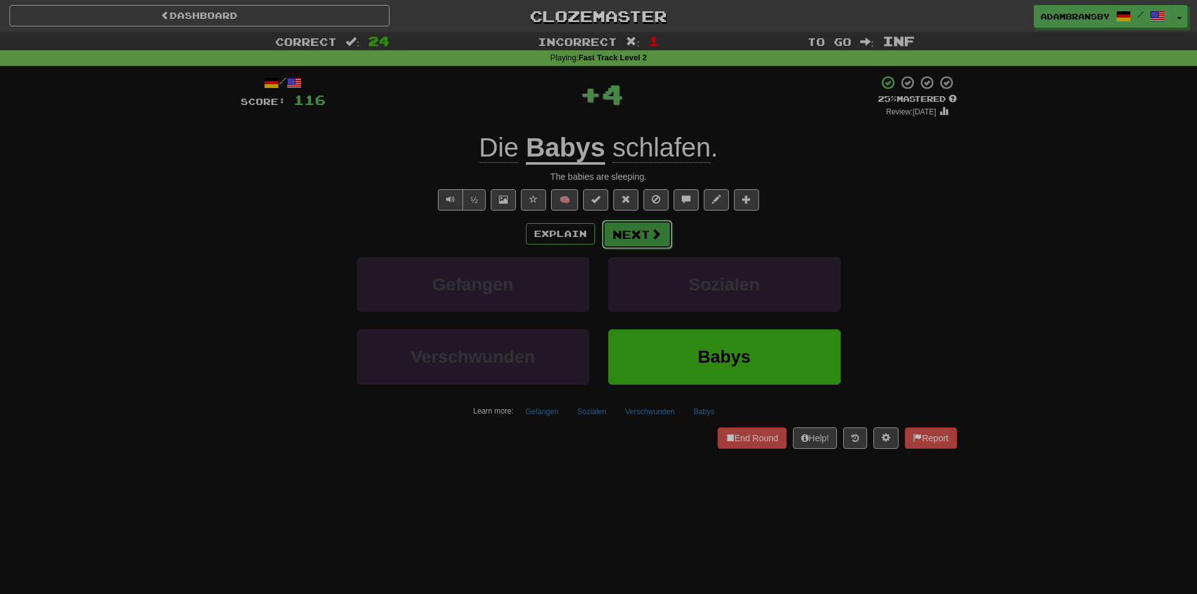
click at [637, 228] on button "Next" at bounding box center [637, 234] width 70 height 29
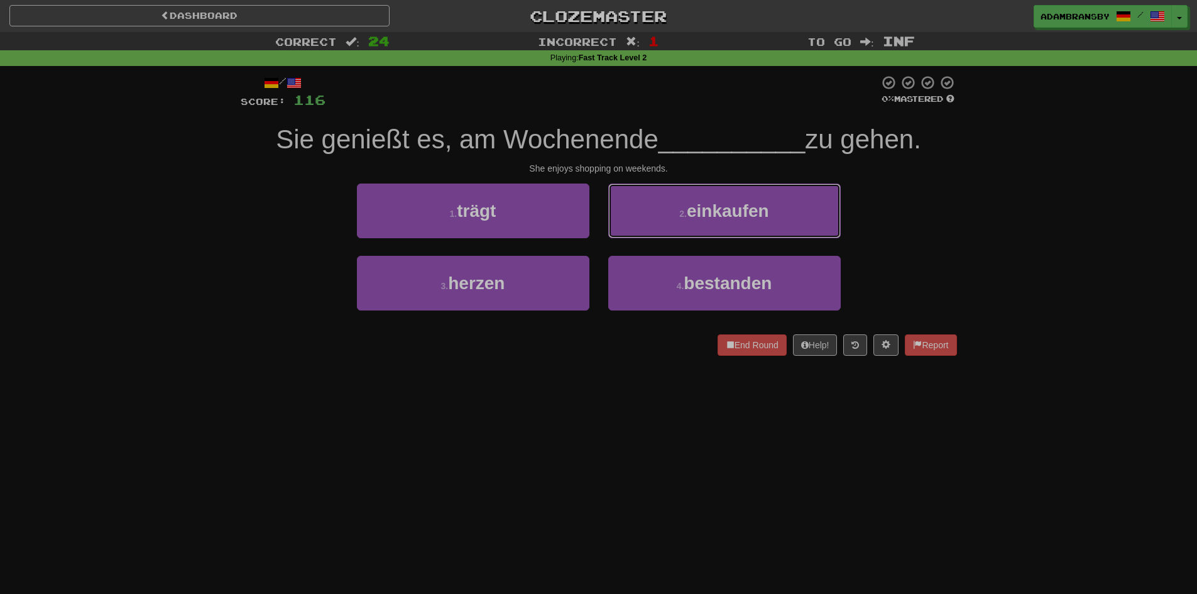
drag, startPoint x: 811, startPoint y: 210, endPoint x: 813, endPoint y: 217, distance: 7.8
click at [811, 209] on button "2 . einkaufen" at bounding box center [724, 211] width 233 height 55
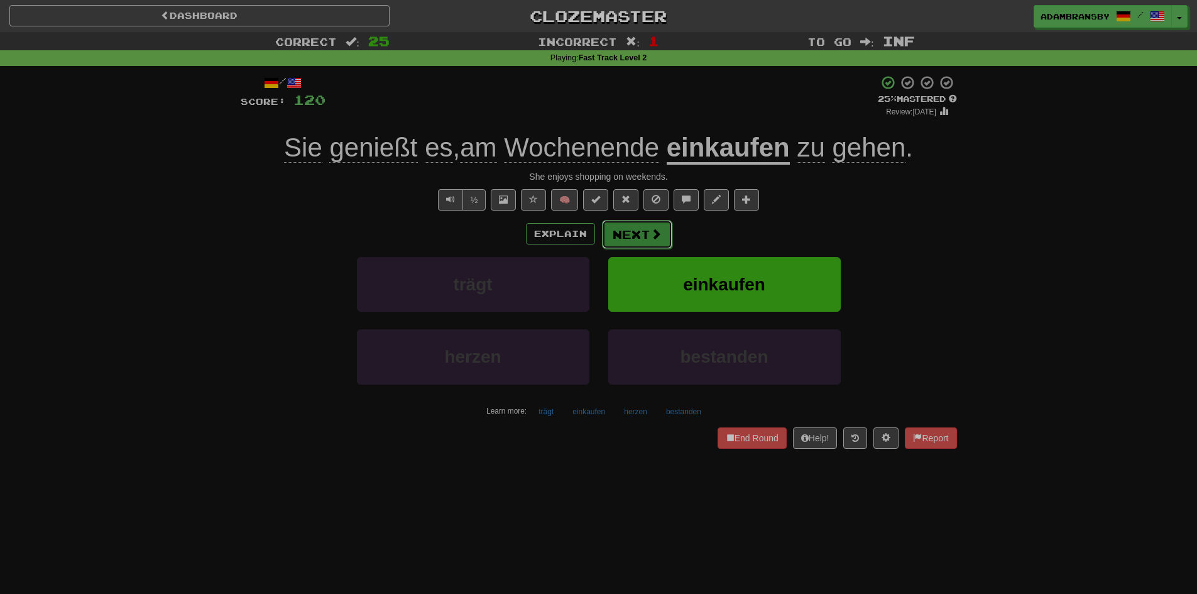
click at [657, 241] on button "Next" at bounding box center [637, 234] width 70 height 29
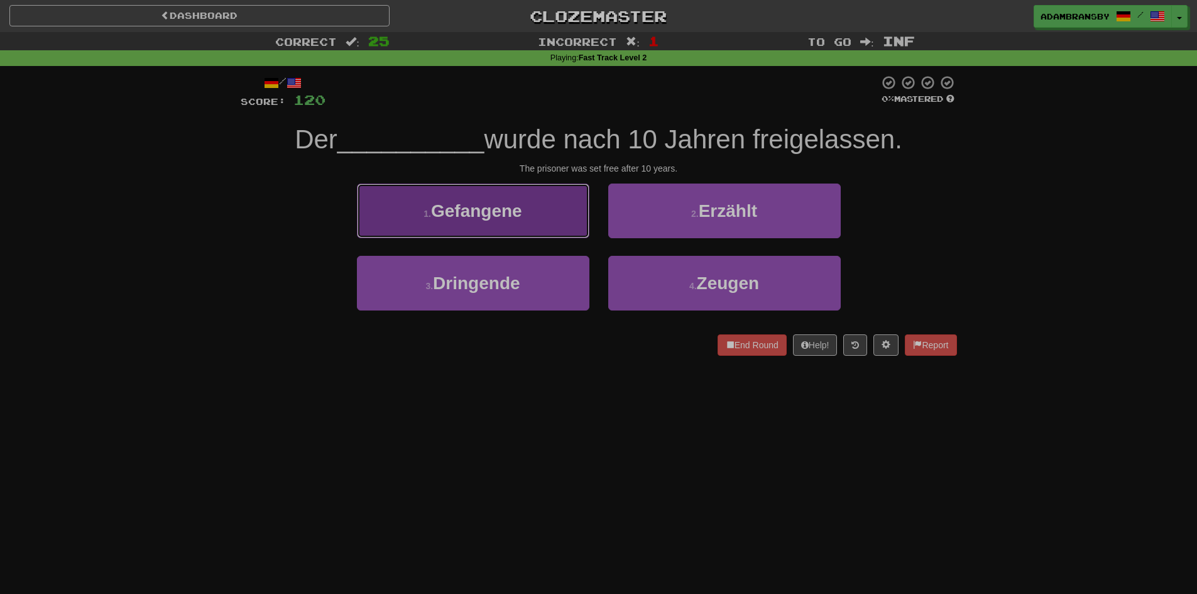
click at [557, 206] on button "1 . Gefangene" at bounding box center [473, 211] width 233 height 55
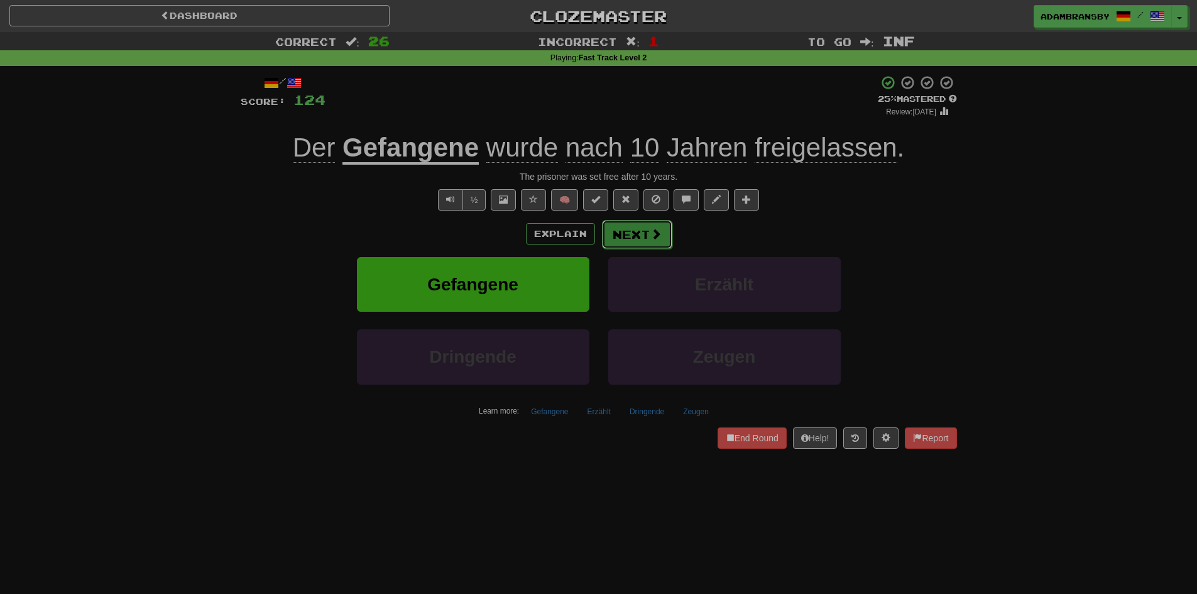
click at [654, 247] on button "Next" at bounding box center [637, 234] width 70 height 29
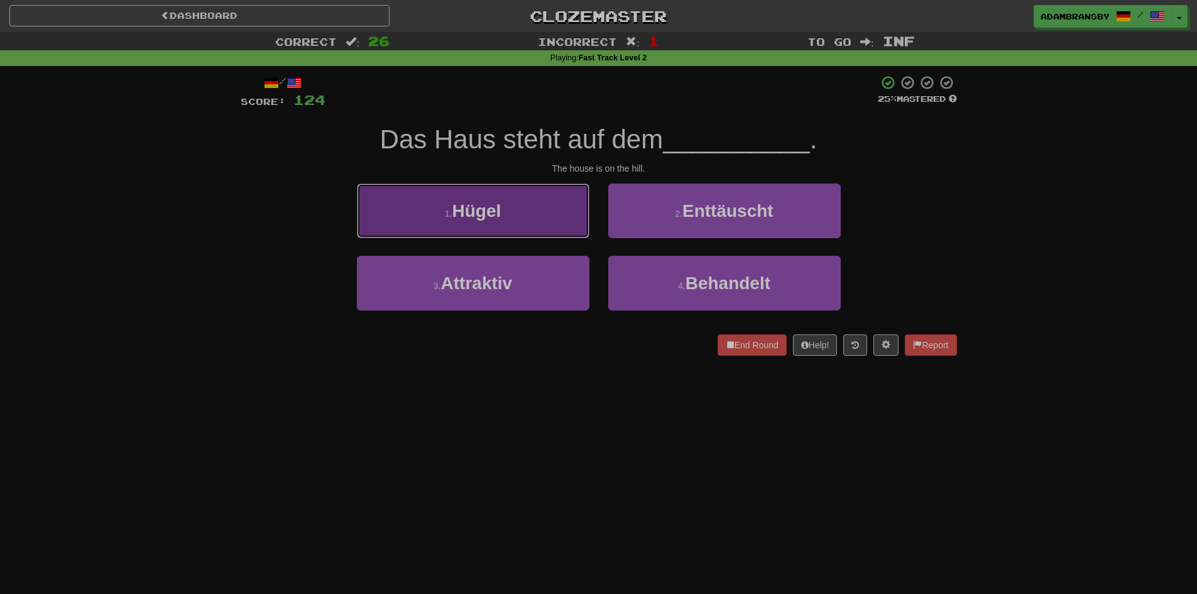
click at [523, 199] on button "1 . Hügel" at bounding box center [473, 211] width 233 height 55
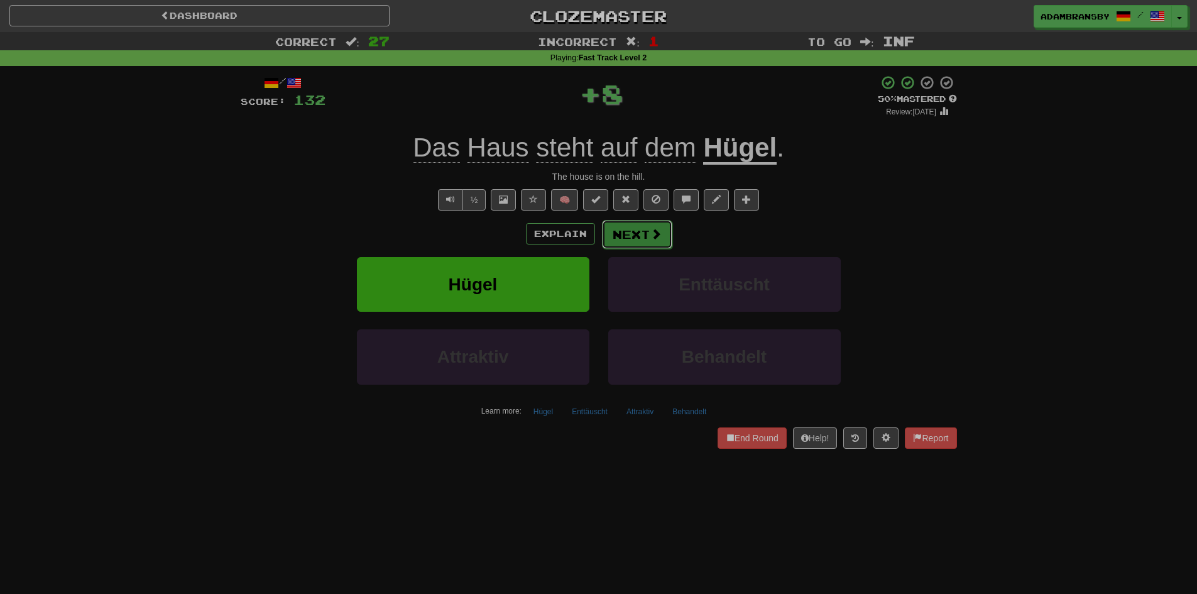
click at [656, 231] on span at bounding box center [656, 233] width 11 height 11
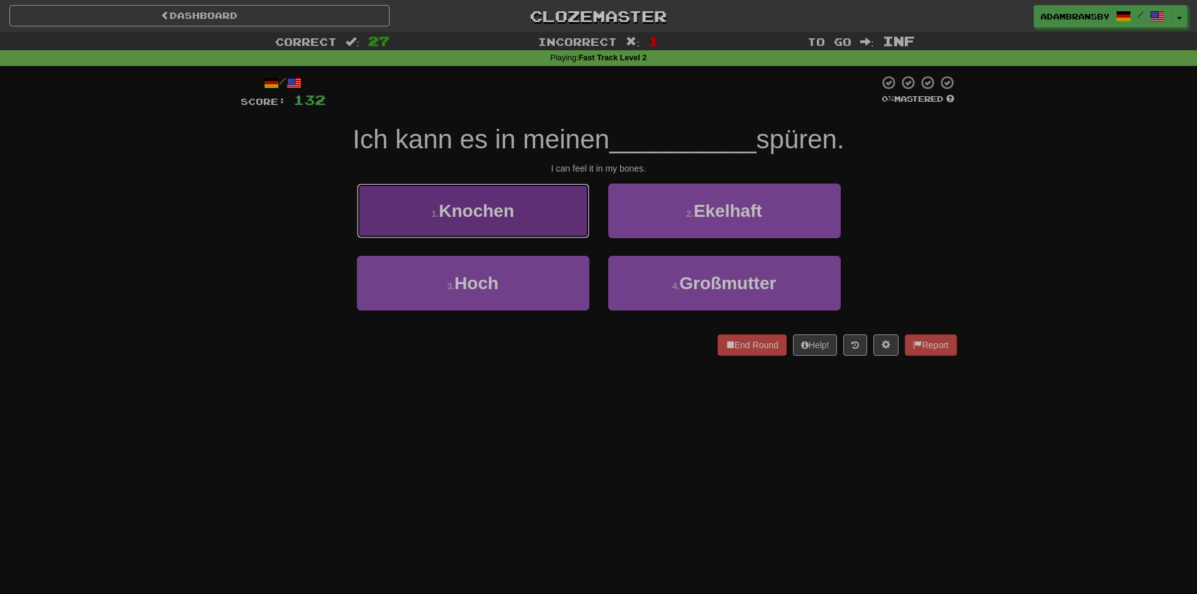
click at [557, 201] on button "1 . Knochen" at bounding box center [473, 211] width 233 height 55
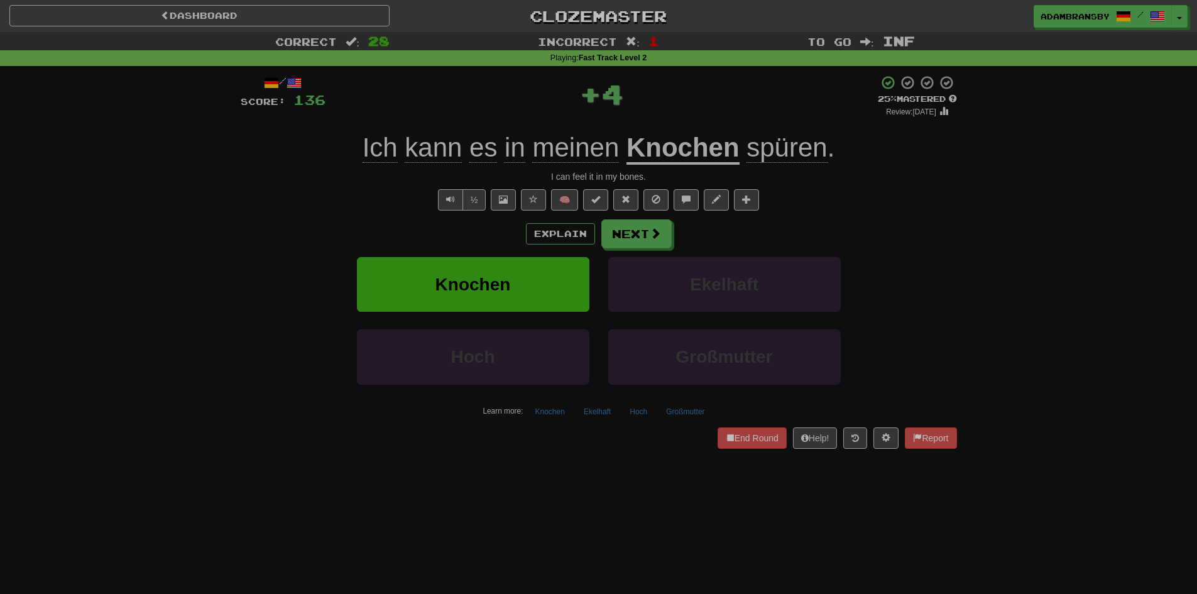
click at [719, 149] on u "Knochen" at bounding box center [683, 149] width 113 height 32
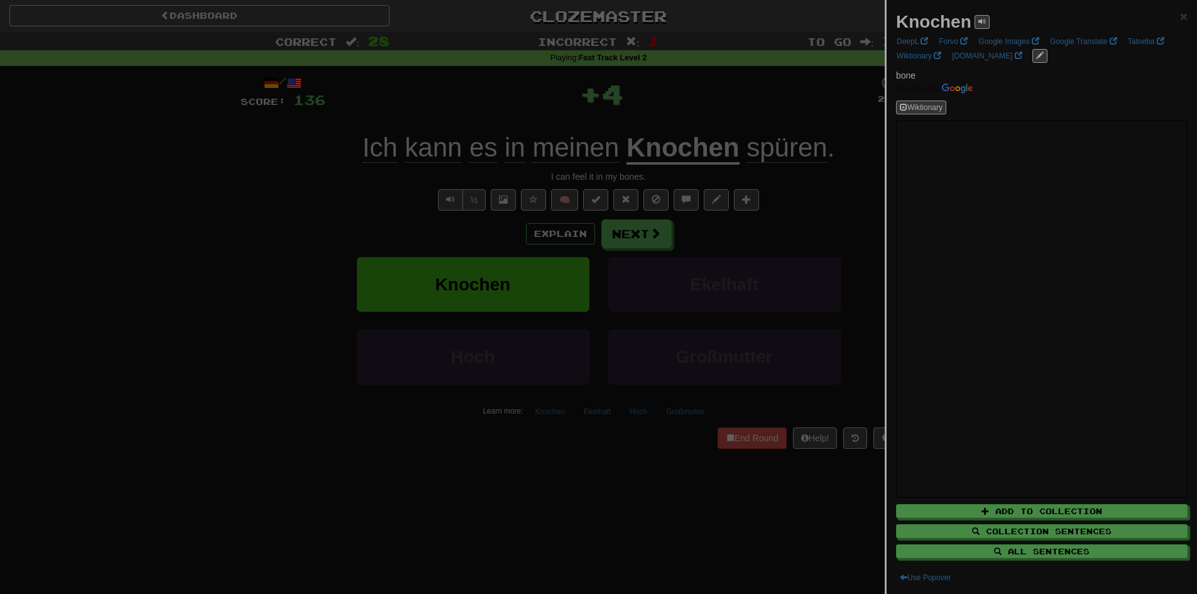
click at [733, 116] on div at bounding box center [598, 297] width 1197 height 594
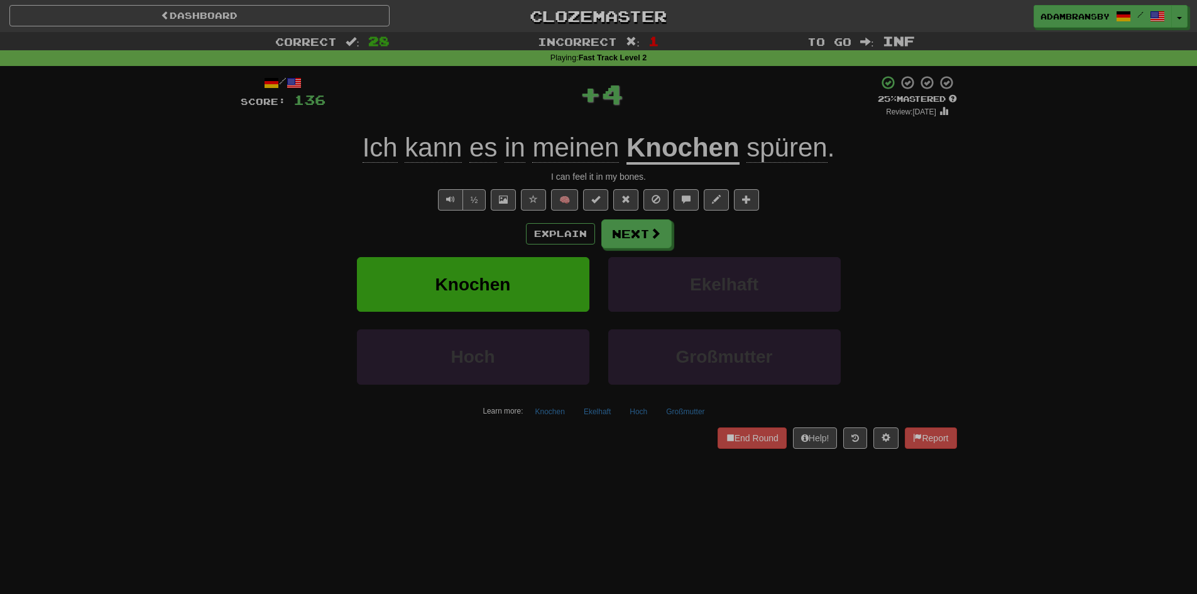
click at [781, 153] on span "spüren" at bounding box center [787, 148] width 80 height 30
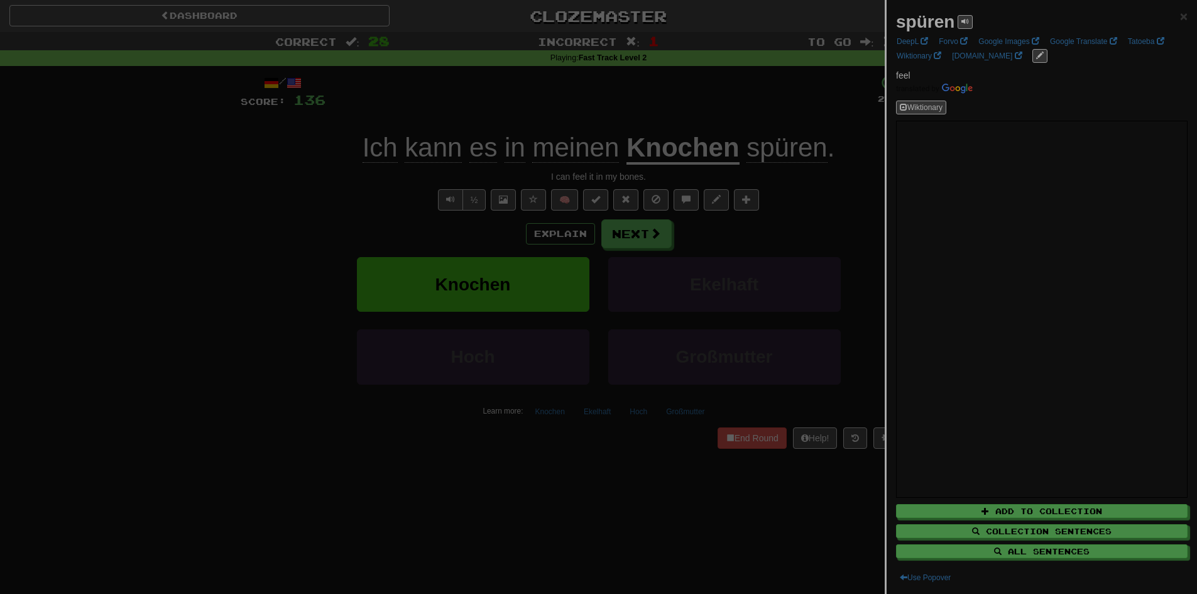
click at [775, 96] on div at bounding box center [598, 297] width 1197 height 594
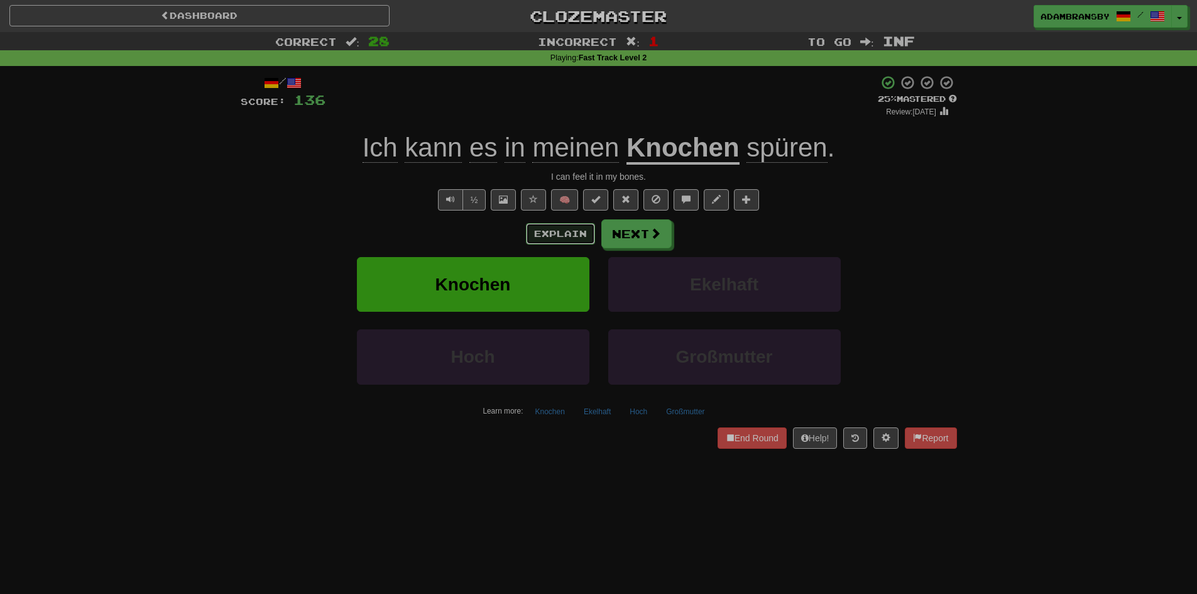
click at [572, 236] on button "Explain" at bounding box center [560, 233] width 69 height 21
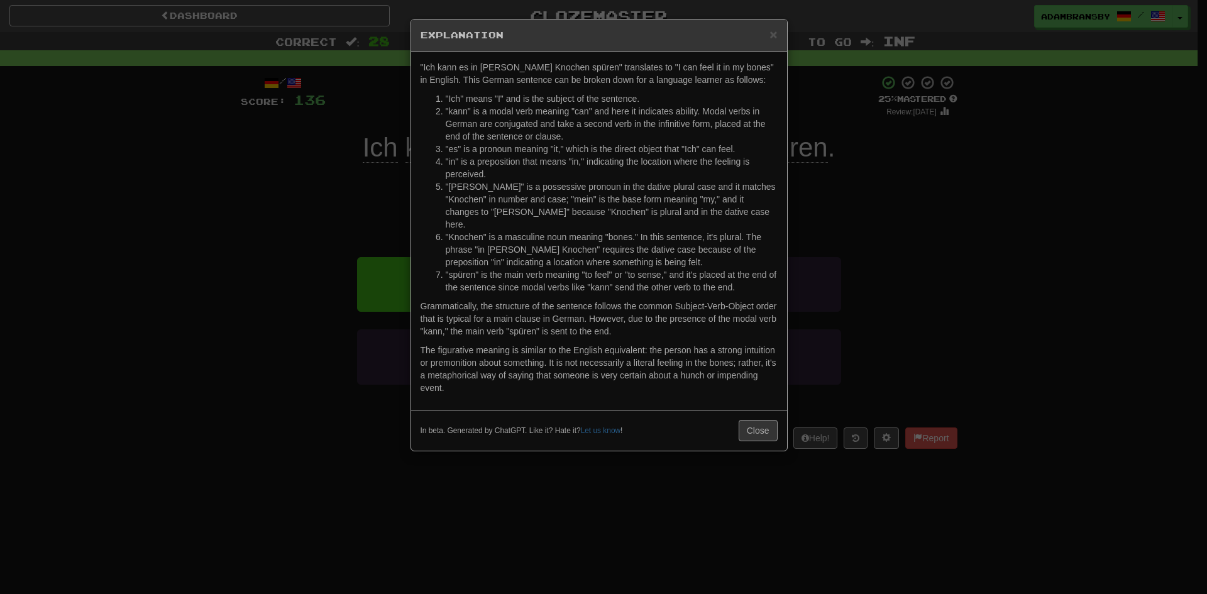
drag, startPoint x: 984, startPoint y: 279, endPoint x: 992, endPoint y: 283, distance: 8.7
click at [992, 283] on div "× Explanation "Ich kann es in [PERSON_NAME] Knochen spüren" translates to "I ca…" at bounding box center [603, 297] width 1207 height 594
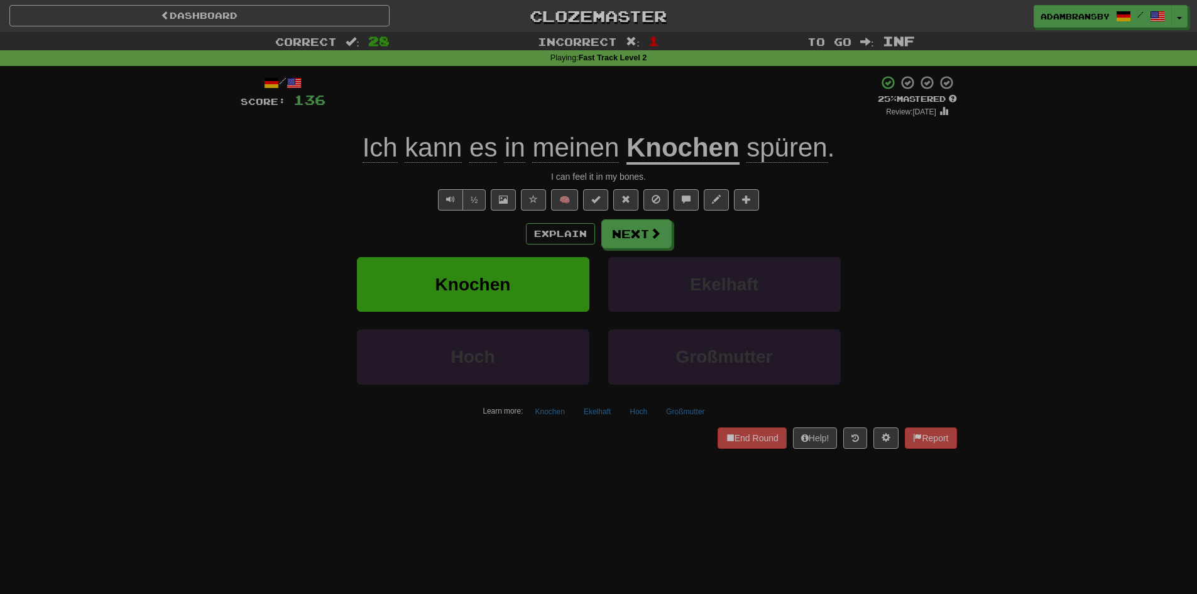
click at [857, 237] on div "Explain Next" at bounding box center [599, 233] width 717 height 29
click at [806, 153] on span "spüren" at bounding box center [787, 148] width 80 height 30
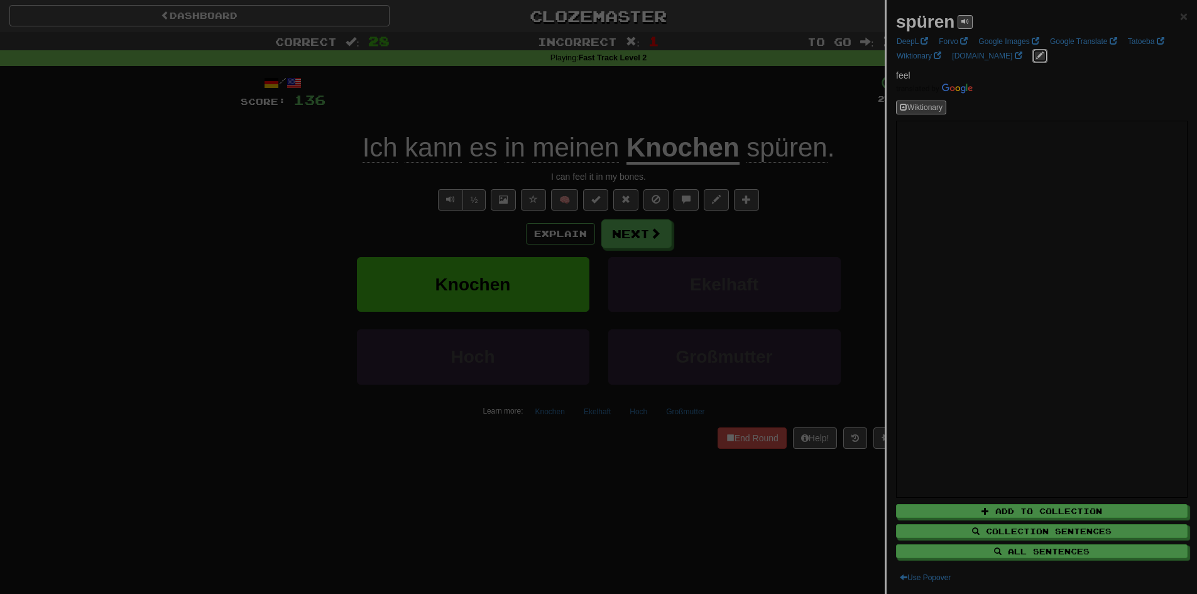
click at [1036, 52] on span "edit links" at bounding box center [1040, 56] width 8 height 8
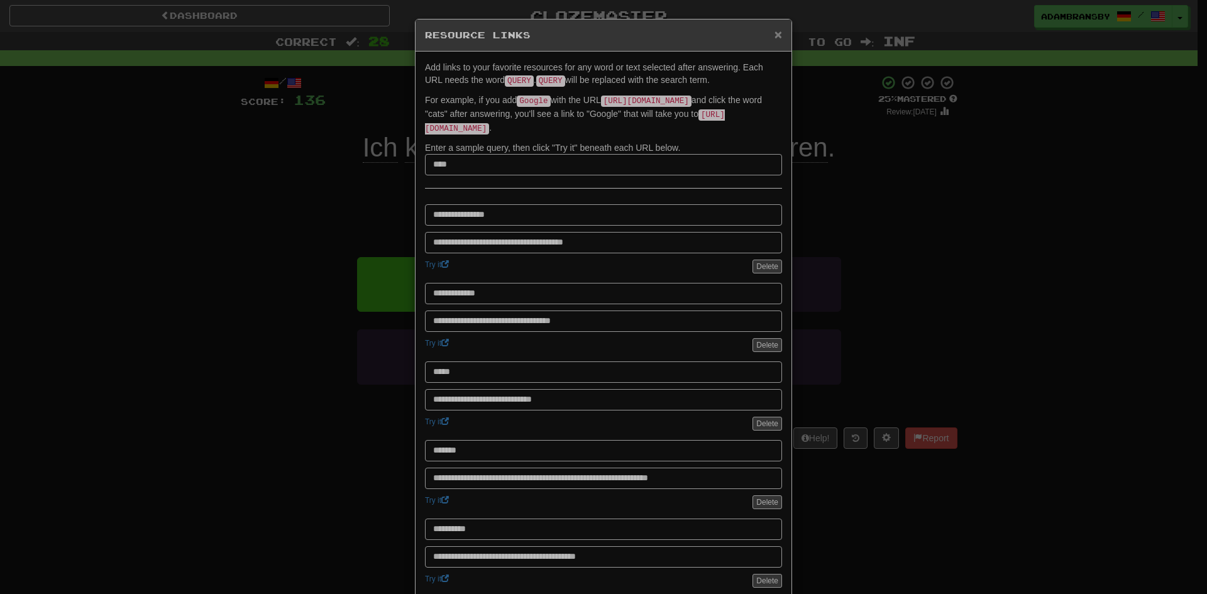
click at [776, 36] on span "×" at bounding box center [778, 34] width 8 height 14
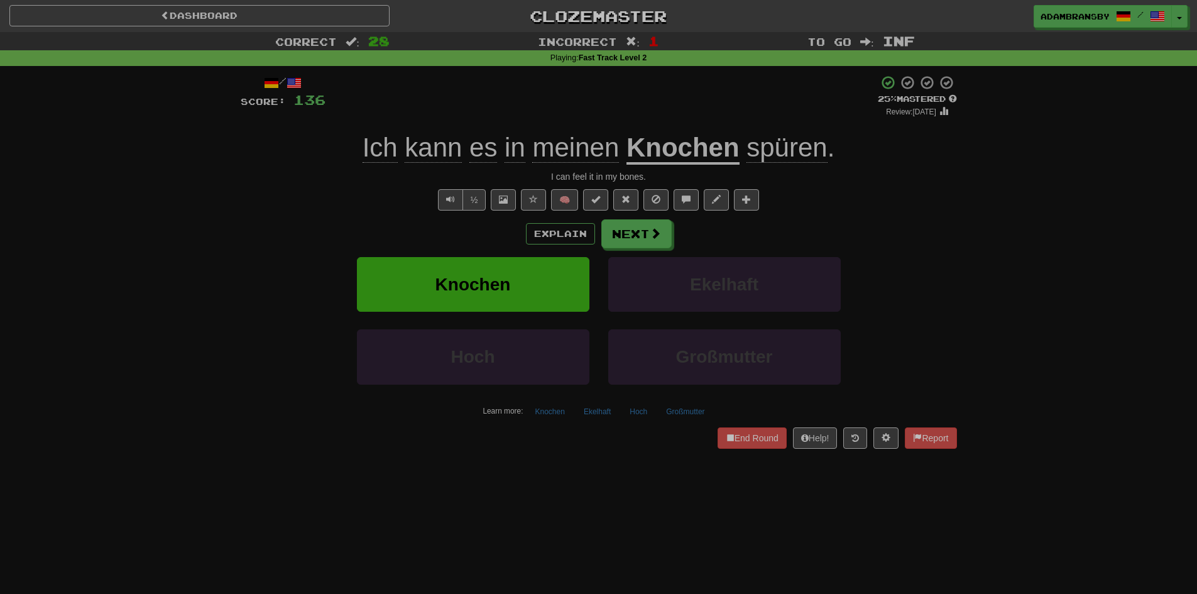
click at [923, 184] on div "/ Score: 136 + 4 25 % Mastered Review: [DATE] Ich kann es in [PERSON_NAME] Knoc…" at bounding box center [599, 261] width 717 height 373
click at [661, 247] on button "Next" at bounding box center [637, 234] width 70 height 29
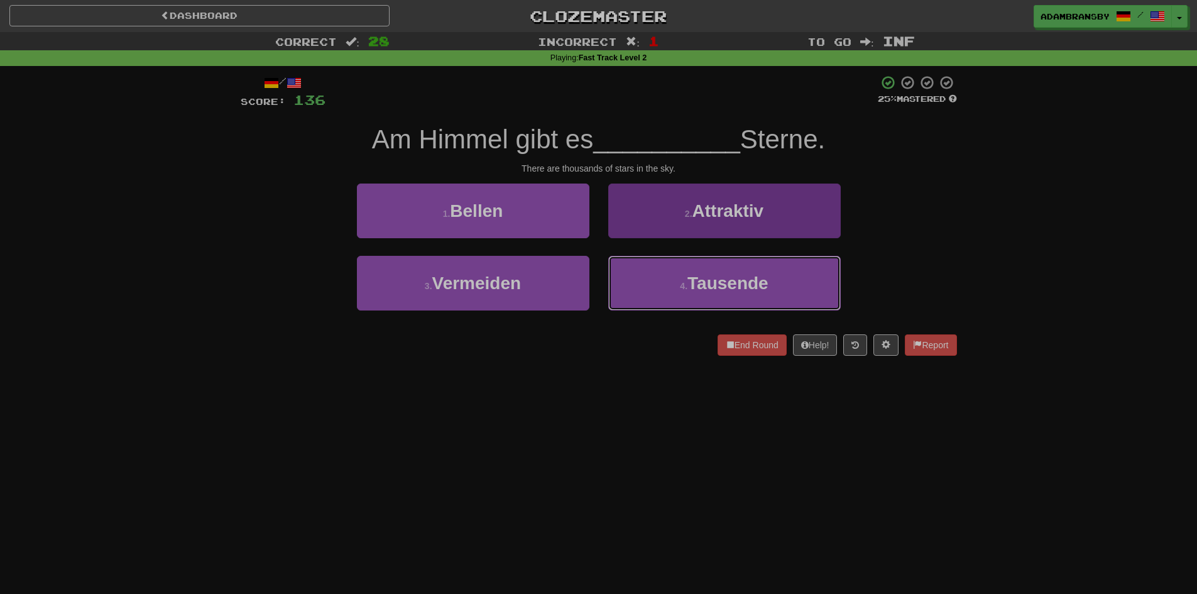
click at [823, 277] on button "4 . Tausende" at bounding box center [724, 283] width 233 height 55
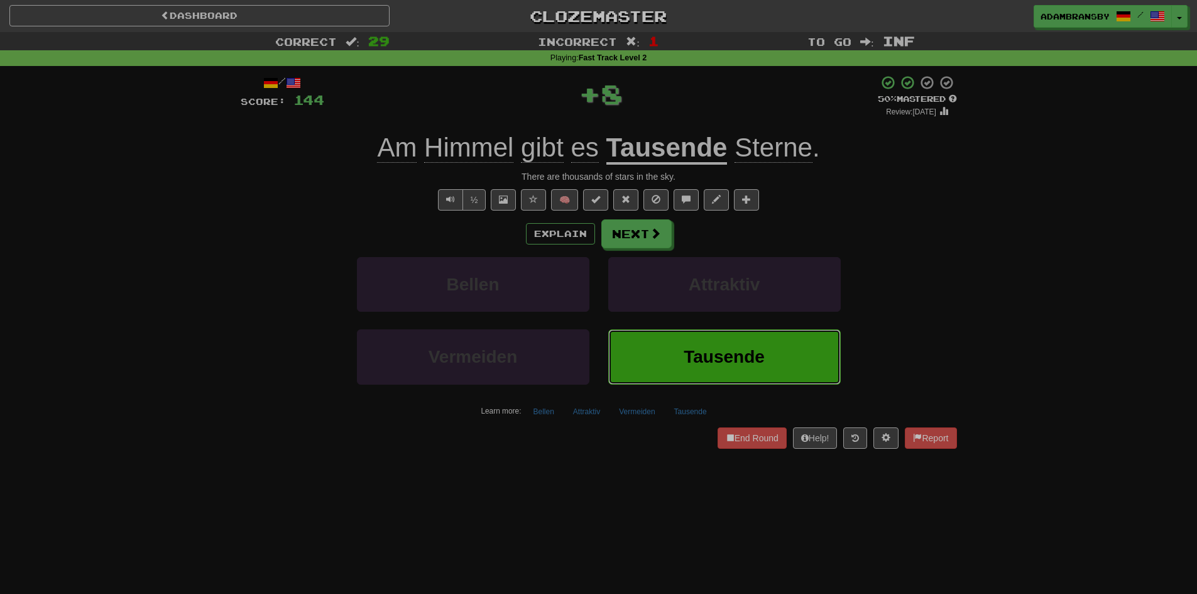
click at [648, 335] on button "Tausende" at bounding box center [724, 356] width 233 height 55
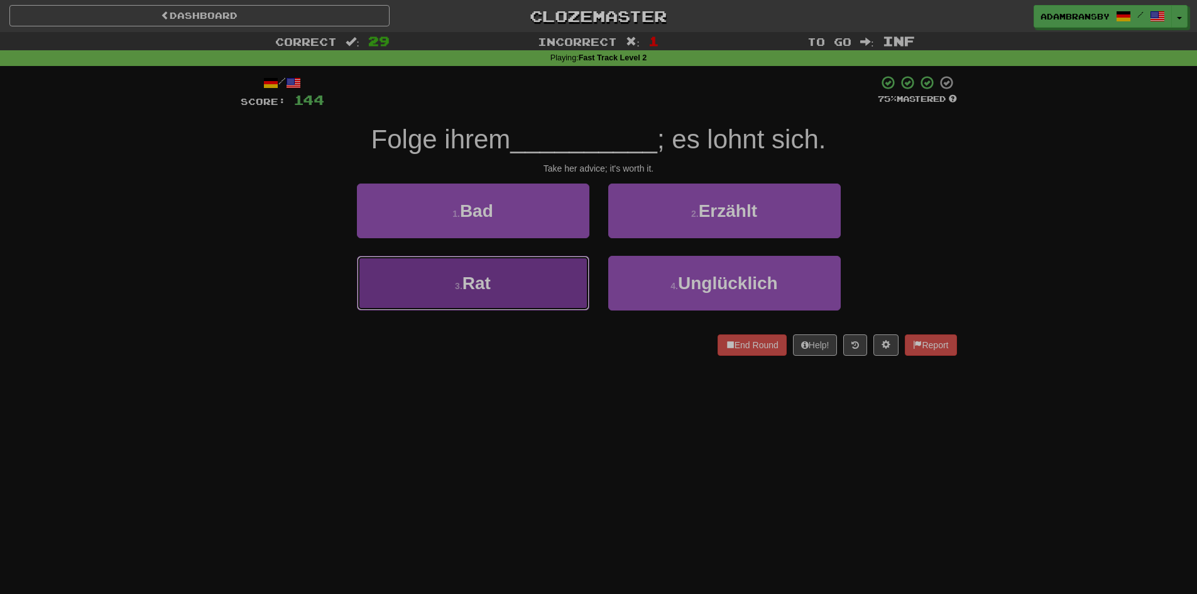
click at [522, 297] on button "3 . Rat" at bounding box center [473, 283] width 233 height 55
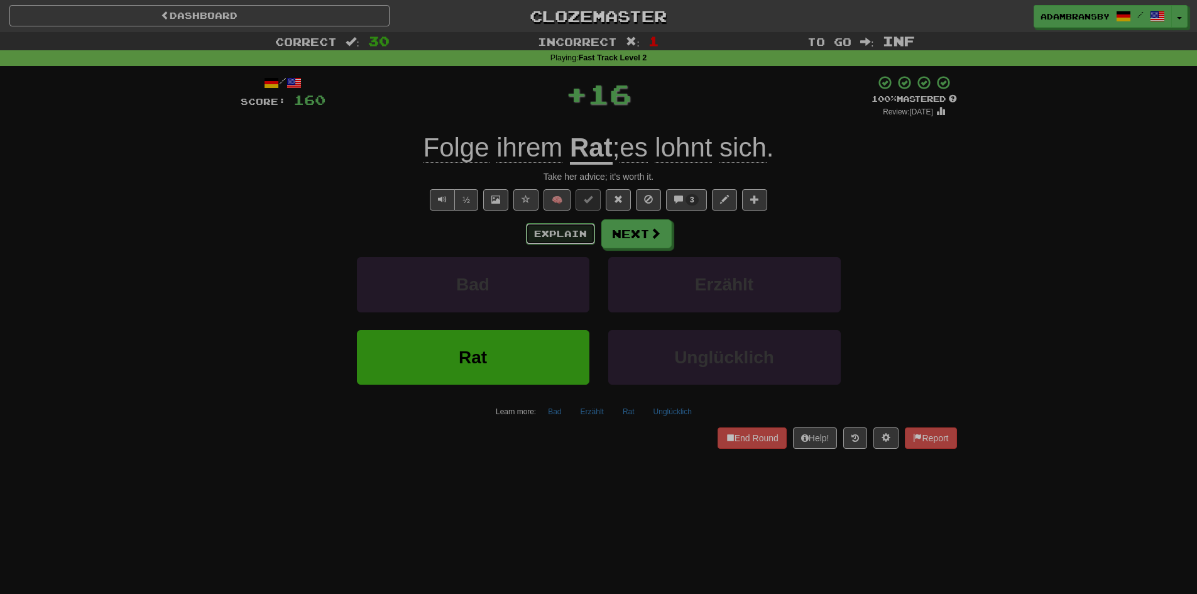
click at [581, 230] on button "Explain" at bounding box center [560, 233] width 69 height 21
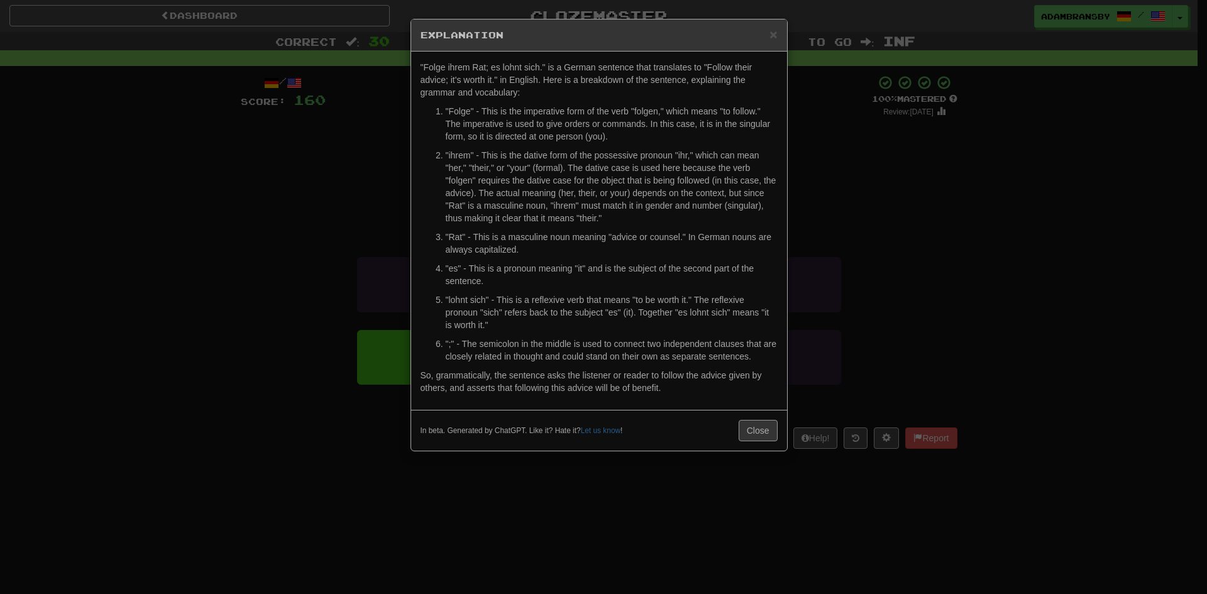
click at [876, 193] on div "× Explanation "Folge ihrem Rat; es lohnt sich." is a German sentence that trans…" at bounding box center [603, 297] width 1207 height 594
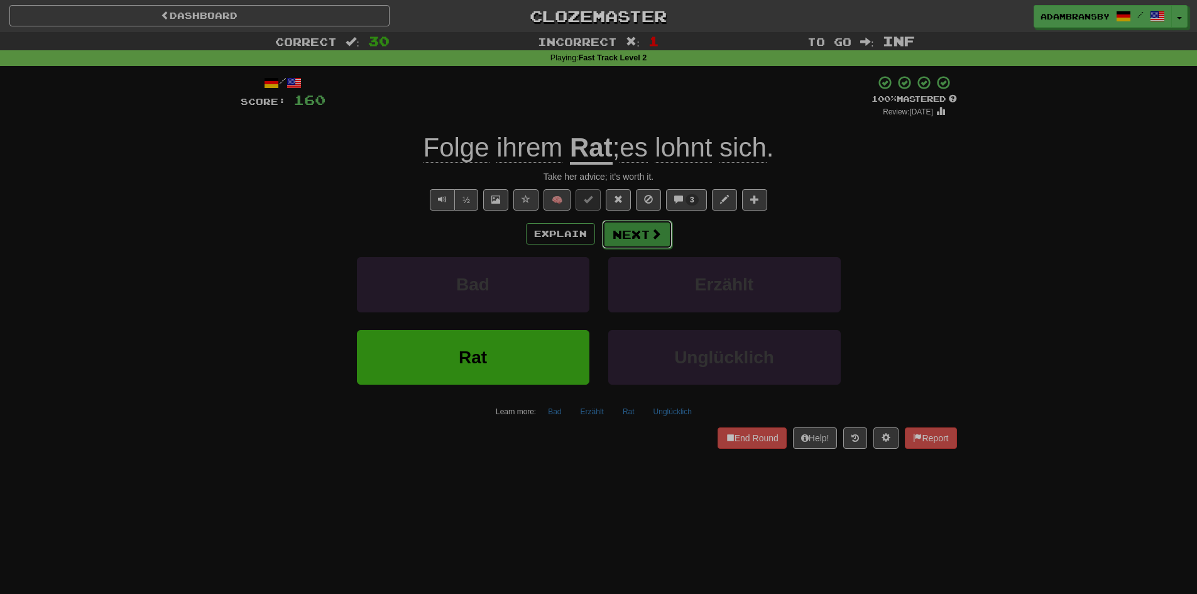
click at [639, 239] on button "Next" at bounding box center [637, 234] width 70 height 29
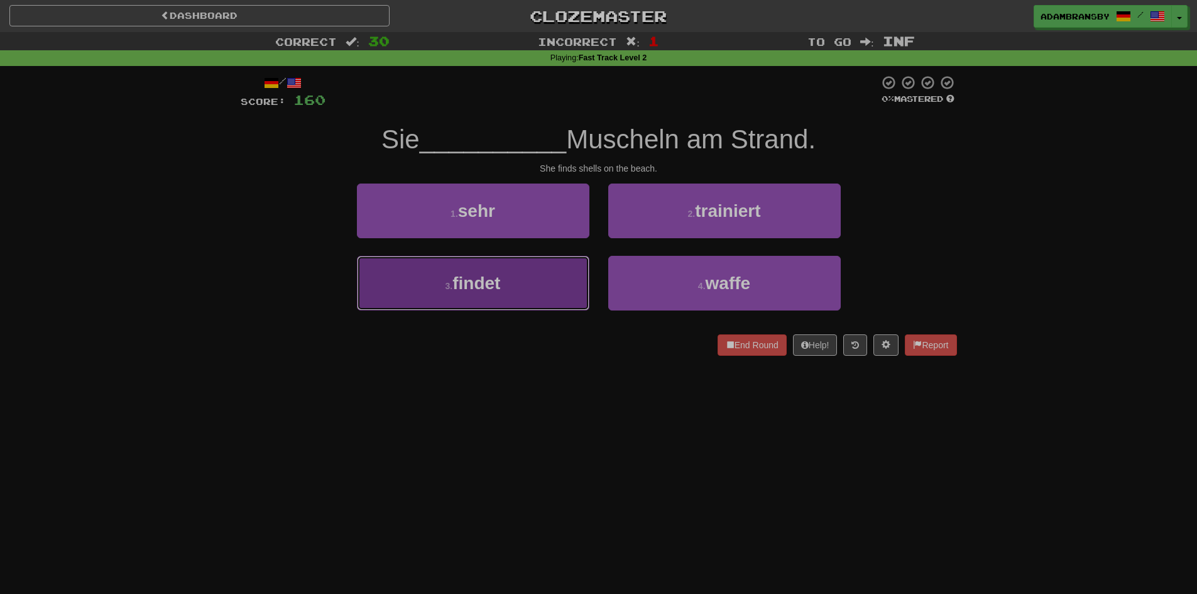
click at [561, 300] on button "3 . findet" at bounding box center [473, 283] width 233 height 55
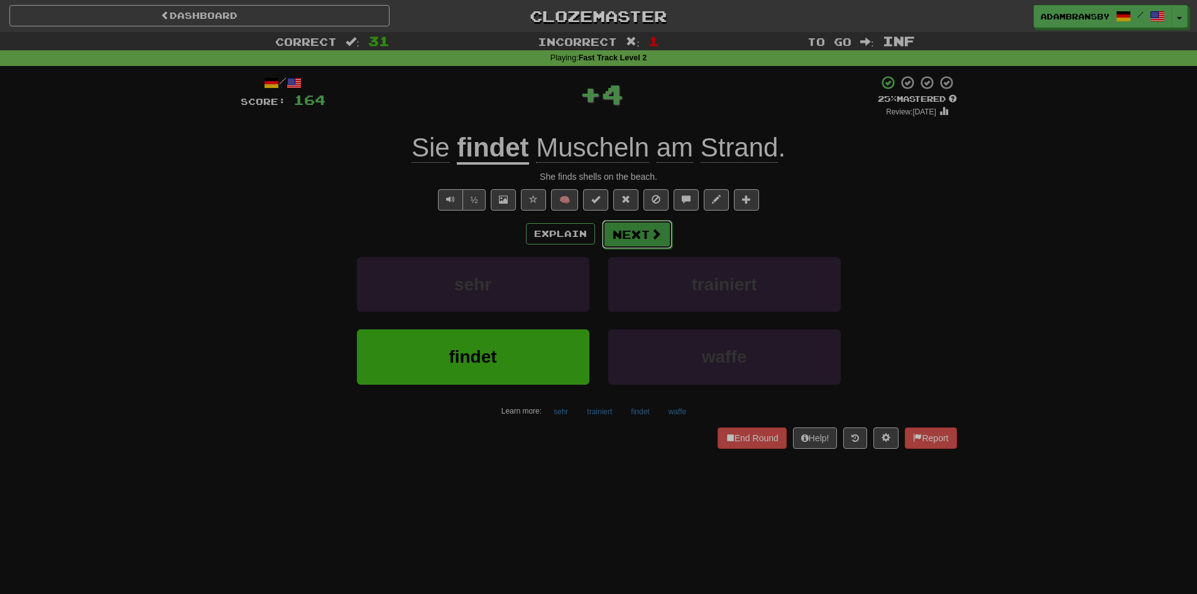
click at [656, 231] on span at bounding box center [656, 233] width 11 height 11
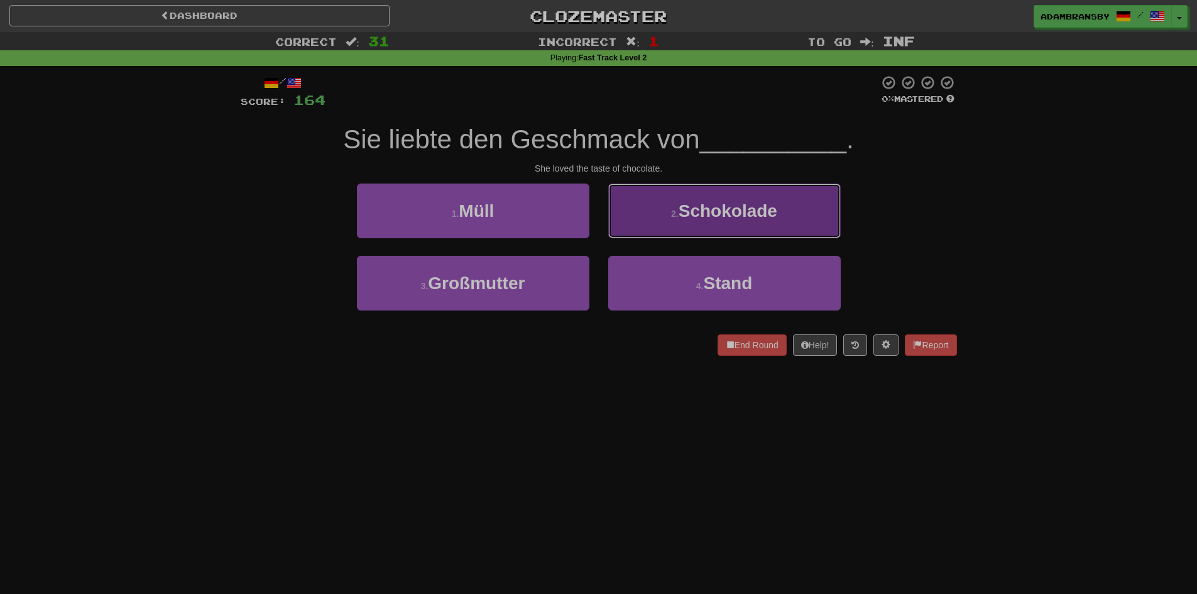
click at [644, 207] on button "2 . [GEOGRAPHIC_DATA]" at bounding box center [724, 211] width 233 height 55
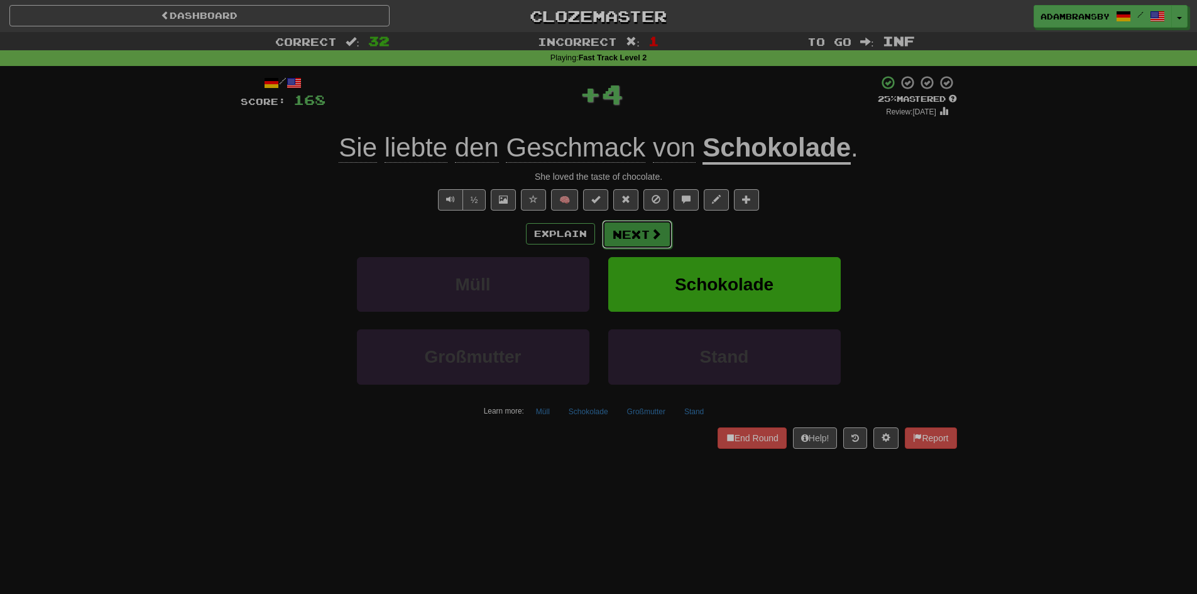
click at [652, 235] on span at bounding box center [656, 233] width 11 height 11
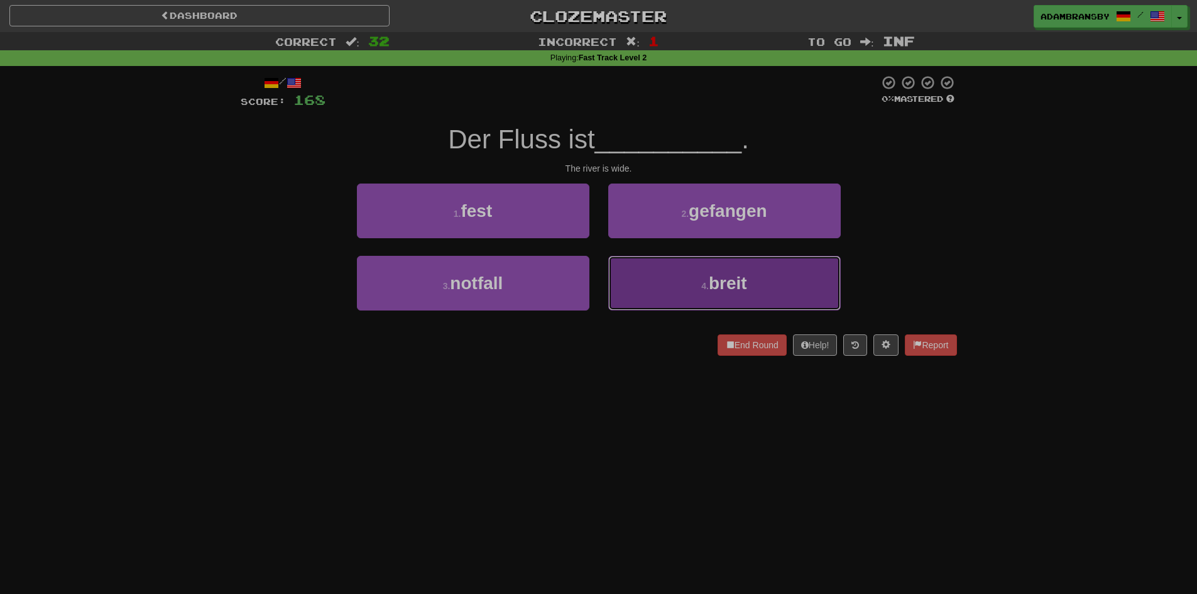
click at [692, 292] on button "4 . [PERSON_NAME]" at bounding box center [724, 283] width 233 height 55
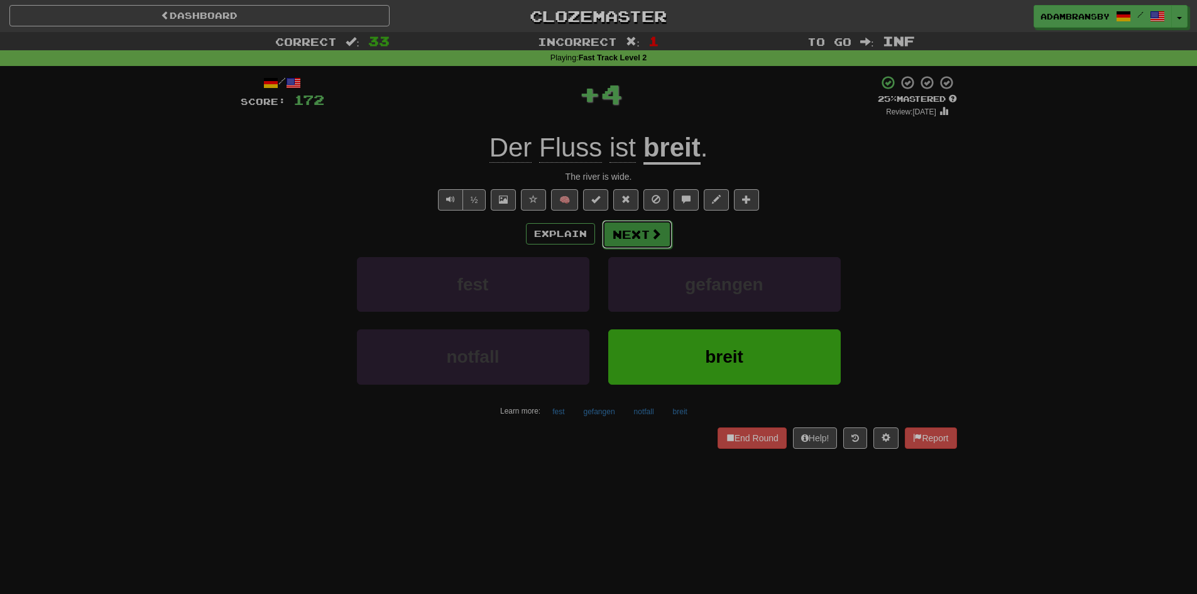
click at [667, 234] on button "Next" at bounding box center [637, 234] width 70 height 29
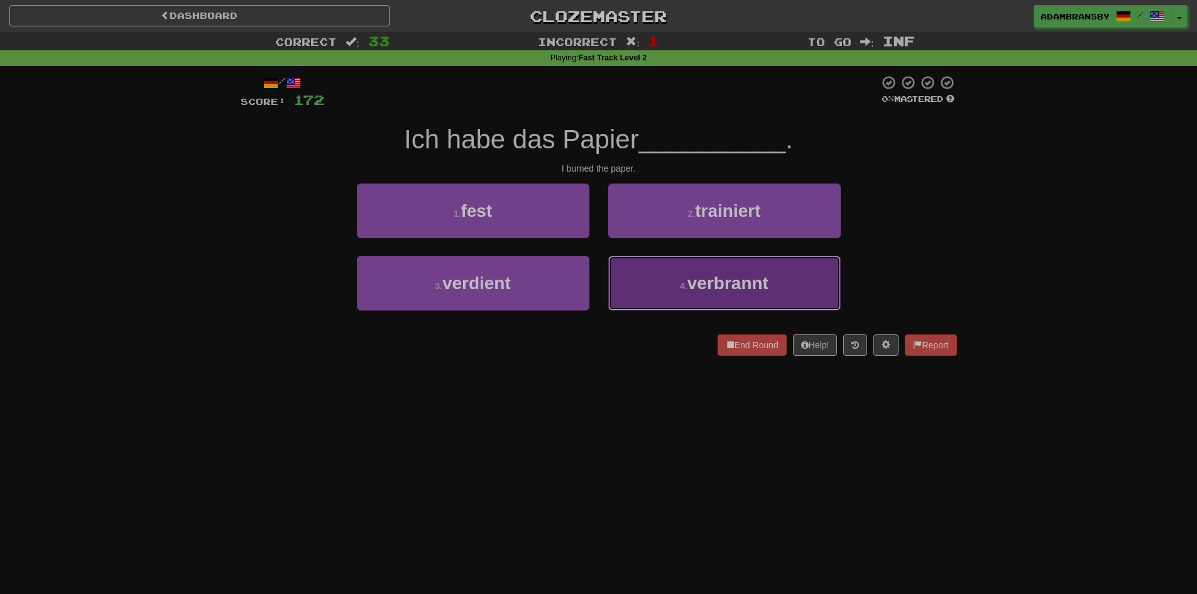
click at [654, 273] on button "4 . verbrannt" at bounding box center [724, 283] width 233 height 55
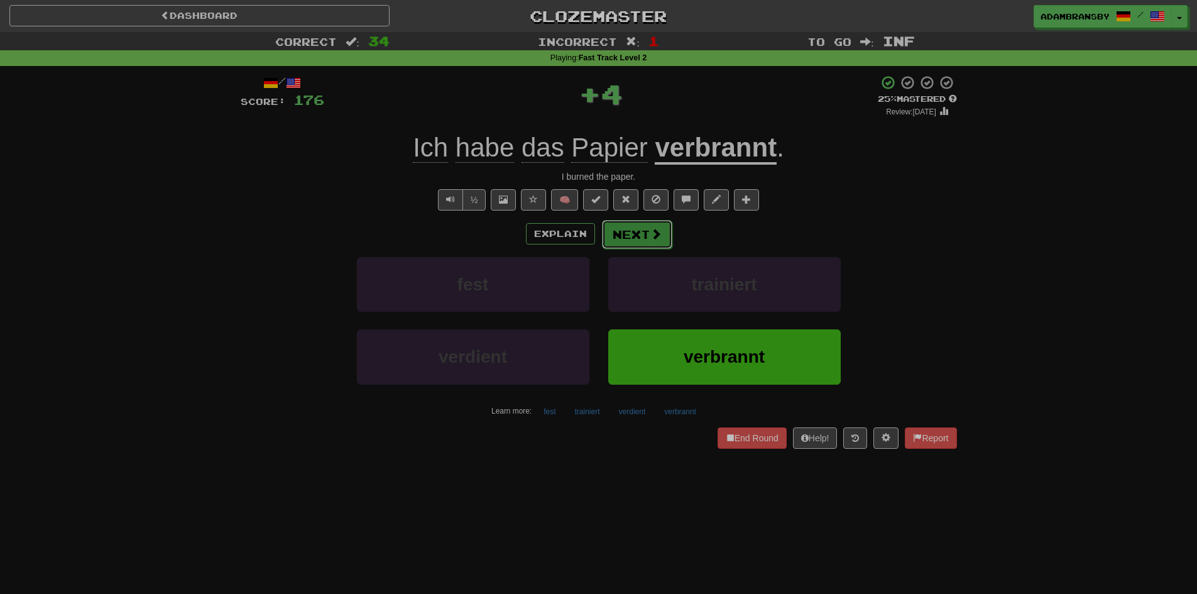
click at [647, 243] on button "Next" at bounding box center [637, 234] width 70 height 29
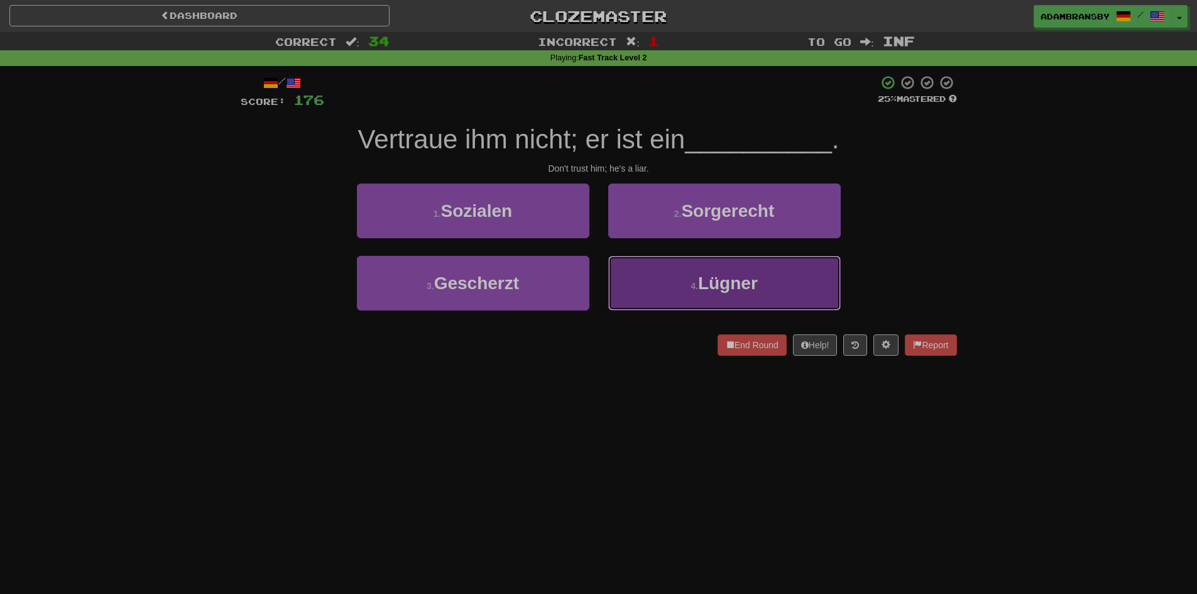
click at [671, 287] on button "4 . Lügner" at bounding box center [724, 283] width 233 height 55
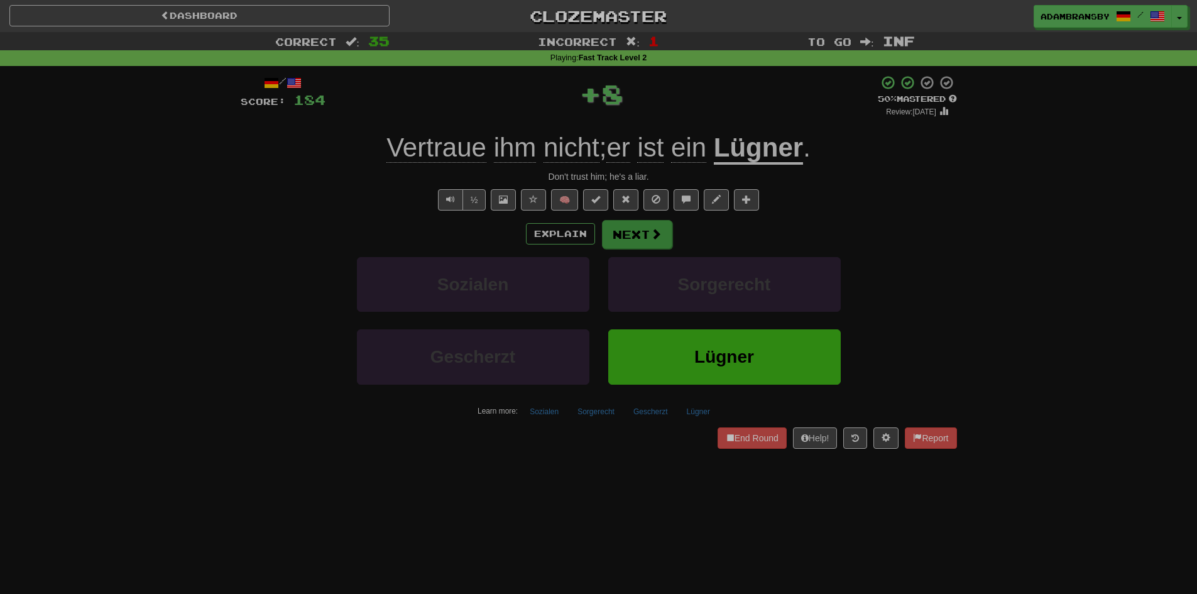
click at [660, 249] on div "Explain Next Sozialen Sorgerecht Gescherzt Lügner Learn more: Sozialen Sorgerec…" at bounding box center [599, 320] width 717 height 202
click at [657, 245] on button "Next" at bounding box center [637, 234] width 70 height 29
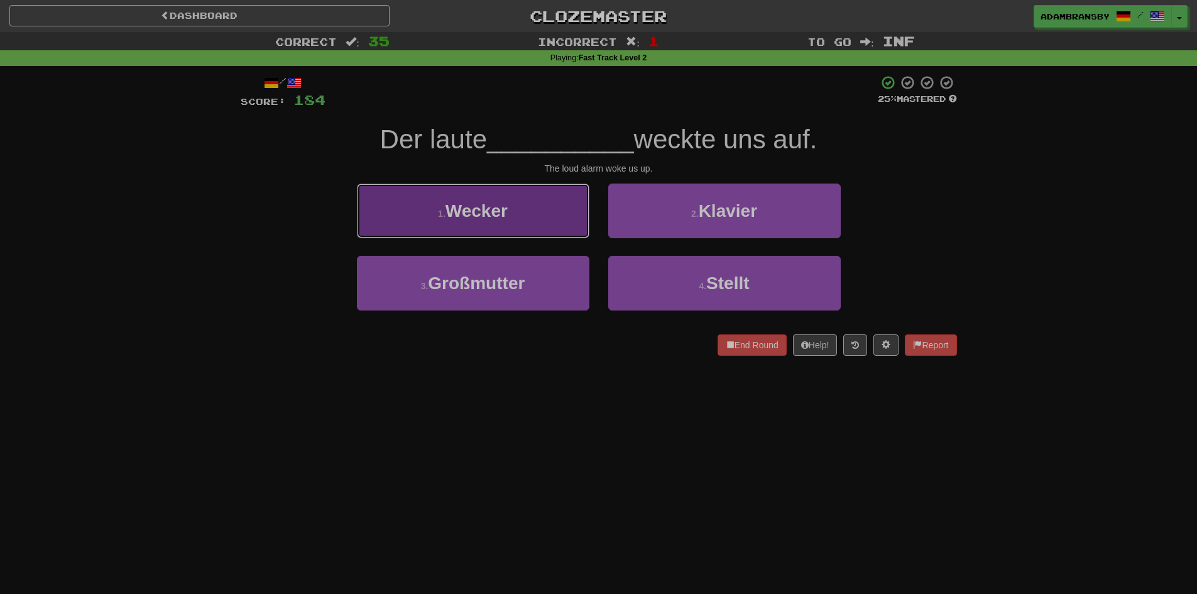
click at [550, 202] on button "1 . [PERSON_NAME]" at bounding box center [473, 211] width 233 height 55
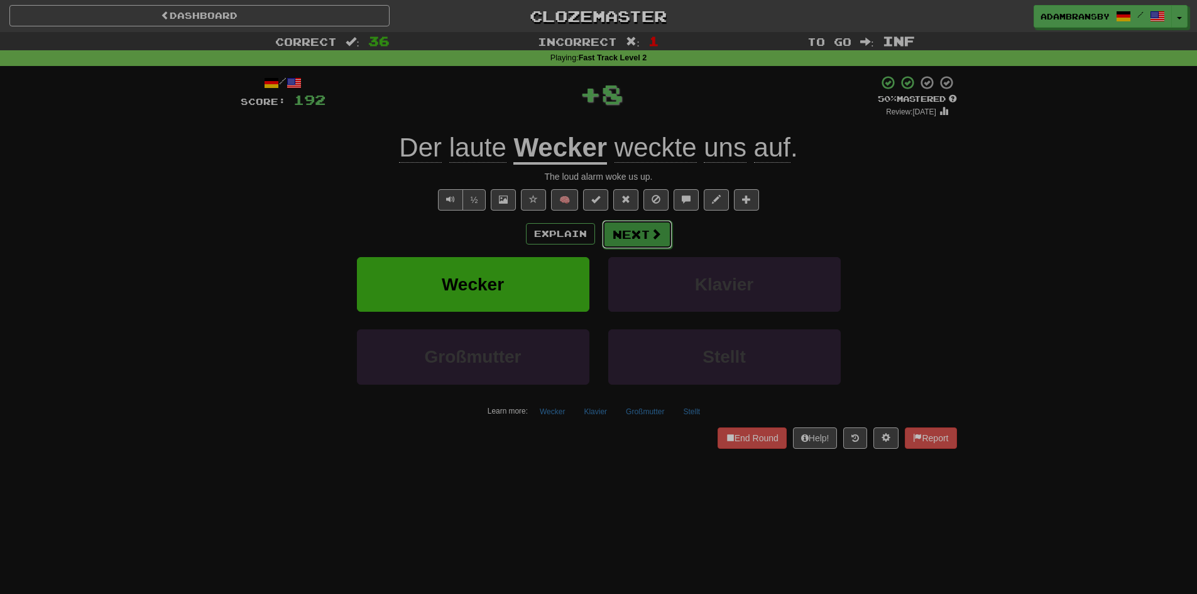
click at [641, 244] on button "Next" at bounding box center [637, 234] width 70 height 29
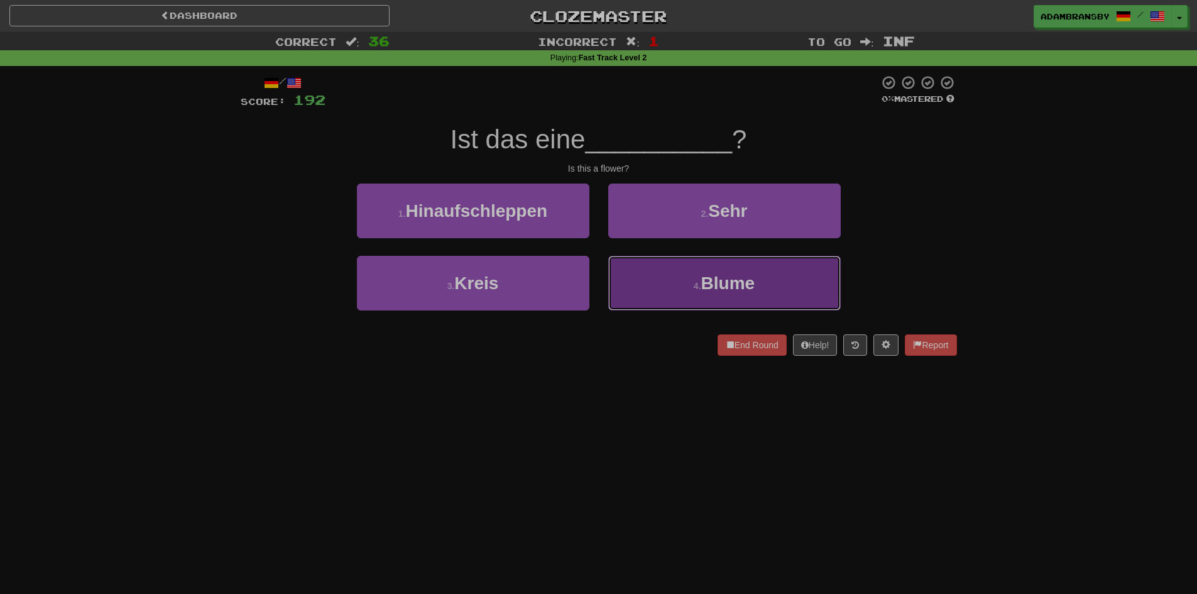
click at [671, 282] on button "4 . [PERSON_NAME]" at bounding box center [724, 283] width 233 height 55
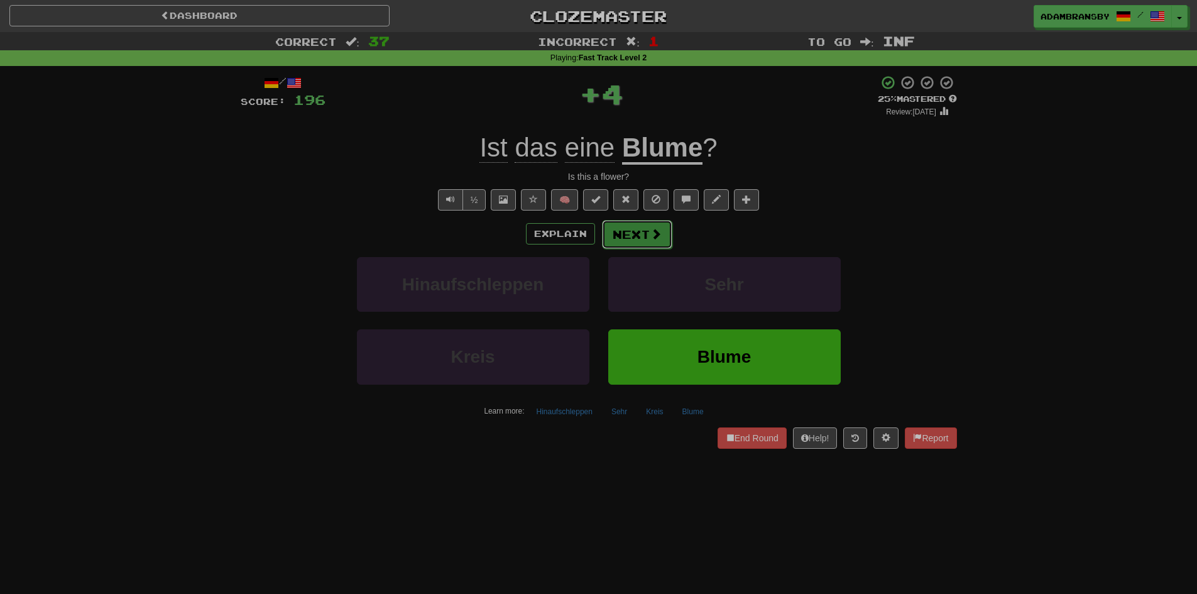
click at [618, 235] on button "Next" at bounding box center [637, 234] width 70 height 29
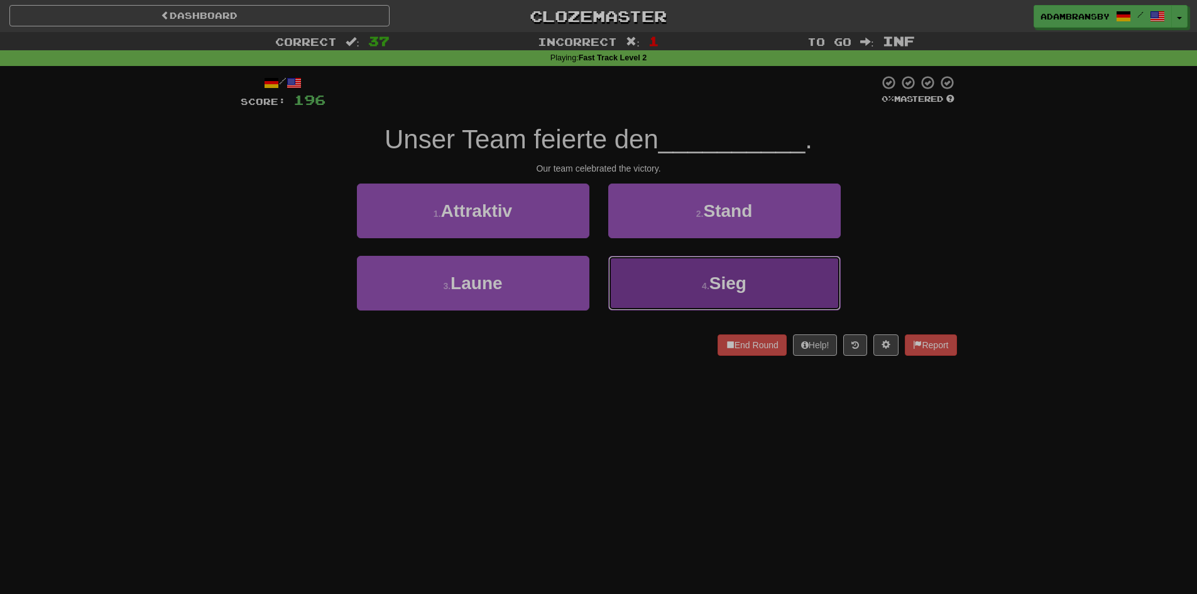
click at [646, 278] on button "4 . [PERSON_NAME]" at bounding box center [724, 283] width 233 height 55
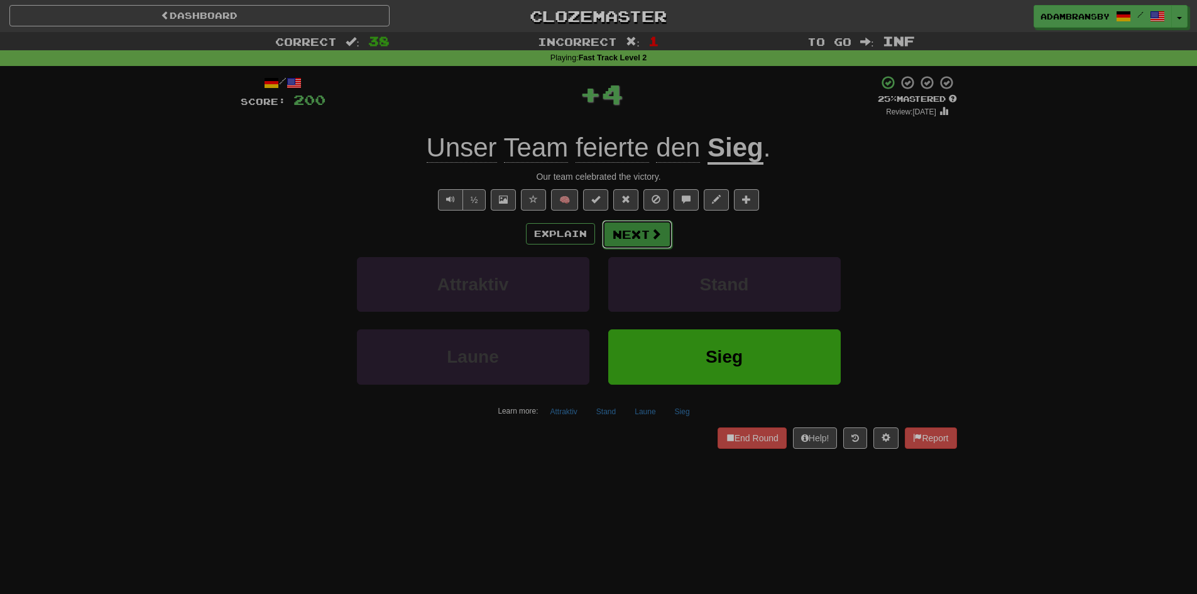
click at [651, 234] on span at bounding box center [656, 233] width 11 height 11
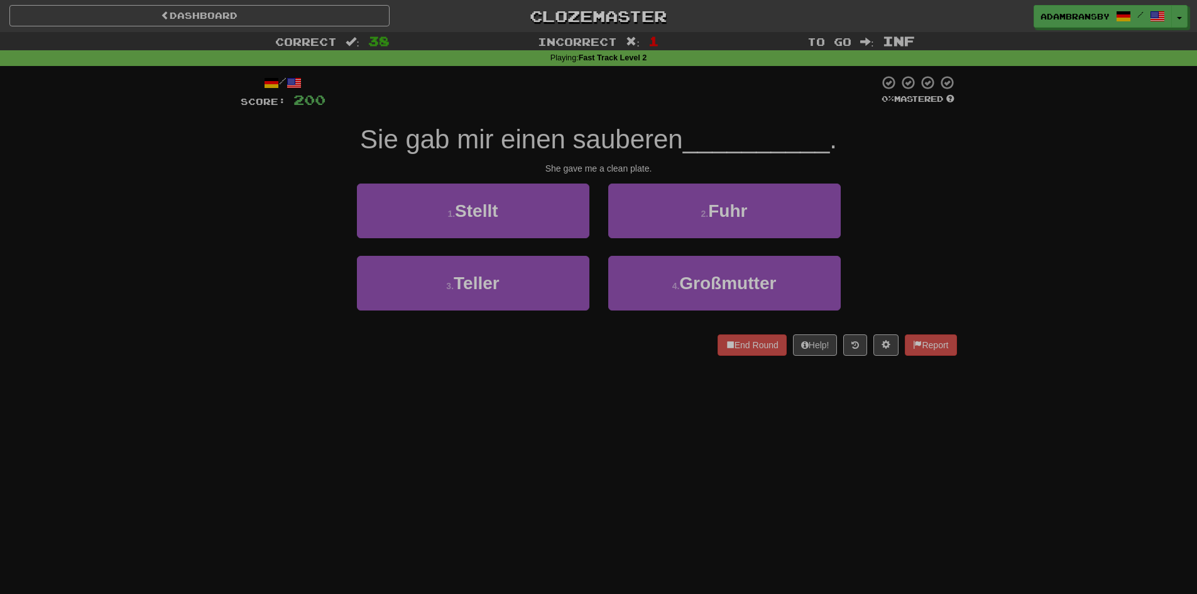
click at [617, 382] on div "Dashboard Clozemaster [GEOGRAPHIC_DATA] / Toggle Dropdown Dashboard Leaderboard…" at bounding box center [598, 297] width 1197 height 594
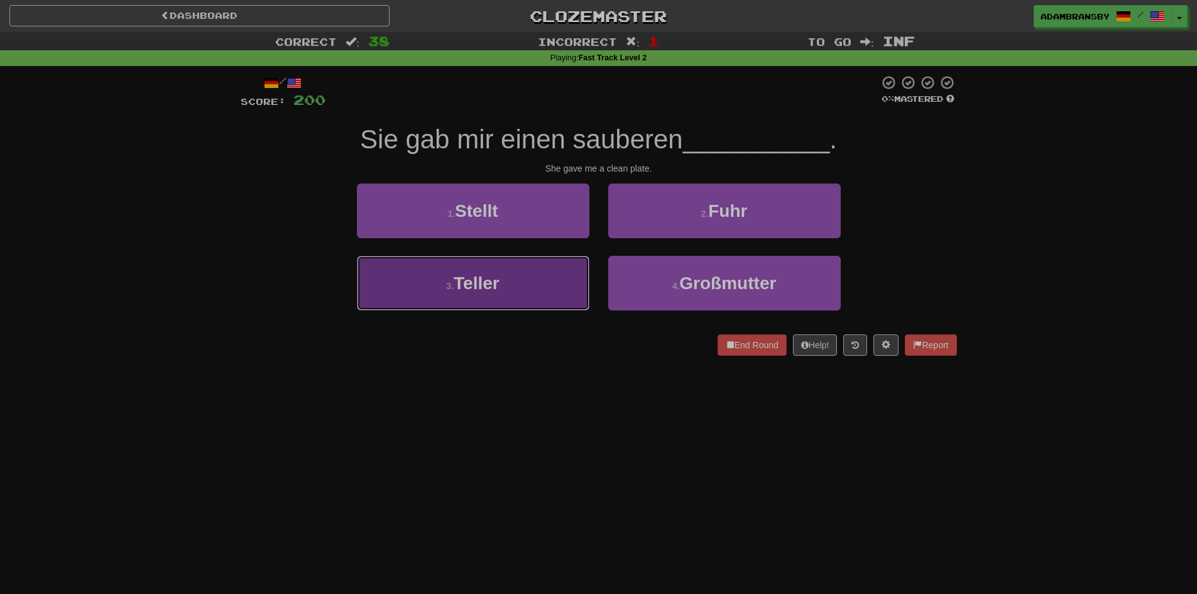
click at [561, 294] on button "3 . Teller" at bounding box center [473, 283] width 233 height 55
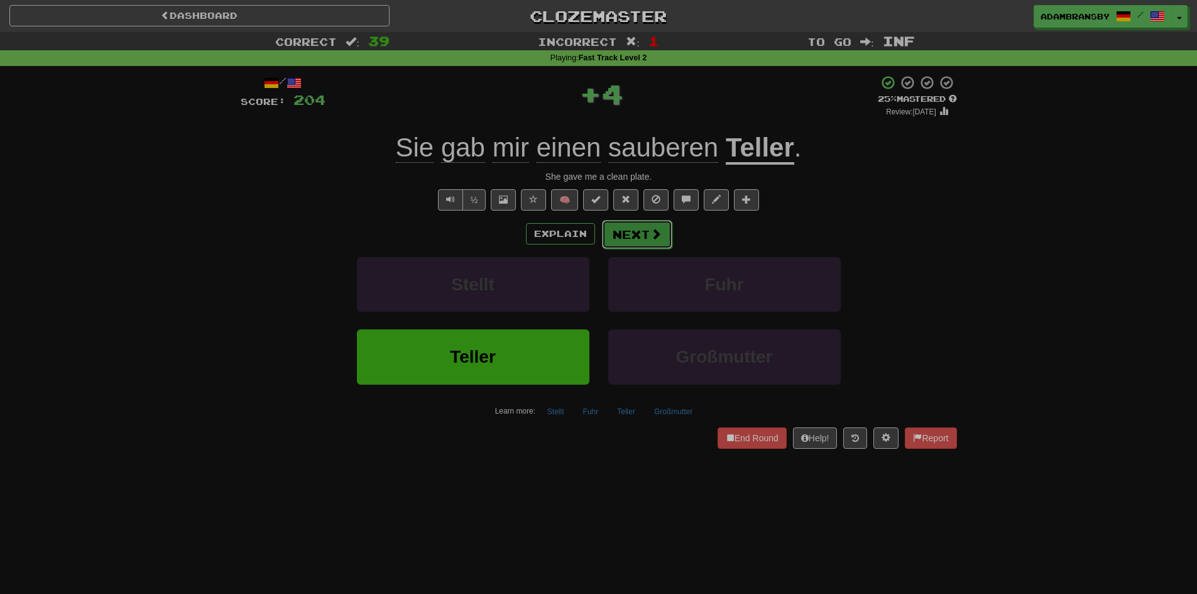
click at [654, 238] on span at bounding box center [656, 233] width 11 height 11
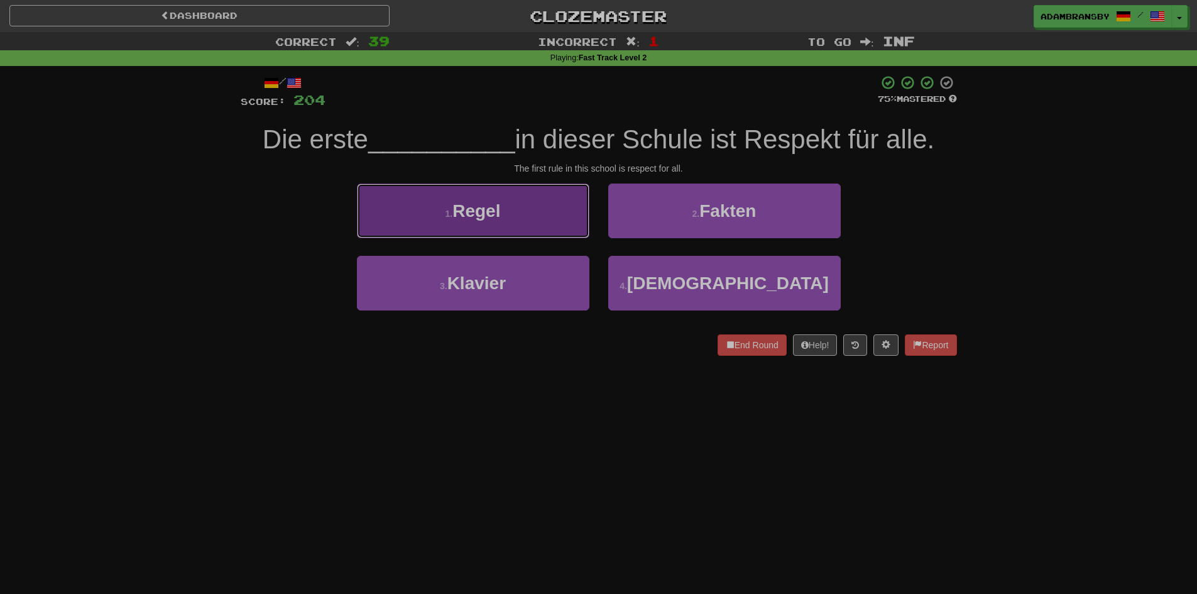
click at [541, 217] on button "1 . Regel" at bounding box center [473, 211] width 233 height 55
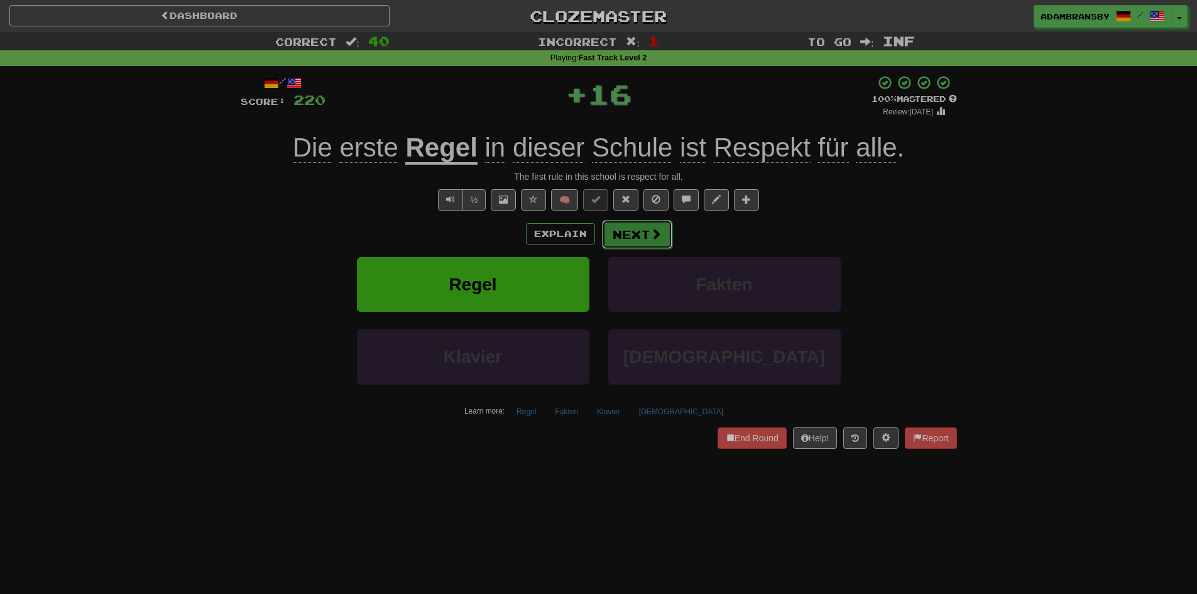
click at [639, 243] on button "Next" at bounding box center [637, 234] width 70 height 29
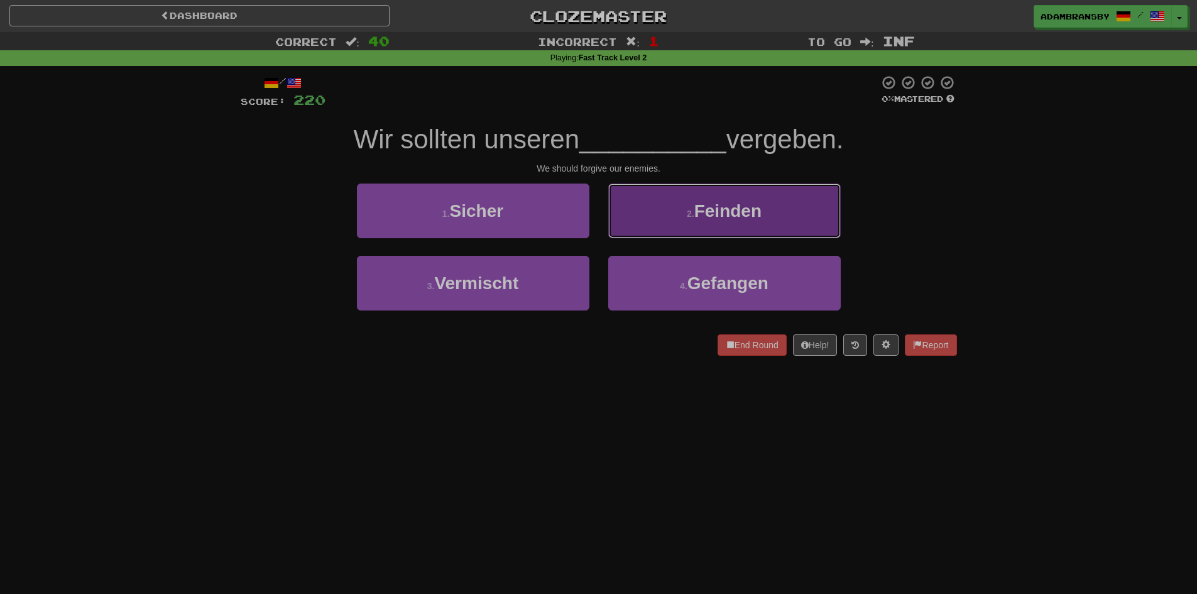
click at [669, 214] on button "2 . Feinden" at bounding box center [724, 211] width 233 height 55
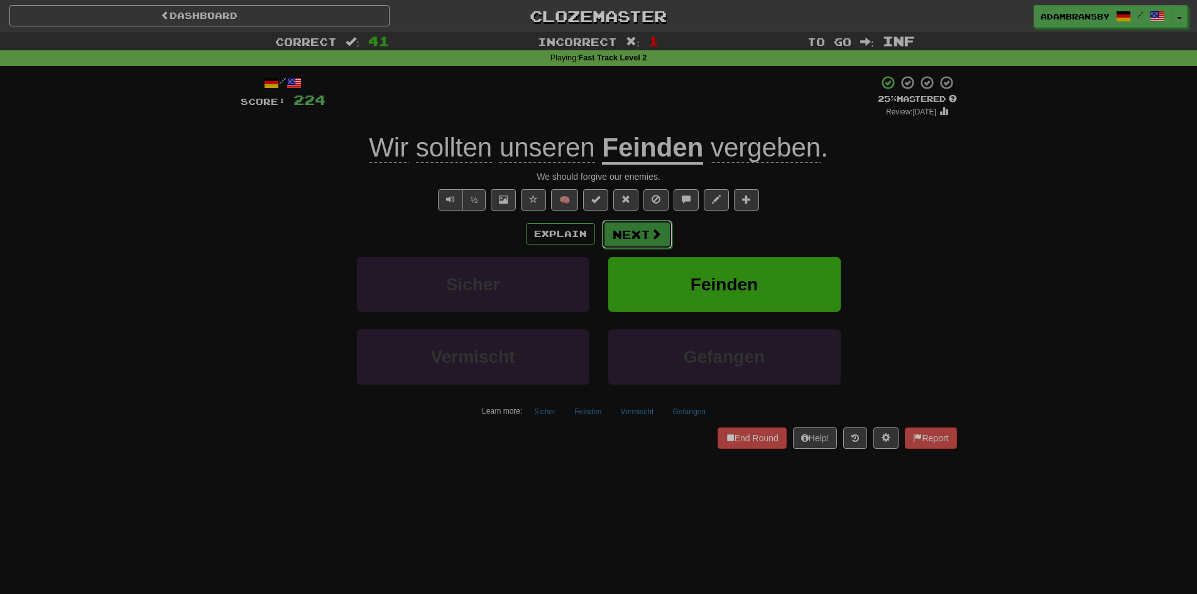
click at [656, 244] on button "Next" at bounding box center [637, 234] width 70 height 29
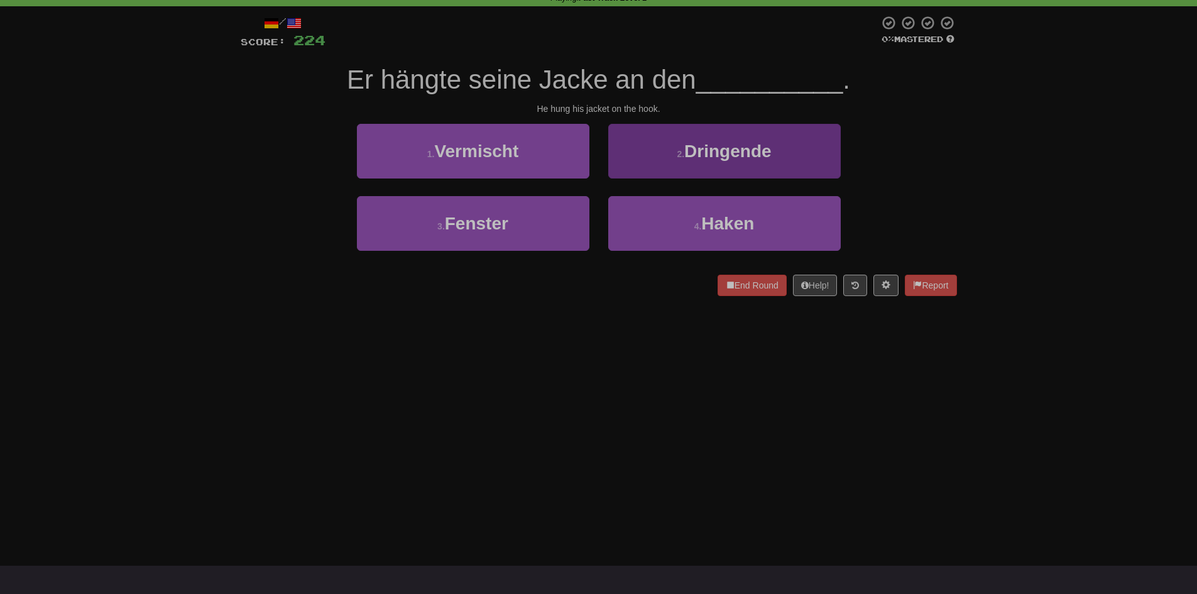
scroll to position [63, 0]
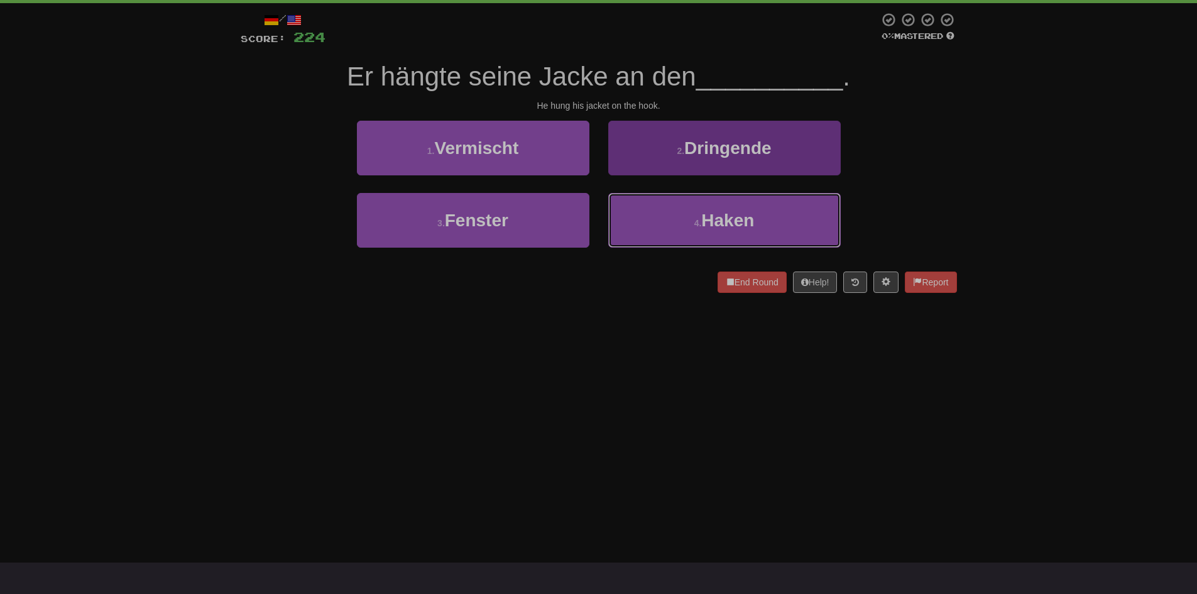
click at [651, 236] on button "4 . Haken" at bounding box center [724, 220] width 233 height 55
